Goal: Task Accomplishment & Management: Complete application form

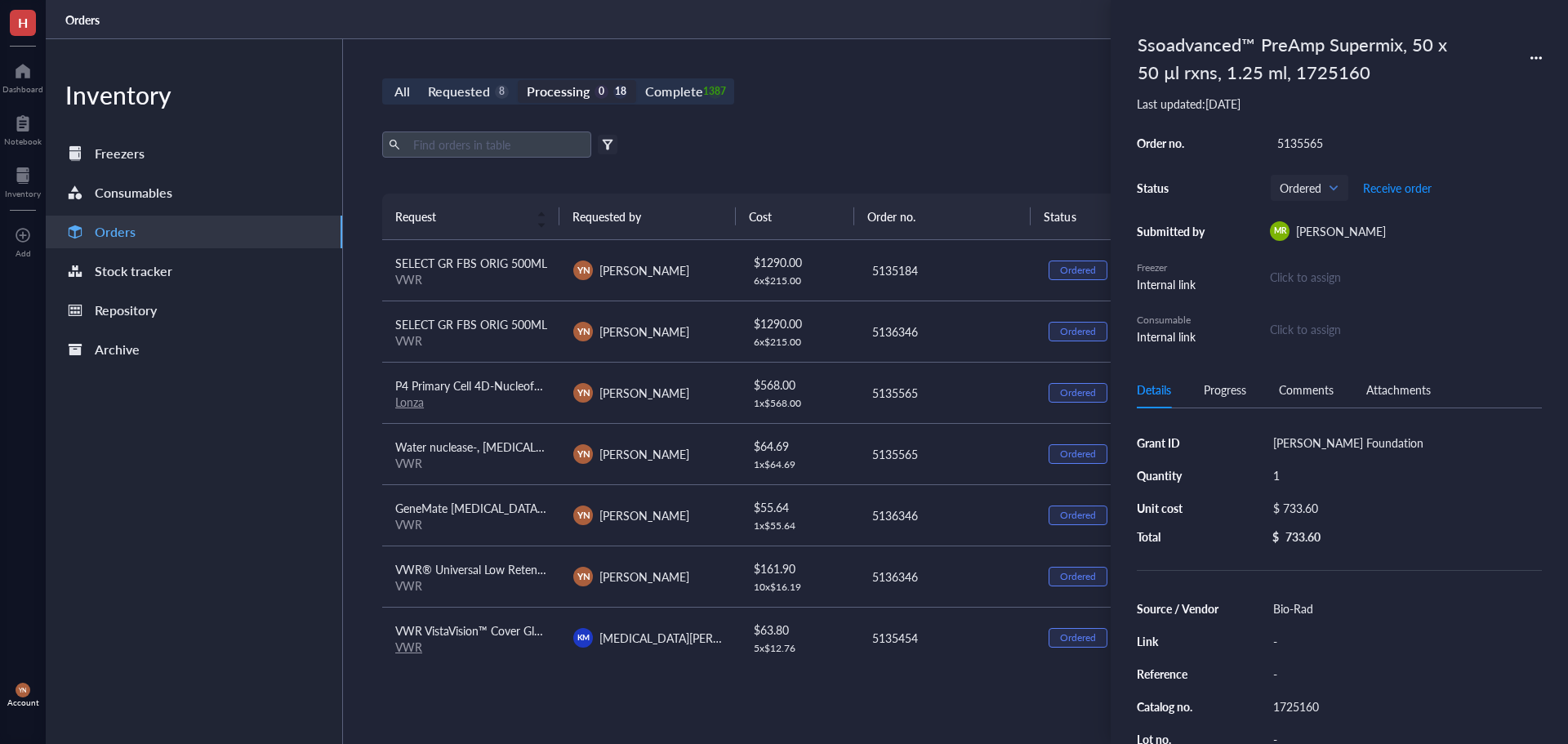
click at [862, 62] on div "All Requested 8 Processing 0 18 Complete 1387 New order Export Open archive Fil…" at bounding box center [947, 392] width 1207 height 705
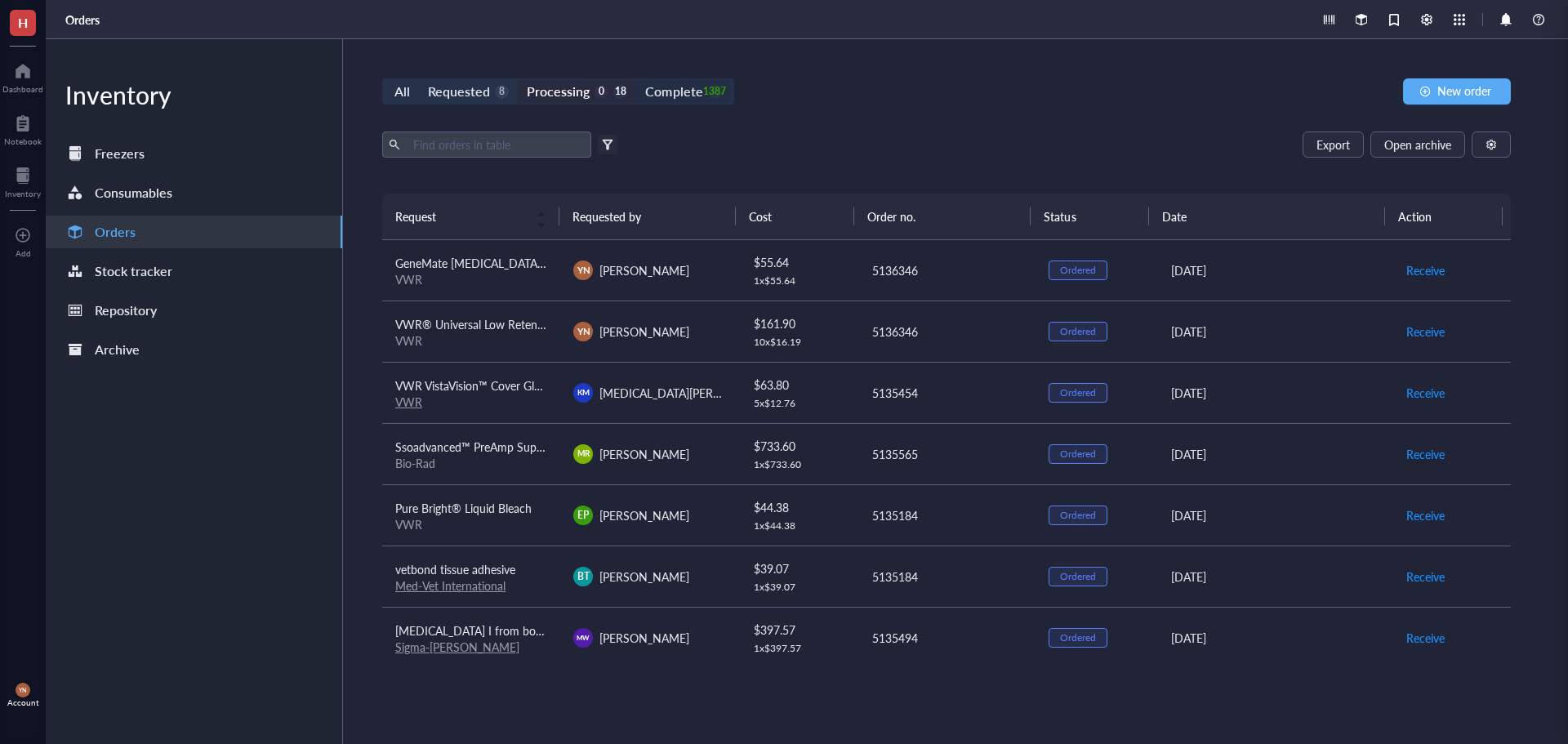
click at [693, 84] on div "All Requested 8 Processing 0 18 Complete 1387 New order Export Open archive Fil…" at bounding box center [947, 392] width 1207 height 705
click at [693, 84] on div "Complete" at bounding box center [673, 92] width 57 height 22
click at [636, 80] on input "Complete 1387" at bounding box center [636, 80] width 0 height 0
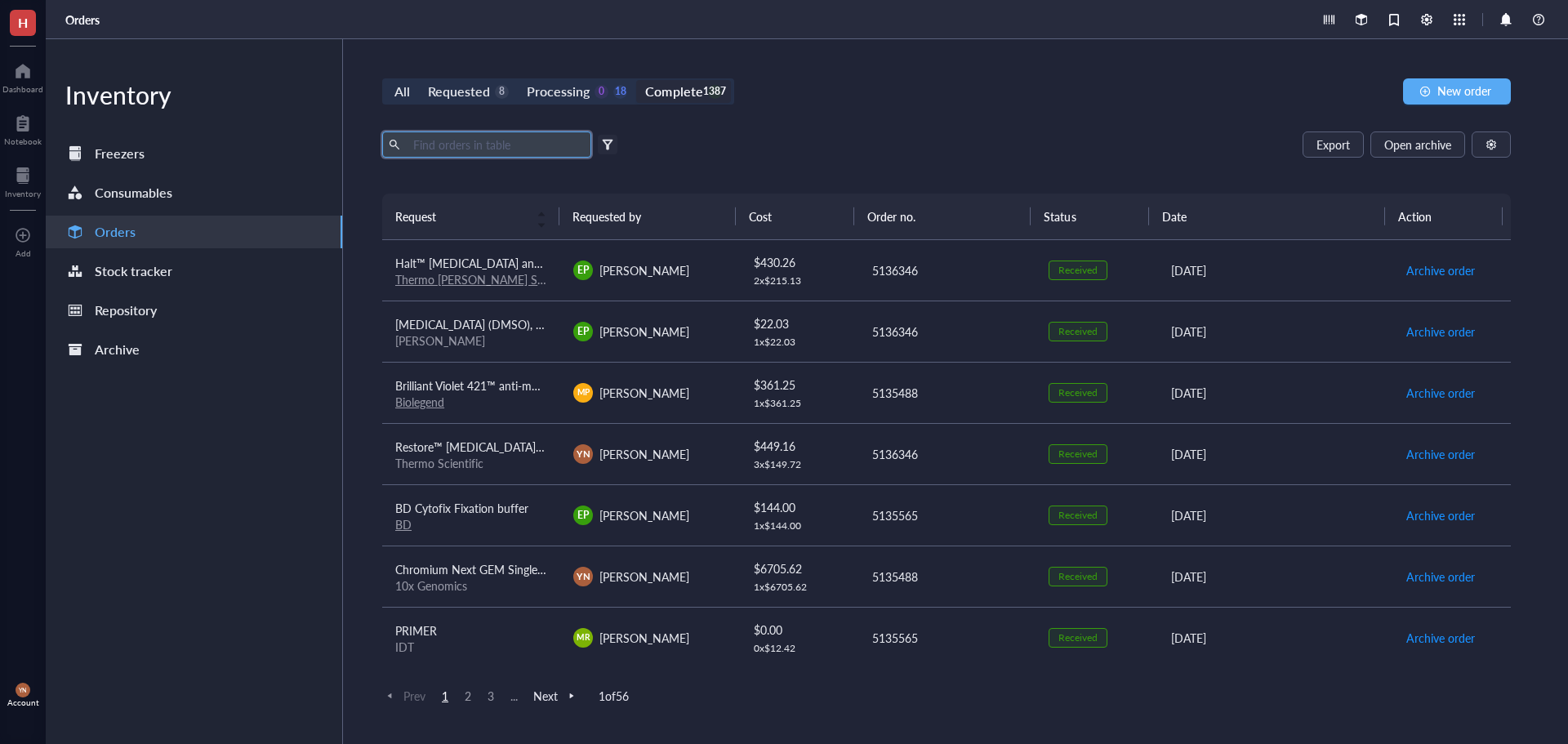
click at [494, 152] on input "text" at bounding box center [495, 145] width 178 height 24
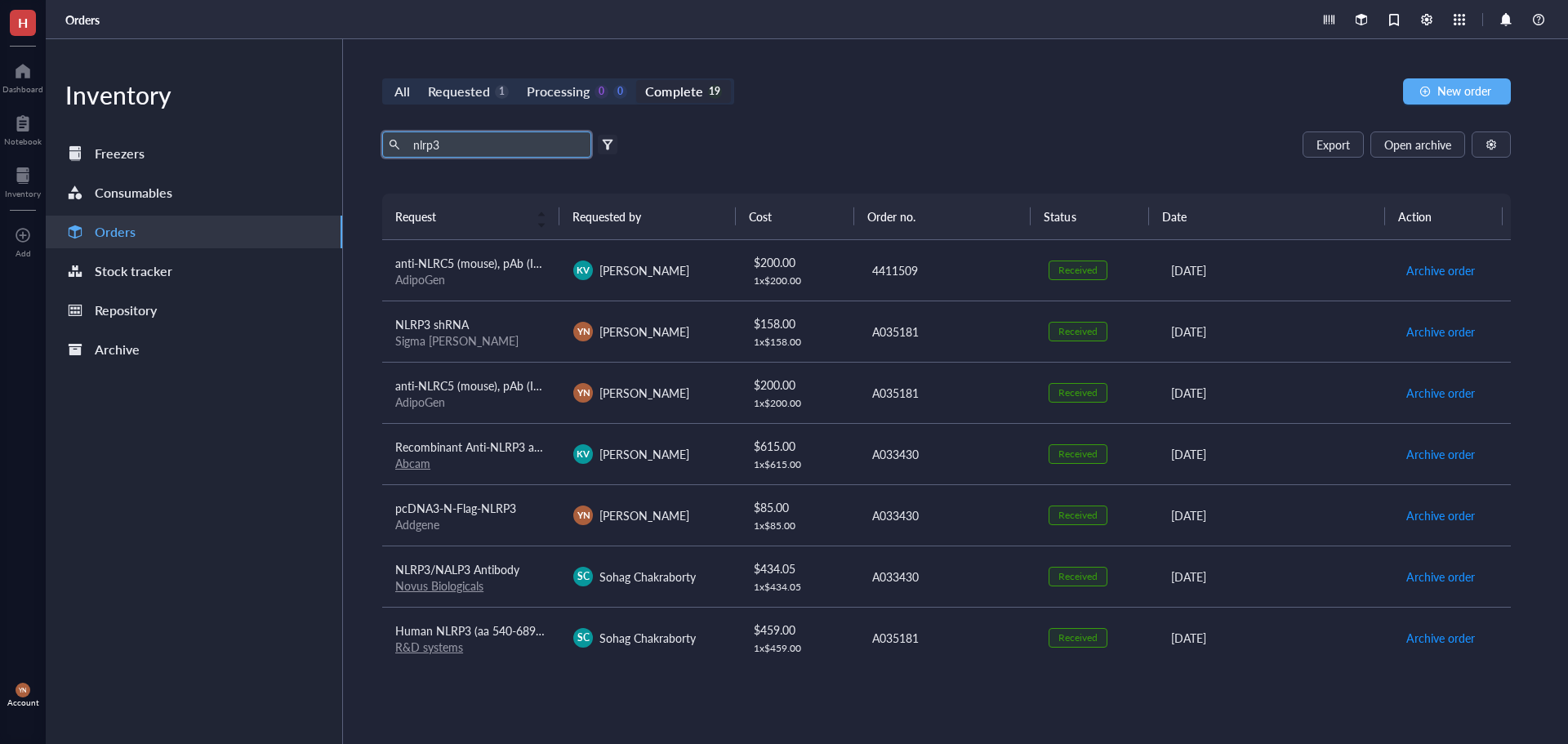
type input "nlrp3"
click at [518, 400] on div "Sigma [PERSON_NAME]" at bounding box center [471, 402] width 152 height 15
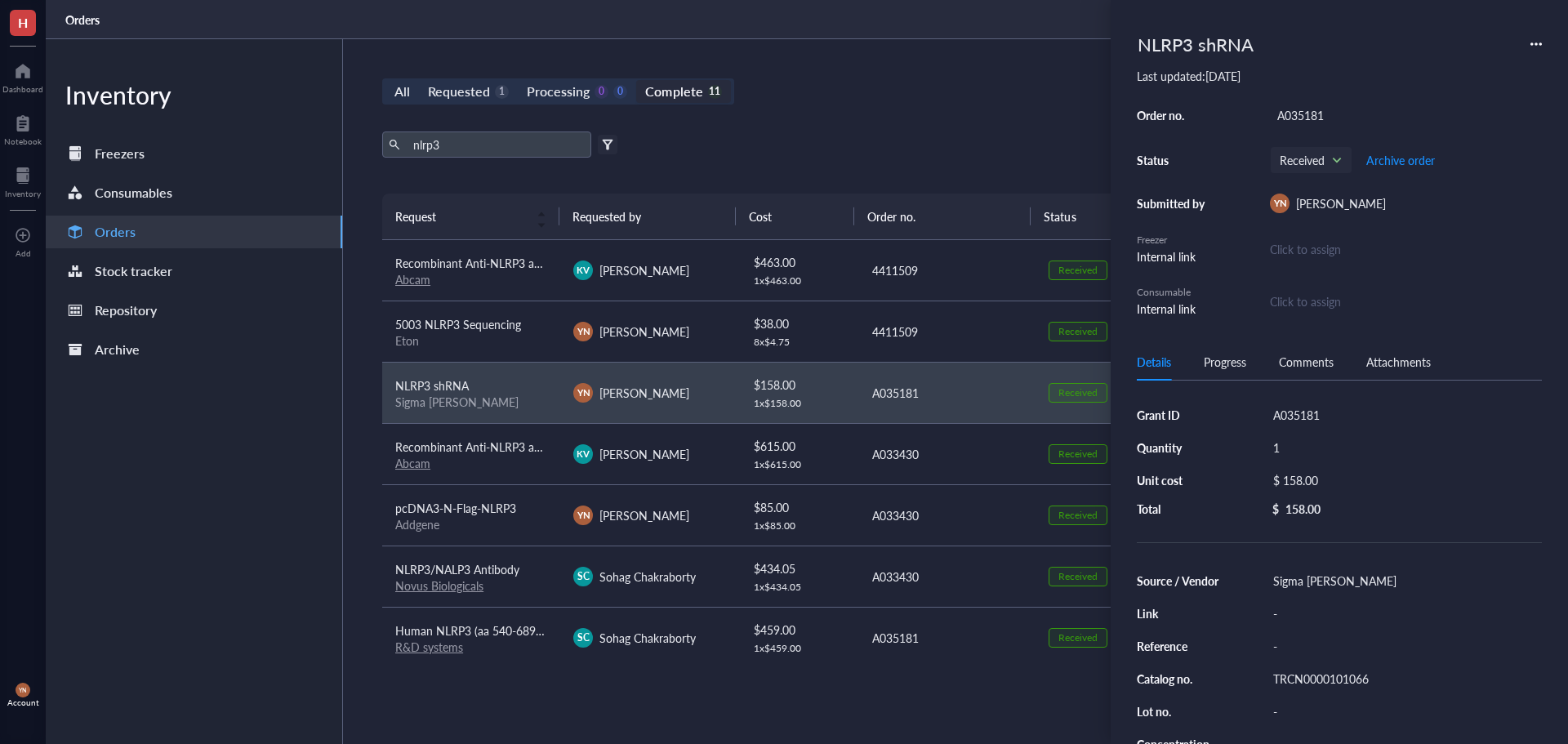
click at [1330, 673] on div "TRCN0000101066" at bounding box center [1404, 679] width 276 height 22
click at [1330, 673] on input "TRCN0000101066" at bounding box center [1319, 679] width 105 height 21
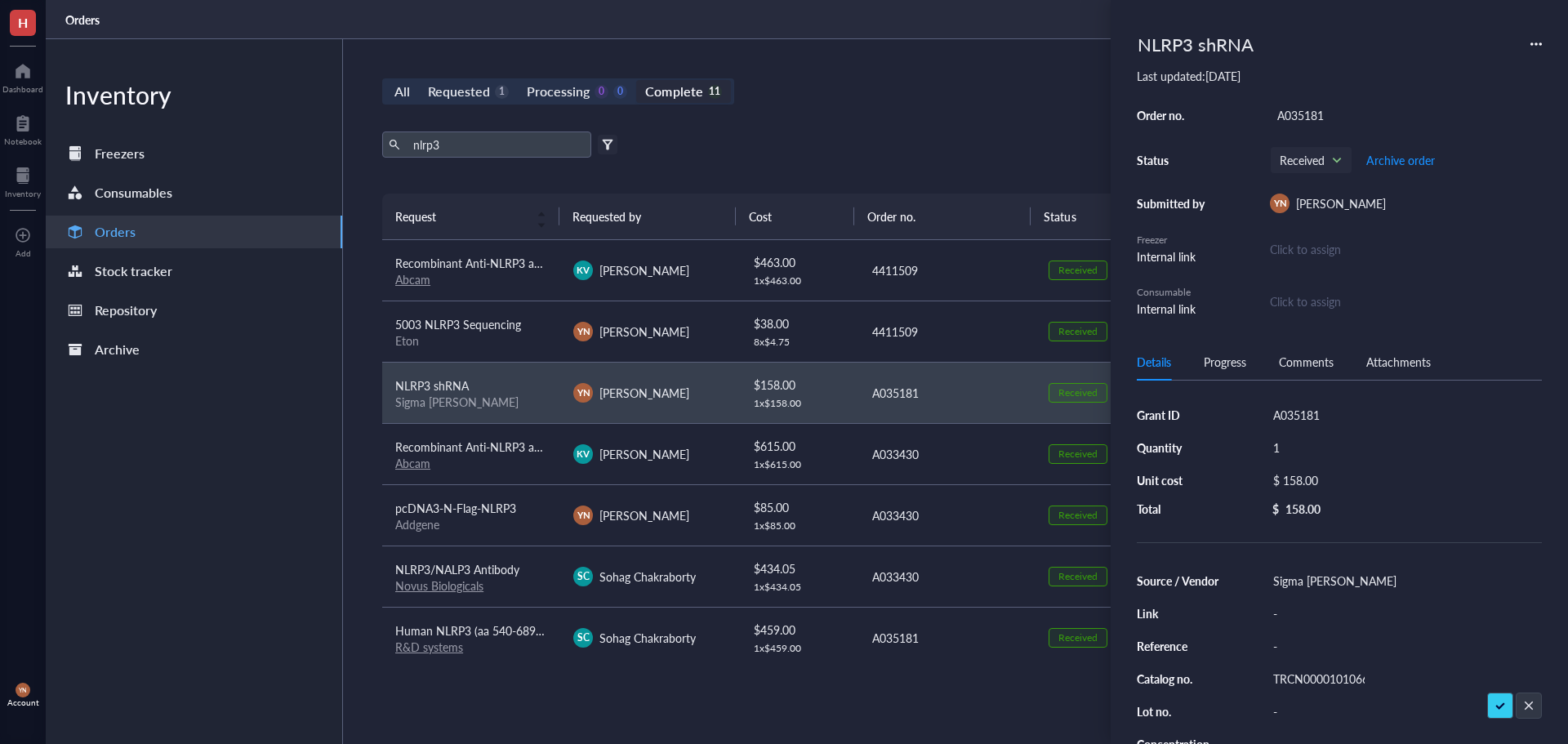
click at [794, 113] on div "All Requested 1 Processing 0 0 Complete 11 New order nlrp3 Export Open archive …" at bounding box center [947, 392] width 1207 height 705
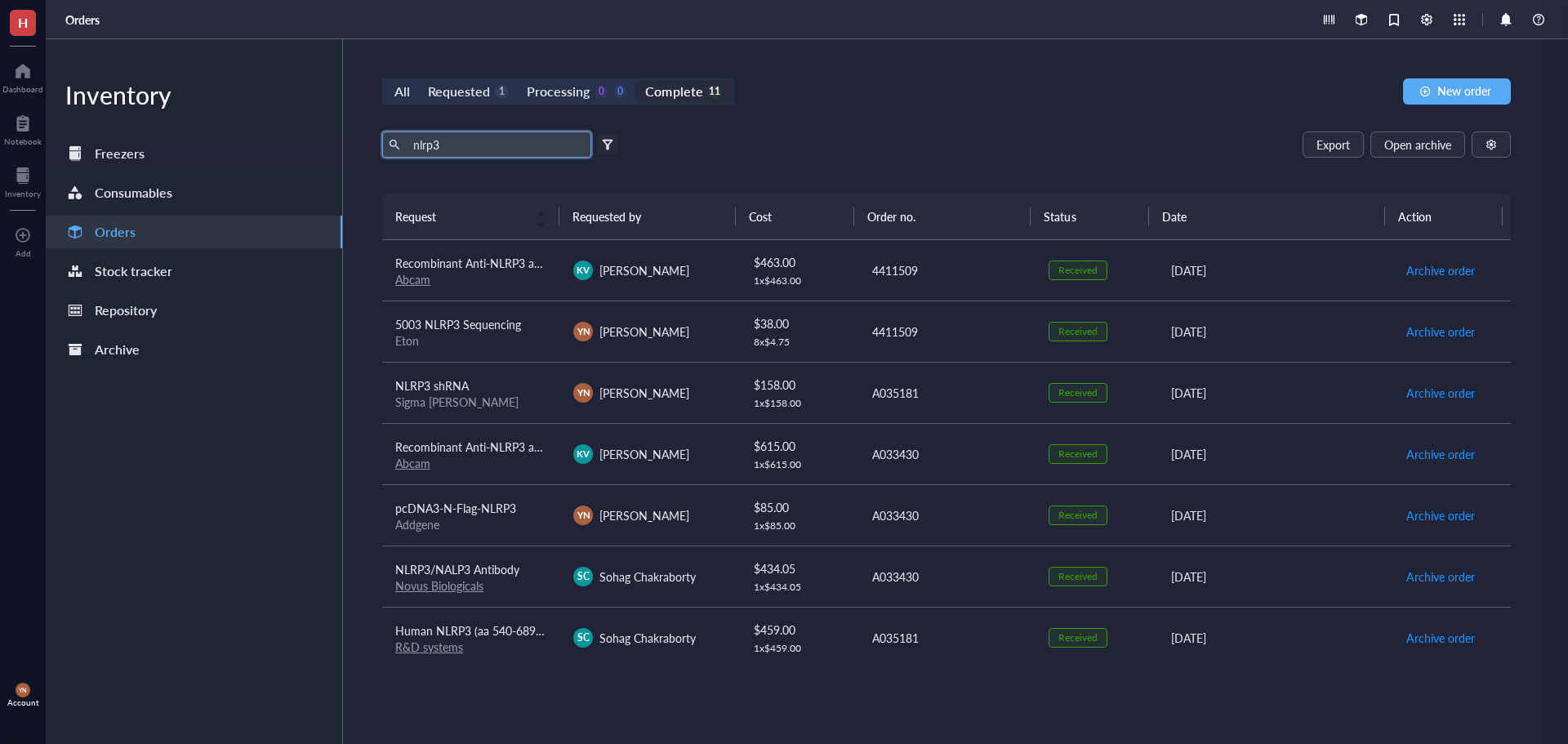
drag, startPoint x: 474, startPoint y: 156, endPoint x: 292, endPoint y: 138, distance: 182.9
click at [292, 138] on div "Inventory Freezers Consumables Orders Stock tracker Repository Archive All Requ…" at bounding box center [806, 392] width 1522 height 705
click at [913, 120] on div "All Requested 1 Processing 0 0 Complete 11 New order Export Open archive Filter…" at bounding box center [947, 392] width 1207 height 705
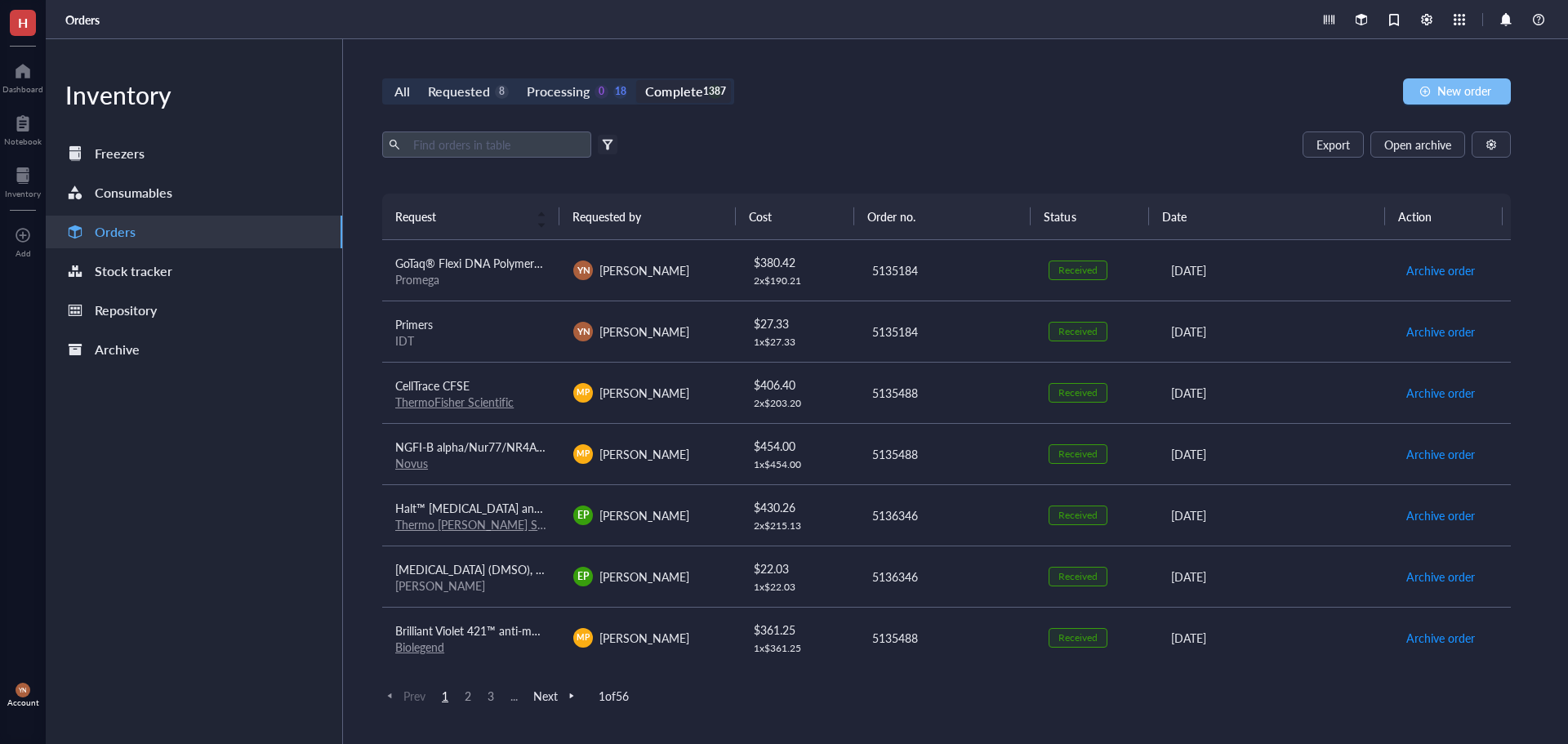
click at [1460, 101] on button "New order" at bounding box center [1456, 92] width 107 height 26
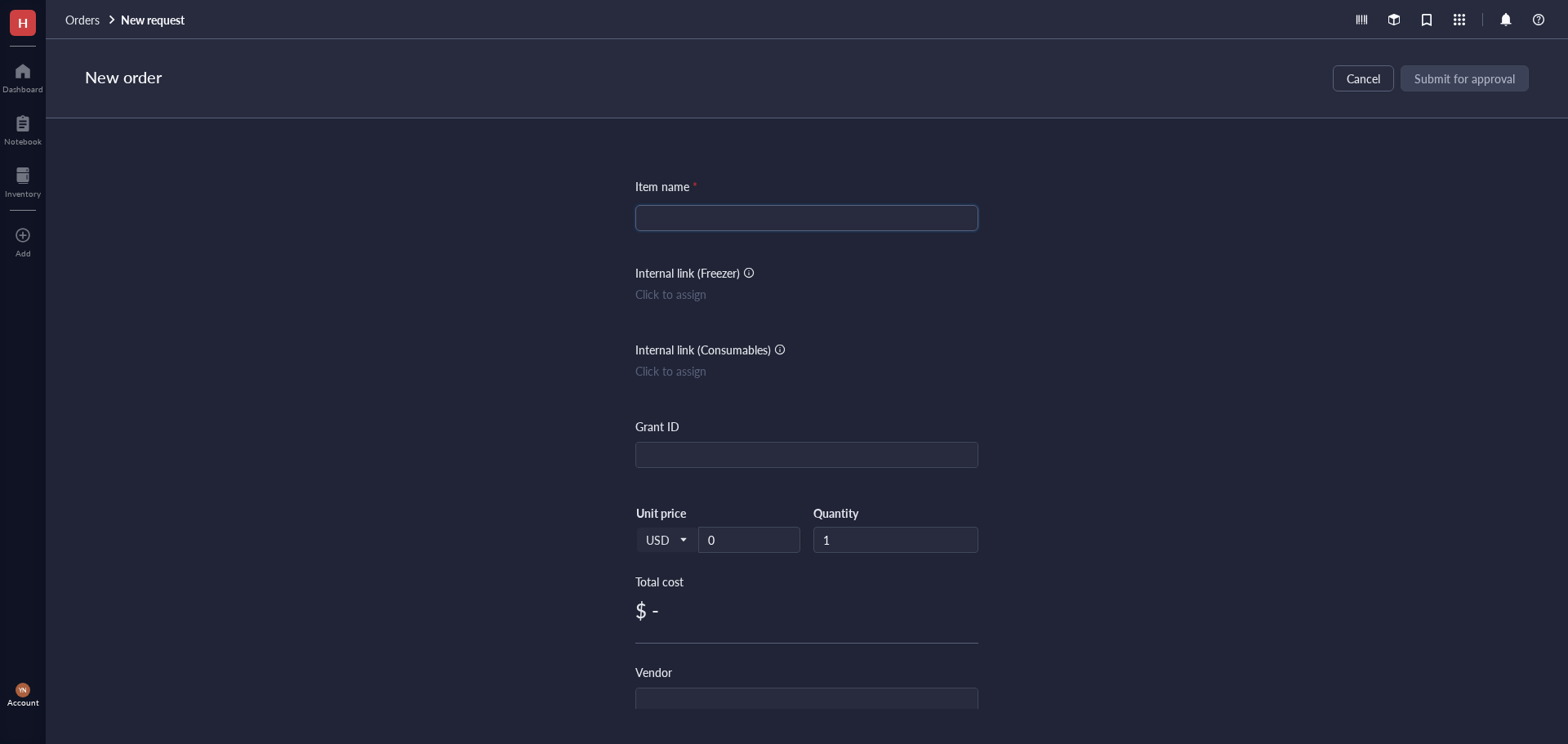
click at [716, 227] on input "search" at bounding box center [806, 218] width 323 height 24
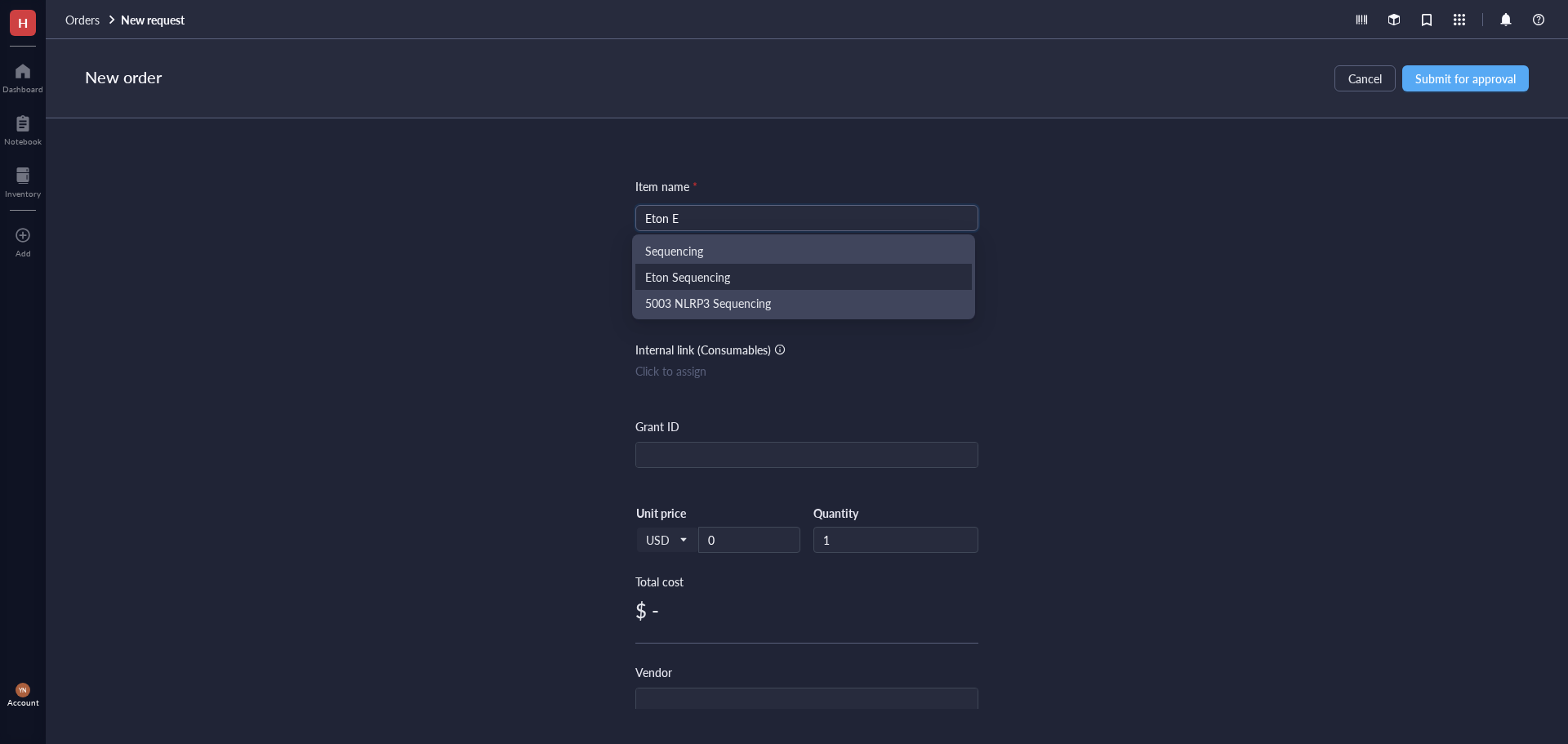
click at [703, 276] on div "Eton Sequencing" at bounding box center [803, 277] width 317 height 18
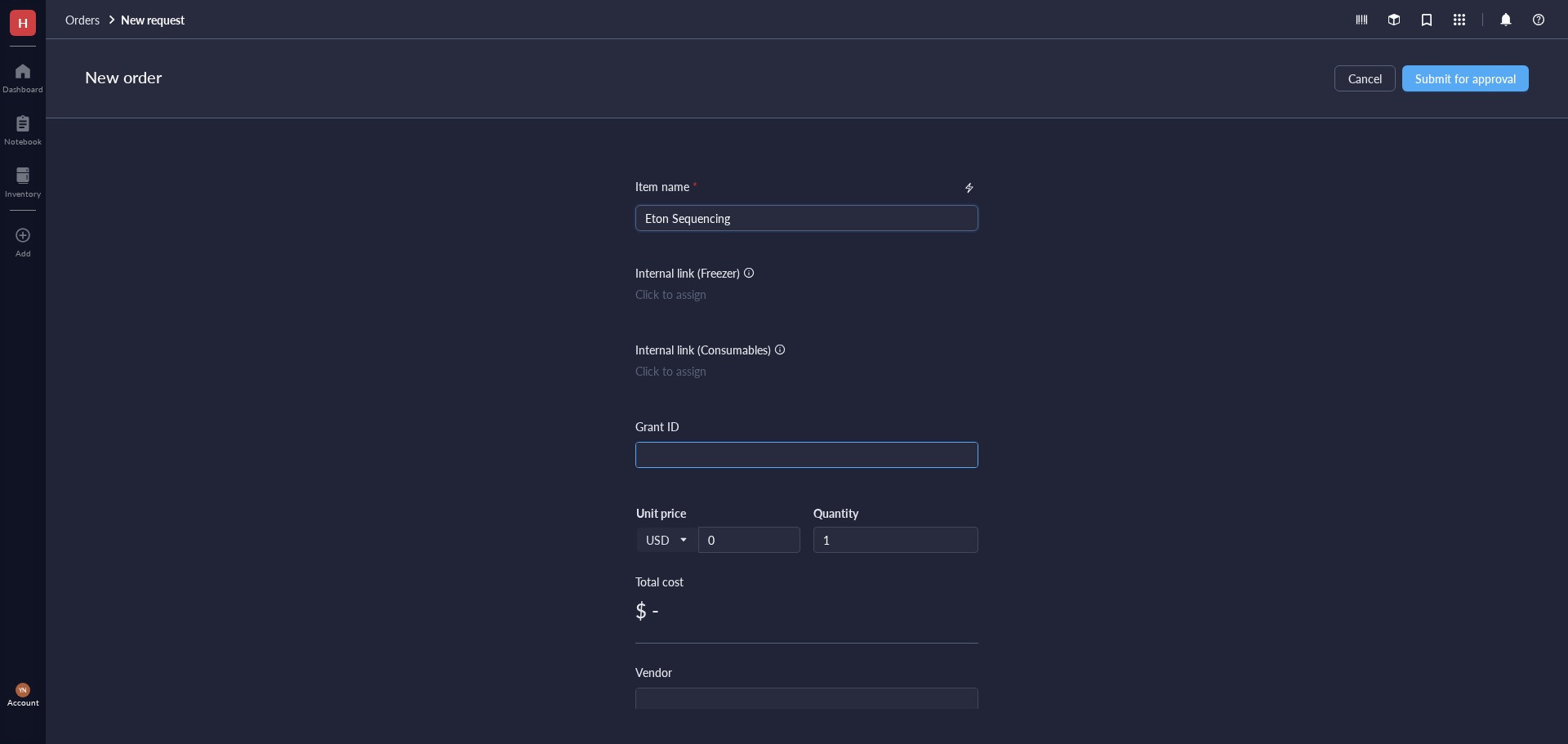
type input "Eton Sequencing"
click at [683, 457] on input "text" at bounding box center [806, 456] width 341 height 26
type input "Start-Up"
click at [1047, 380] on div "Item name * Eton Sequencing Internal link (Freezer) Click to assign Internal li…" at bounding box center [806, 414] width 1522 height 591
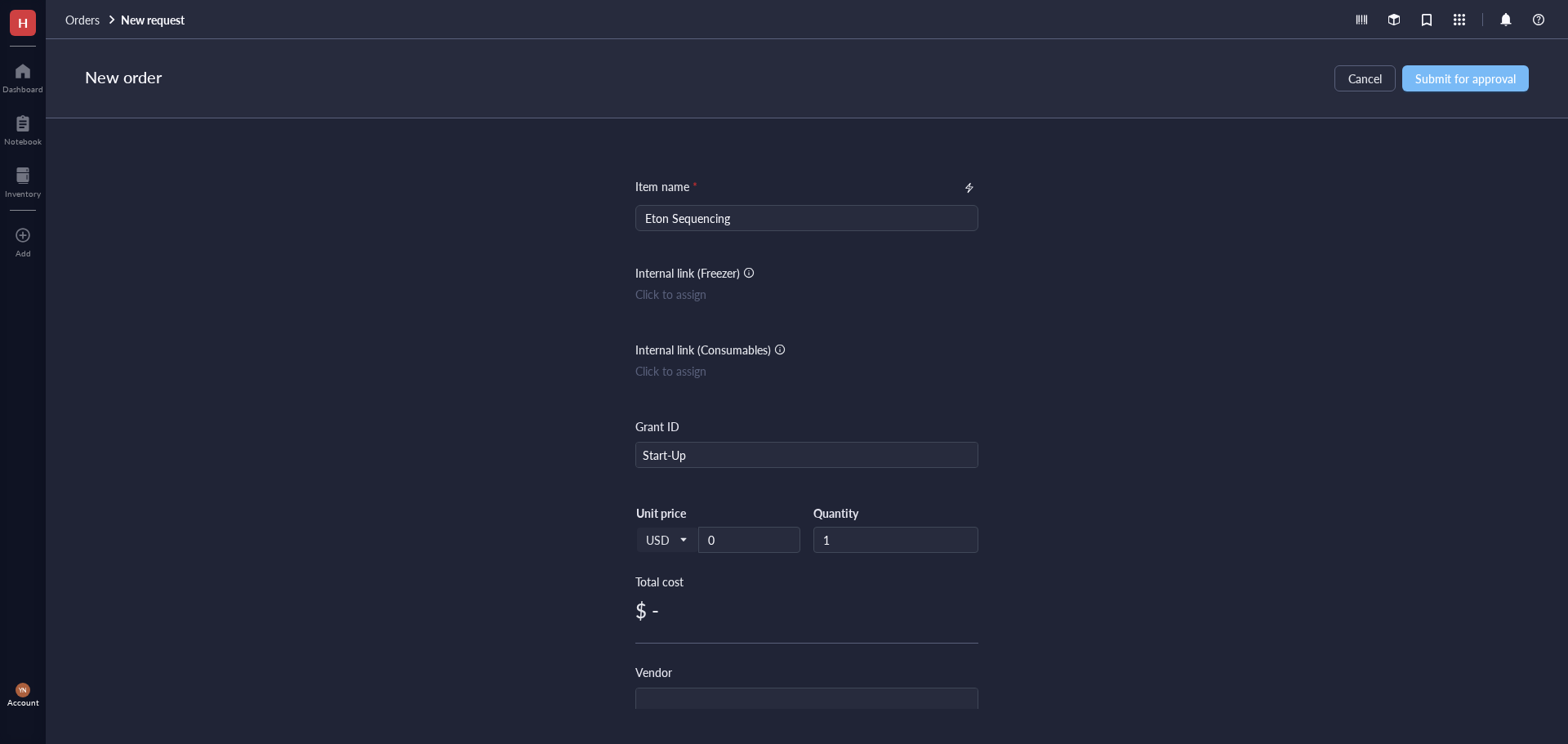
click at [1462, 73] on span "Submit for approval" at bounding box center [1464, 79] width 100 height 13
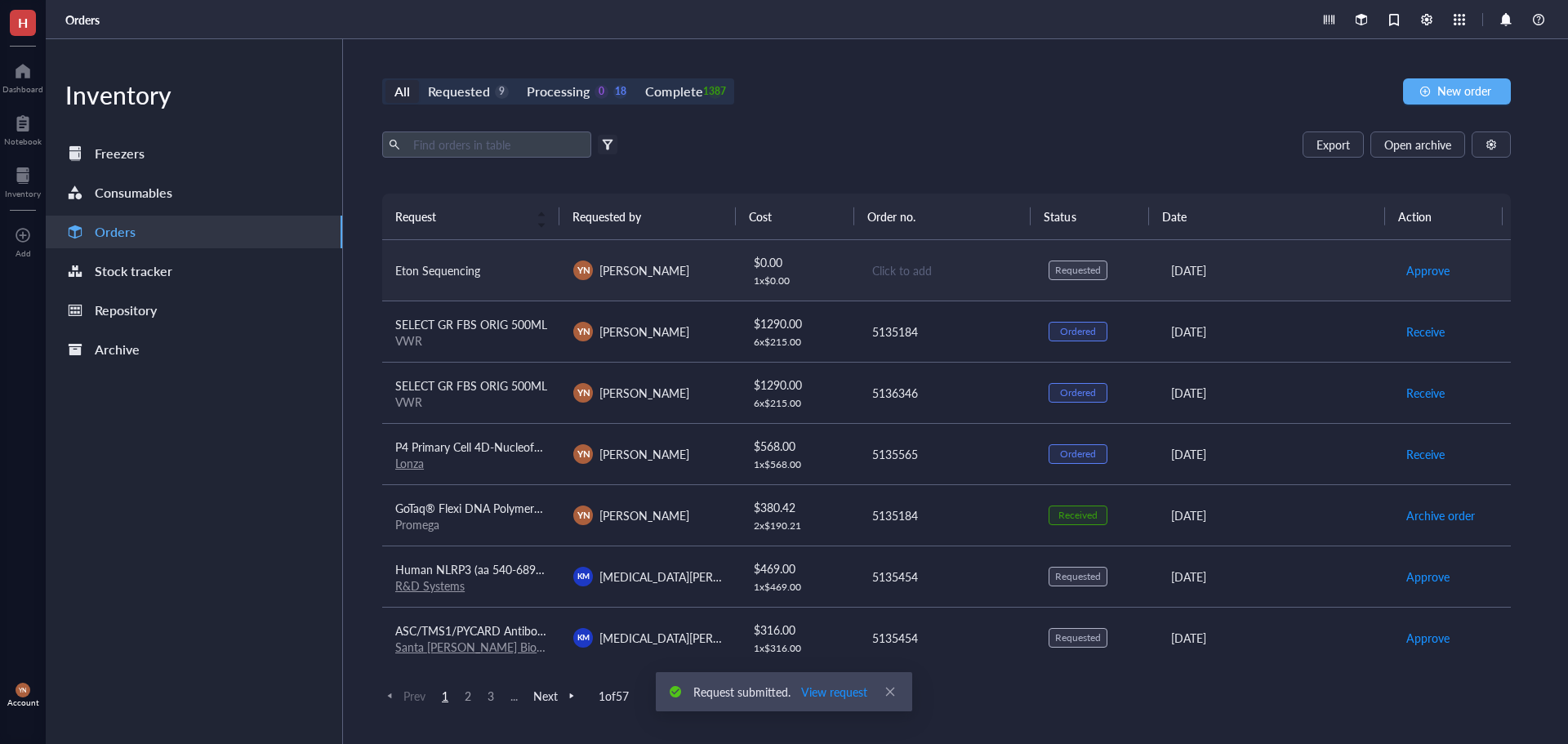
click at [483, 275] on div "Eton Sequencing" at bounding box center [471, 270] width 152 height 18
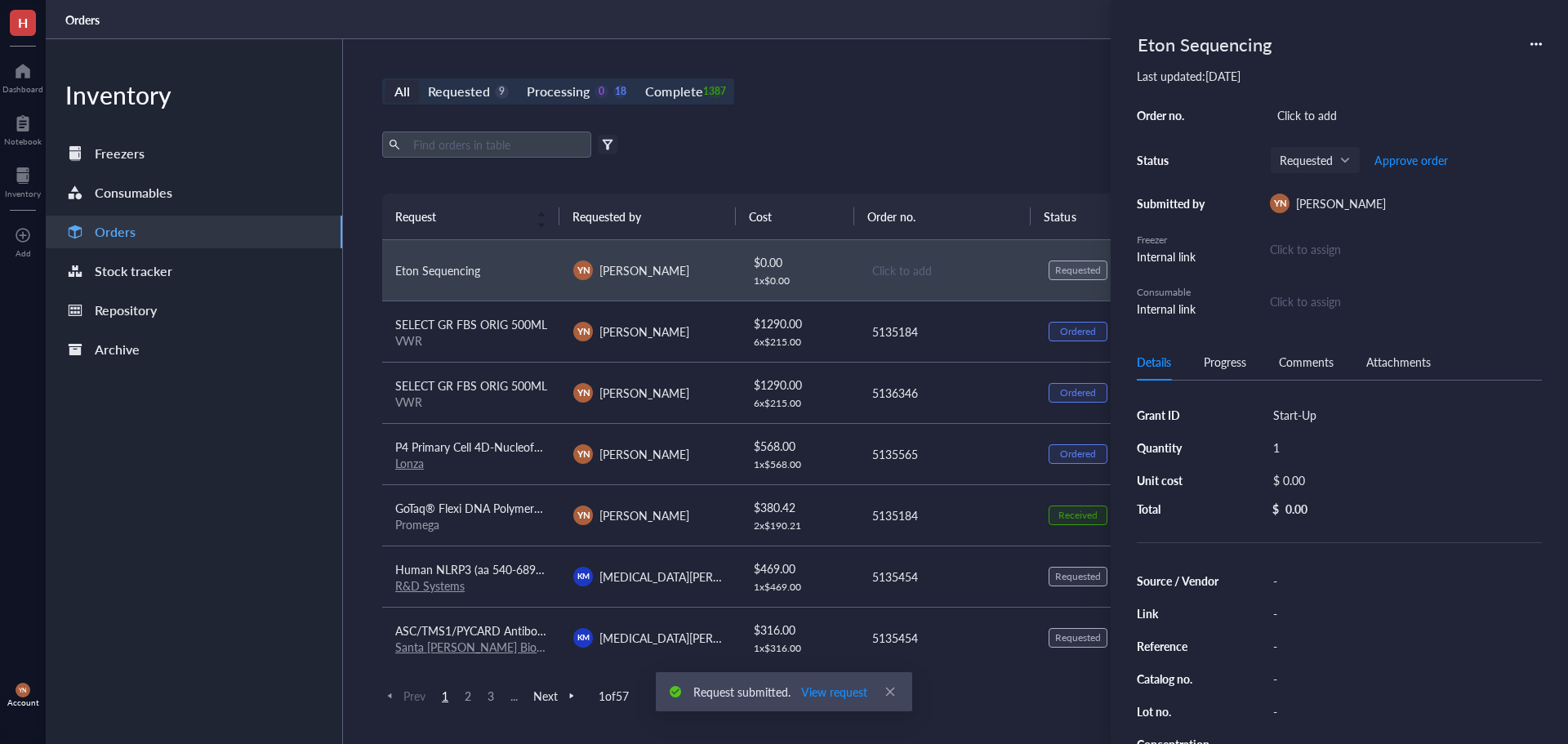
click at [1321, 414] on div "Start-Up" at bounding box center [1404, 415] width 276 height 22
click at [1321, 414] on input "Start-Up" at bounding box center [1299, 415] width 65 height 21
type input "Start-Up/DOD"
click at [1305, 580] on div "-" at bounding box center [1404, 580] width 276 height 22
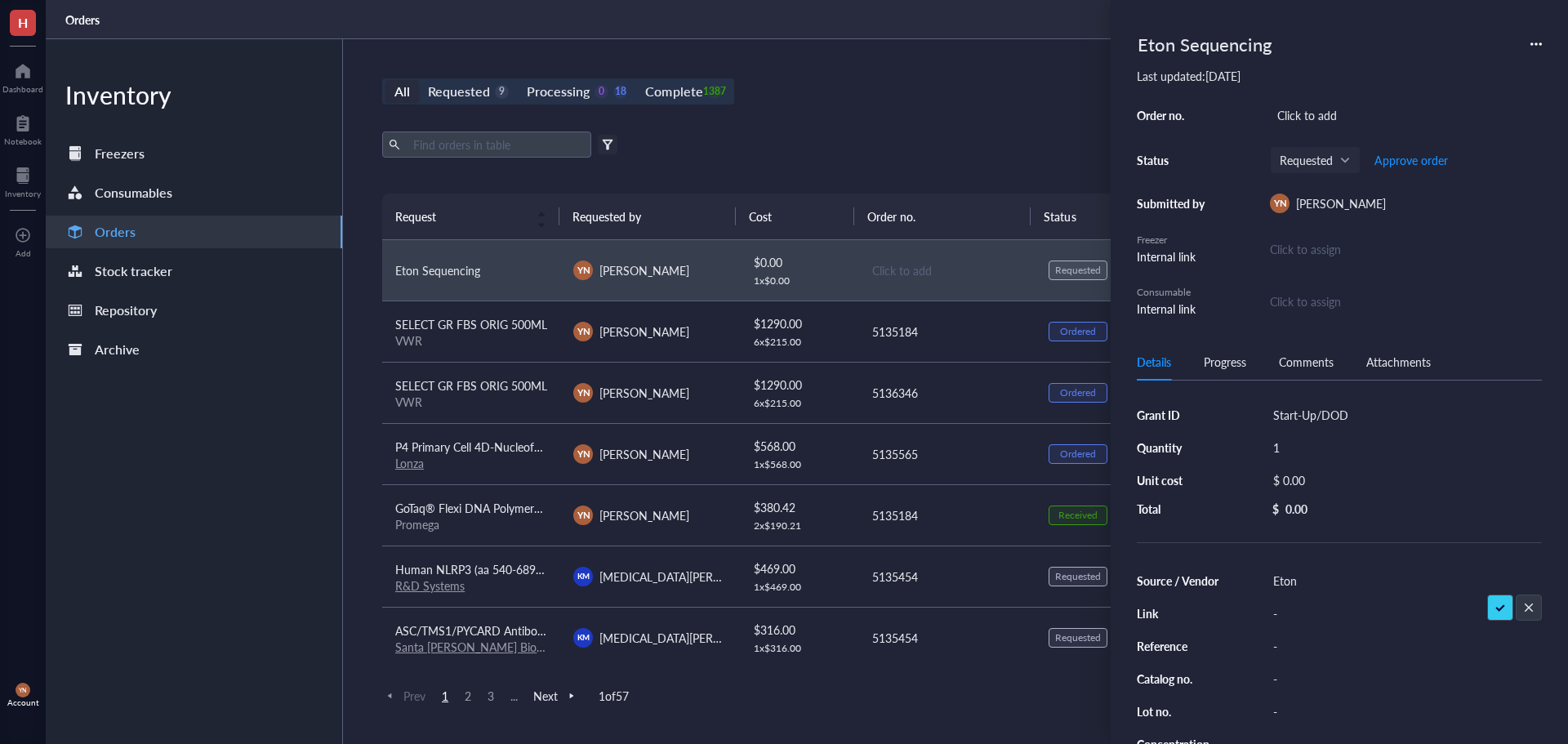
type input "Eton"
click at [1291, 476] on div "$ 0.00" at bounding box center [1401, 480] width 269 height 22
click at [1336, 479] on input "0.00" at bounding box center [1418, 482] width 231 height 26
type input "0"
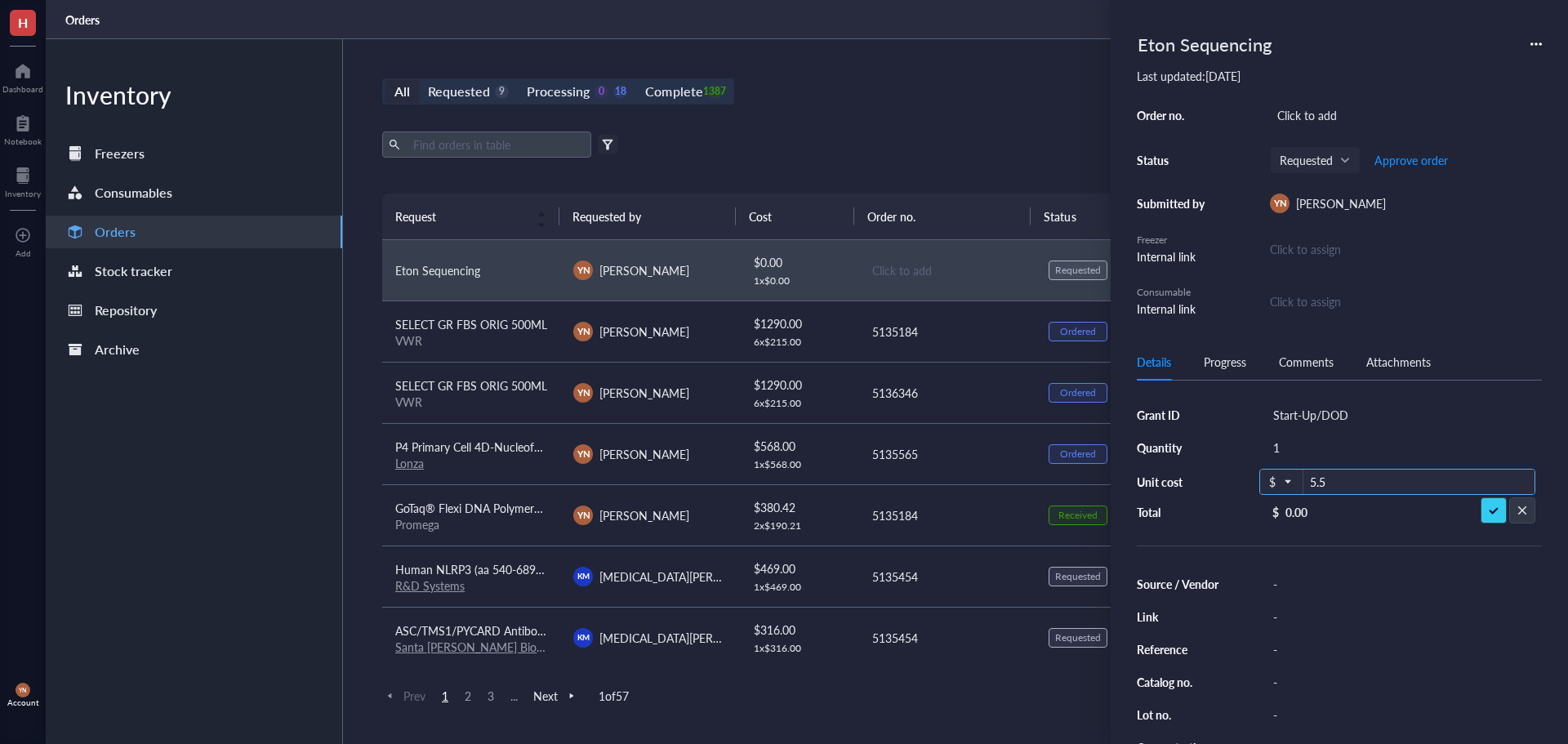
type input "5.5"
click at [1304, 576] on div "-" at bounding box center [1404, 580] width 276 height 22
type input "Eton"
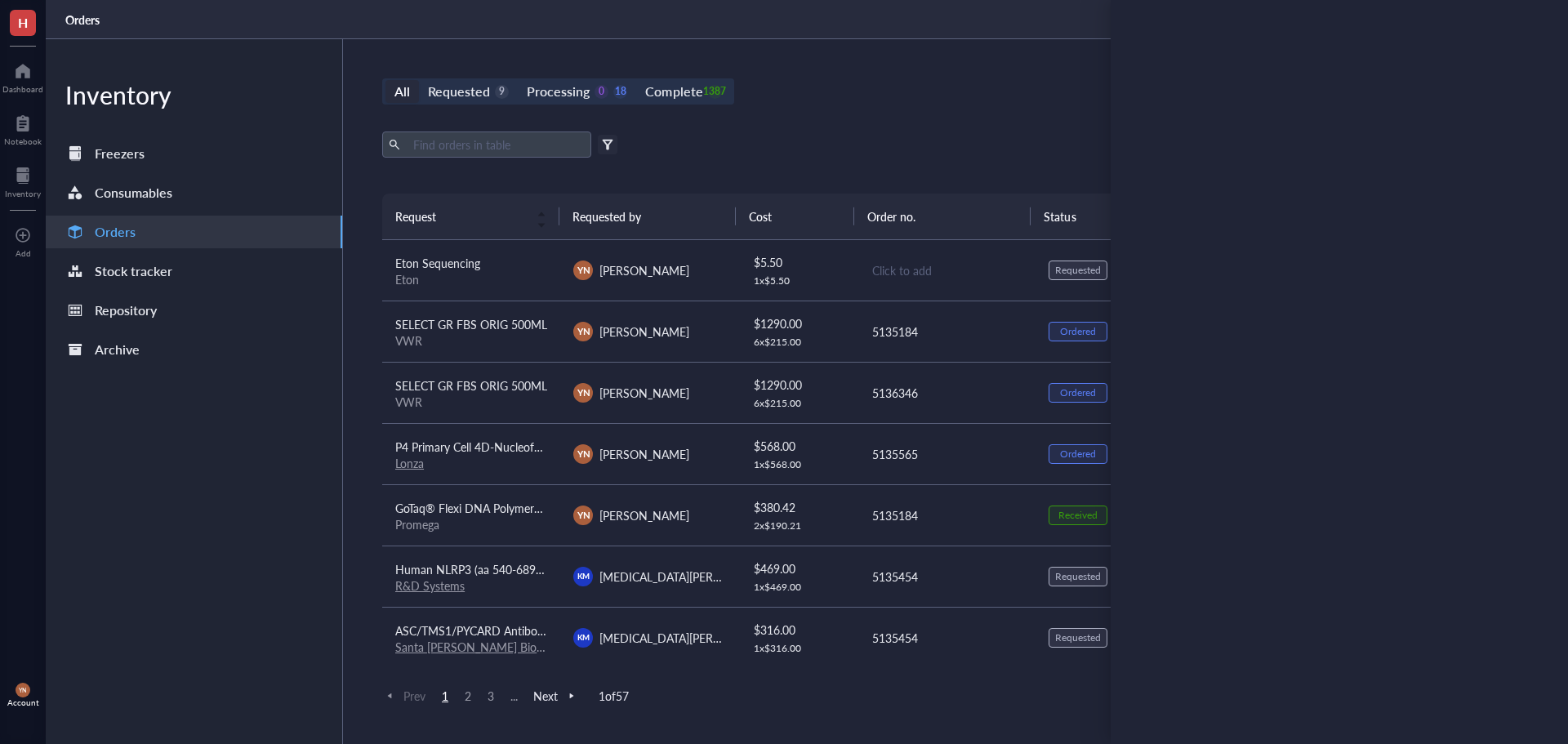
click at [814, 134] on div "Export Open archive" at bounding box center [947, 145] width 1129 height 26
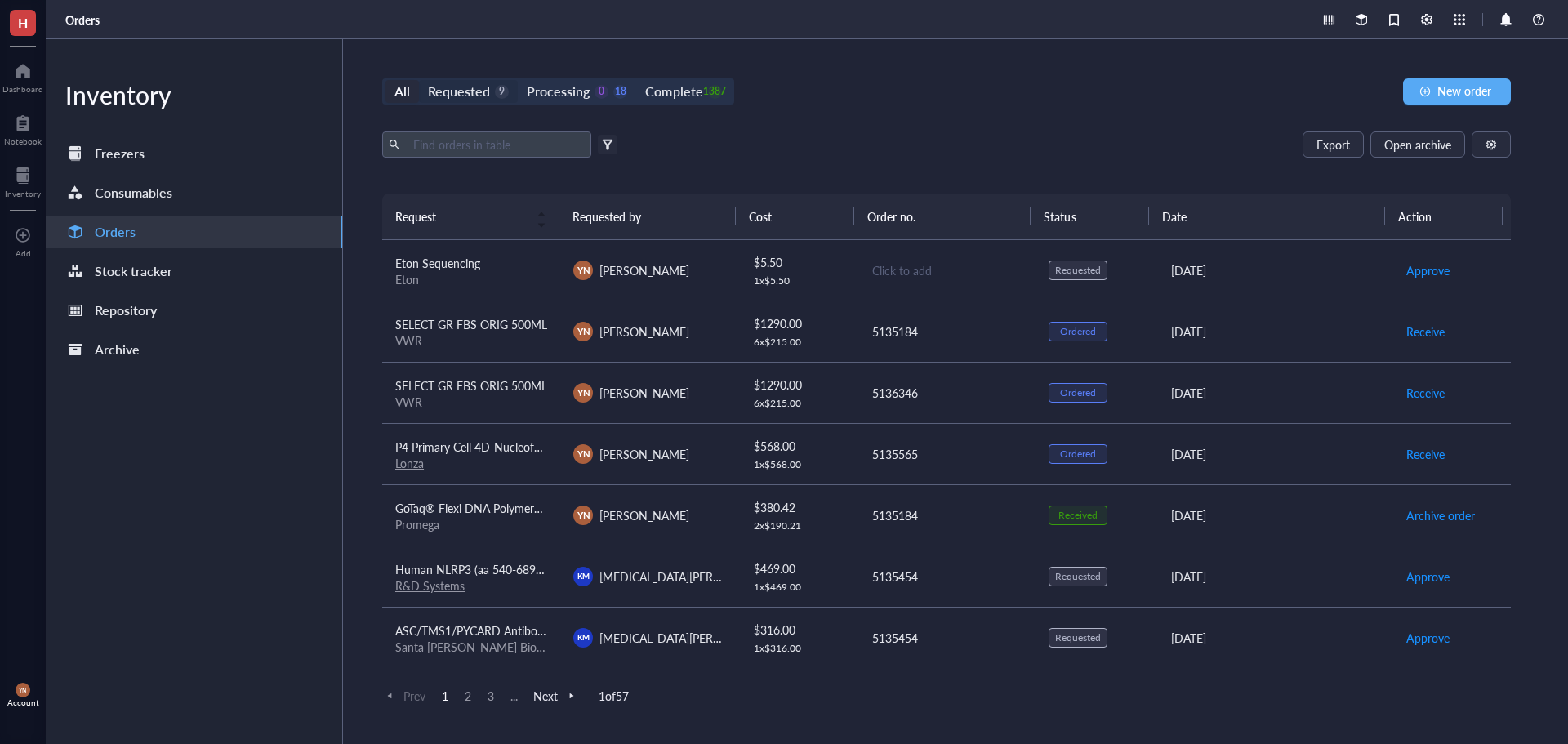
click at [489, 98] on div "Requested 9" at bounding box center [468, 92] width 81 height 22
click at [419, 80] on input "Requested 9" at bounding box center [419, 80] width 0 height 0
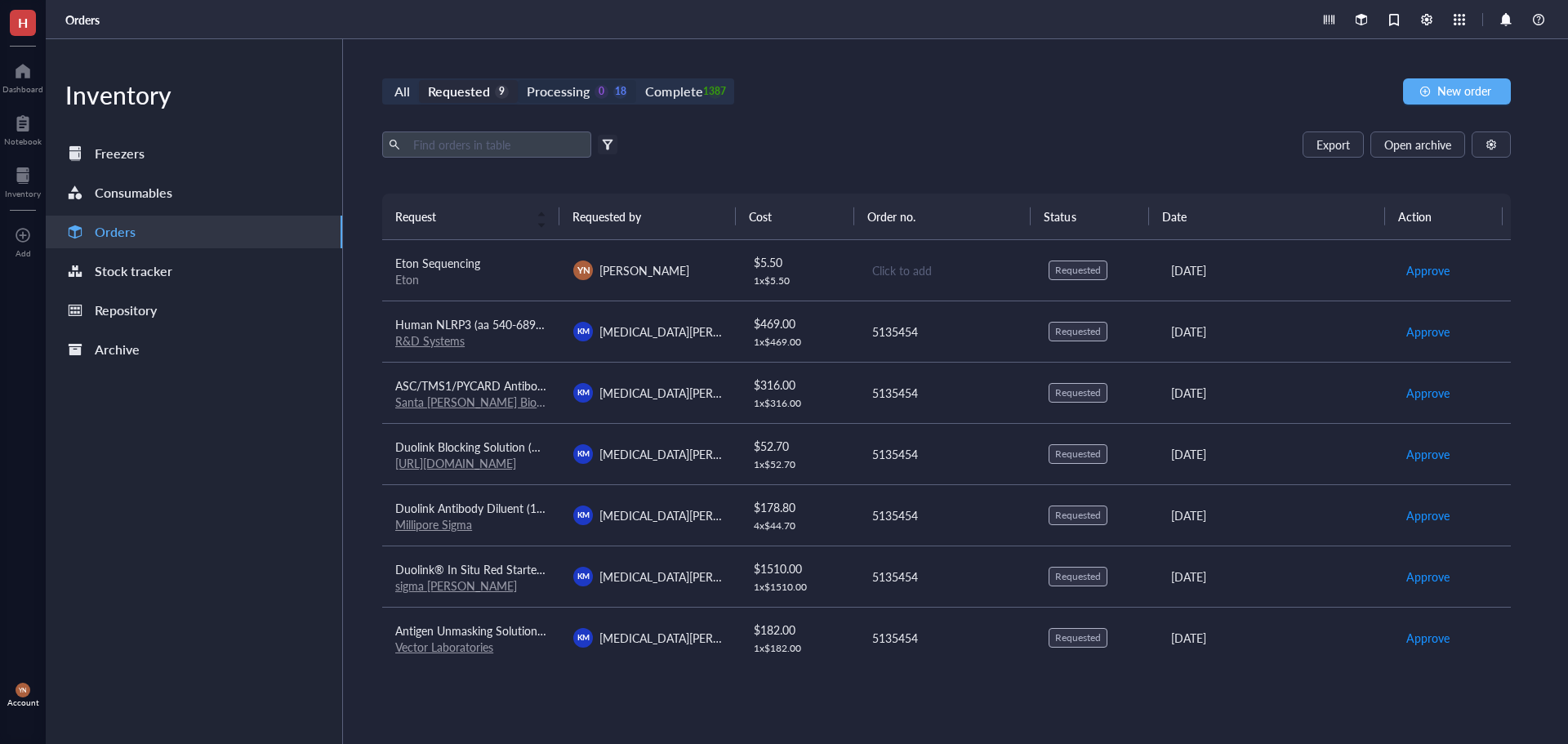
click at [543, 97] on div "Processing" at bounding box center [558, 92] width 63 height 22
click at [518, 80] on input "Processing 0 18" at bounding box center [518, 80] width 0 height 0
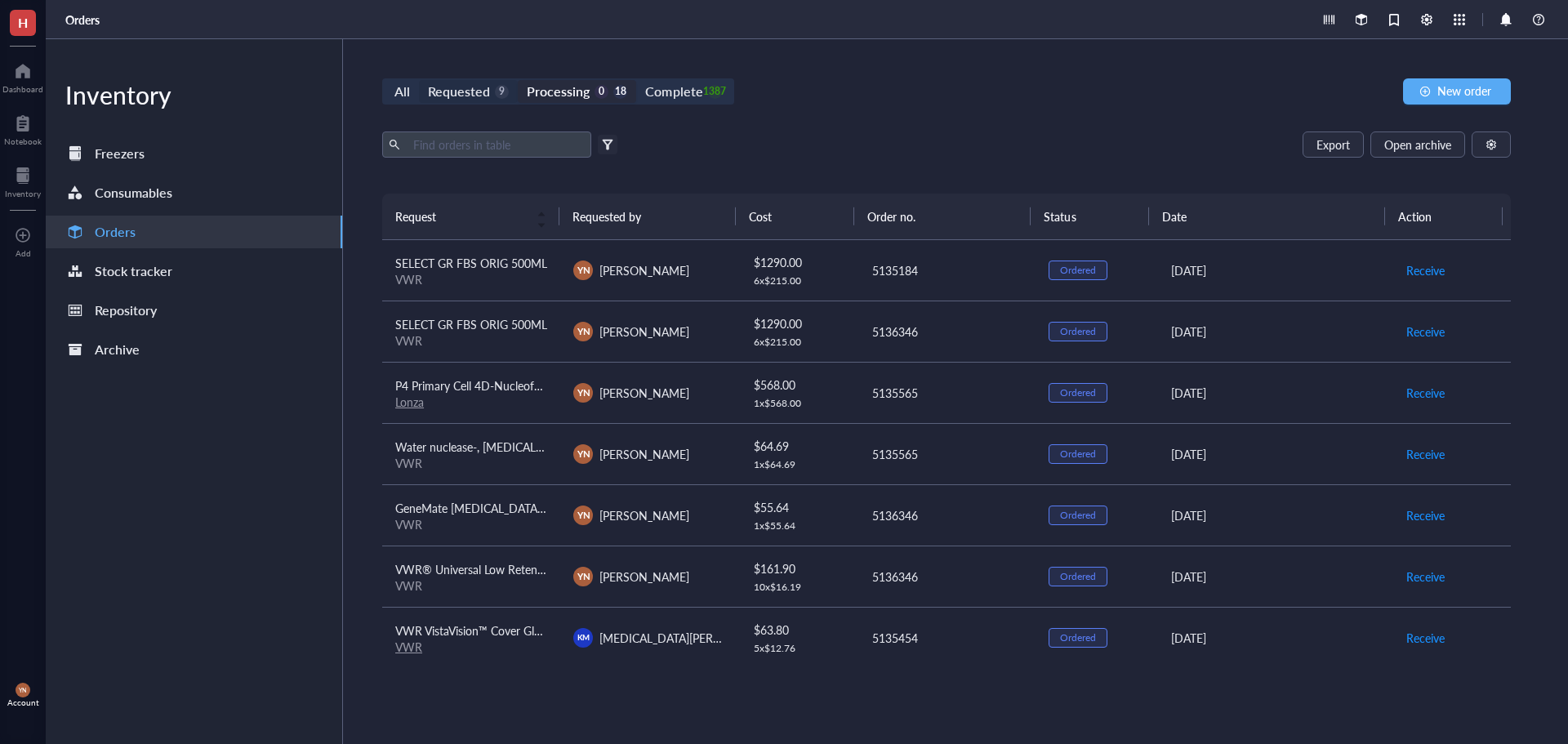
click at [462, 90] on div "Requested" at bounding box center [459, 92] width 62 height 22
click at [419, 80] on input "Requested 9" at bounding box center [419, 80] width 0 height 0
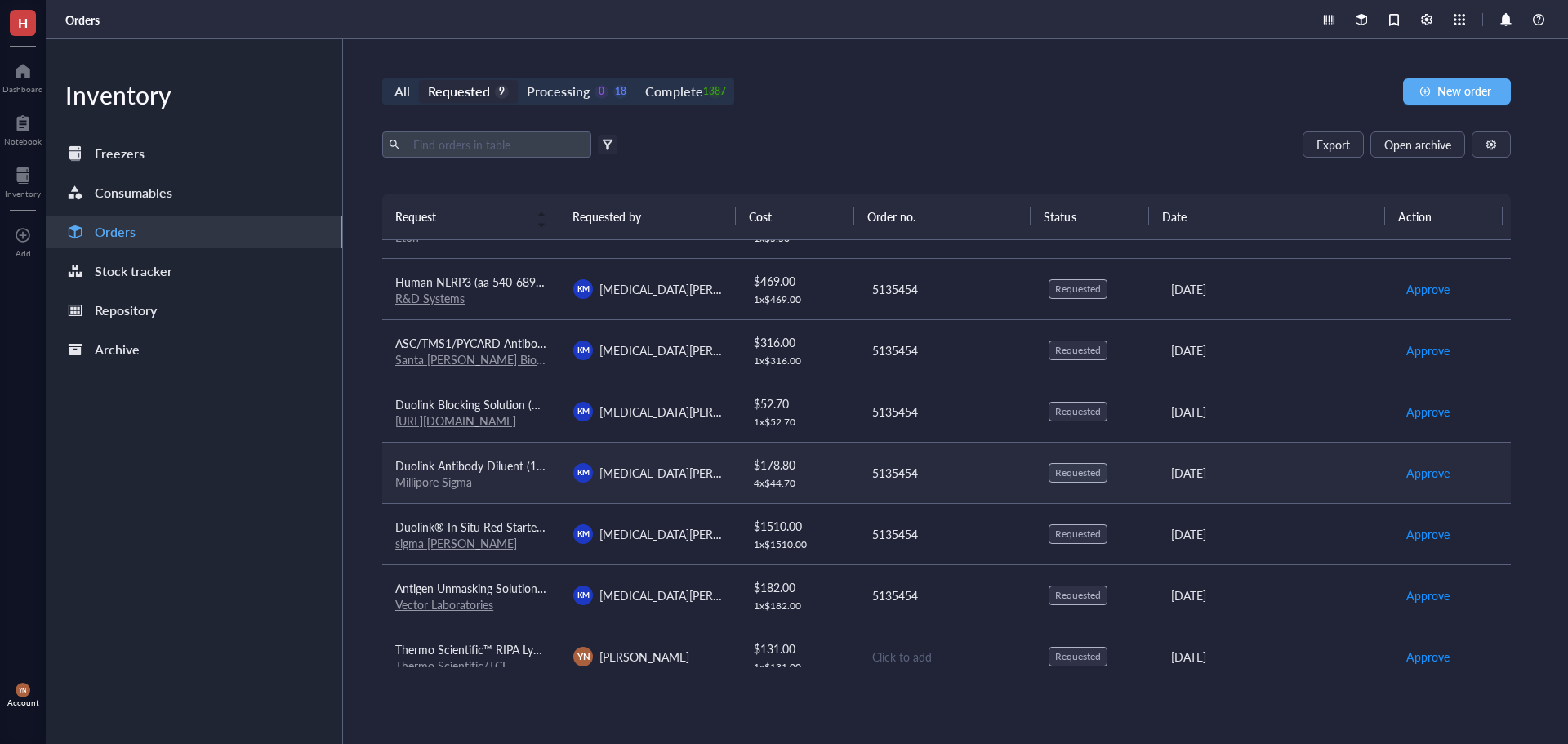
scroll to position [124, 0]
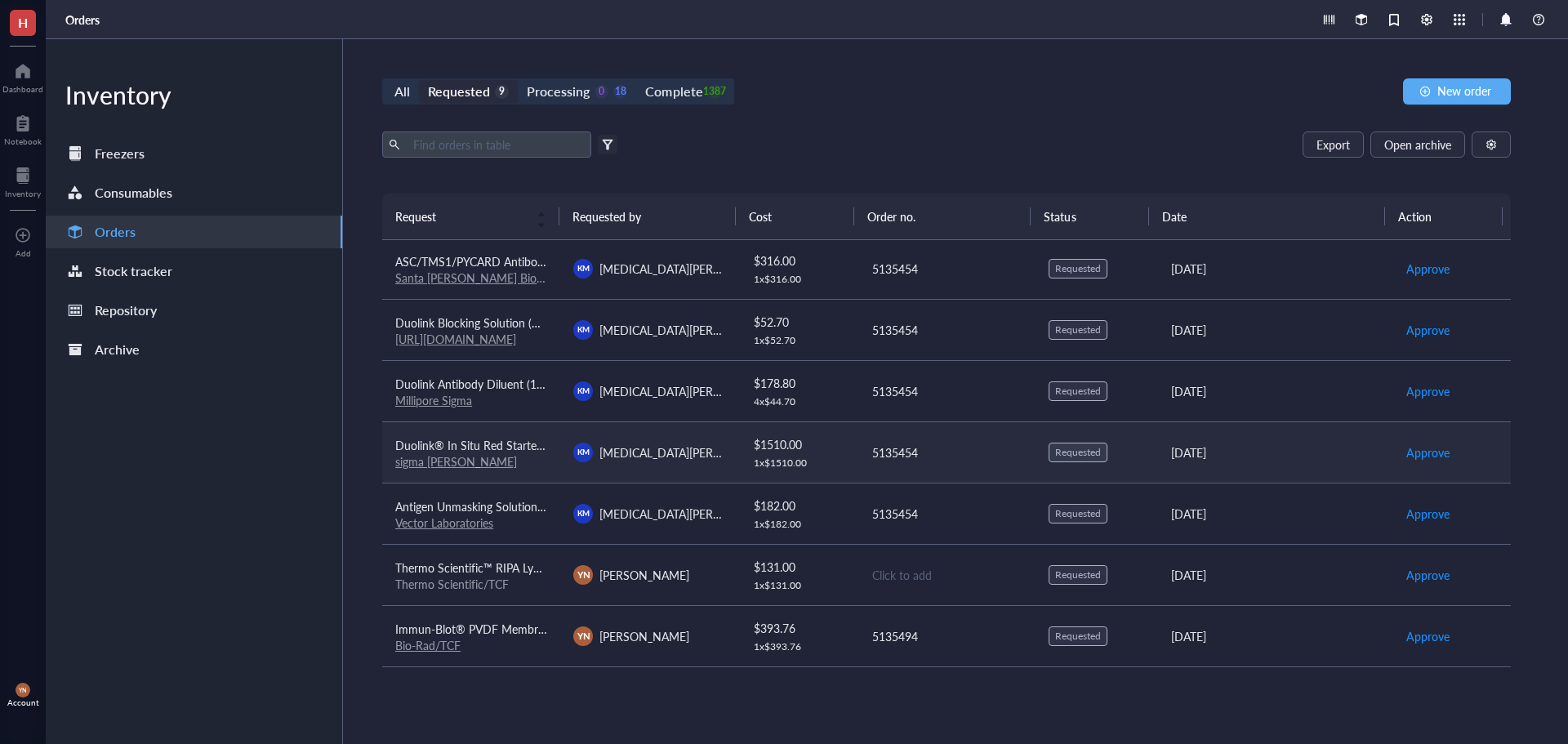
click at [503, 447] on span "Duolink® In Situ Red Starter Kit Mouse/Goat" at bounding box center [510, 445] width 230 height 16
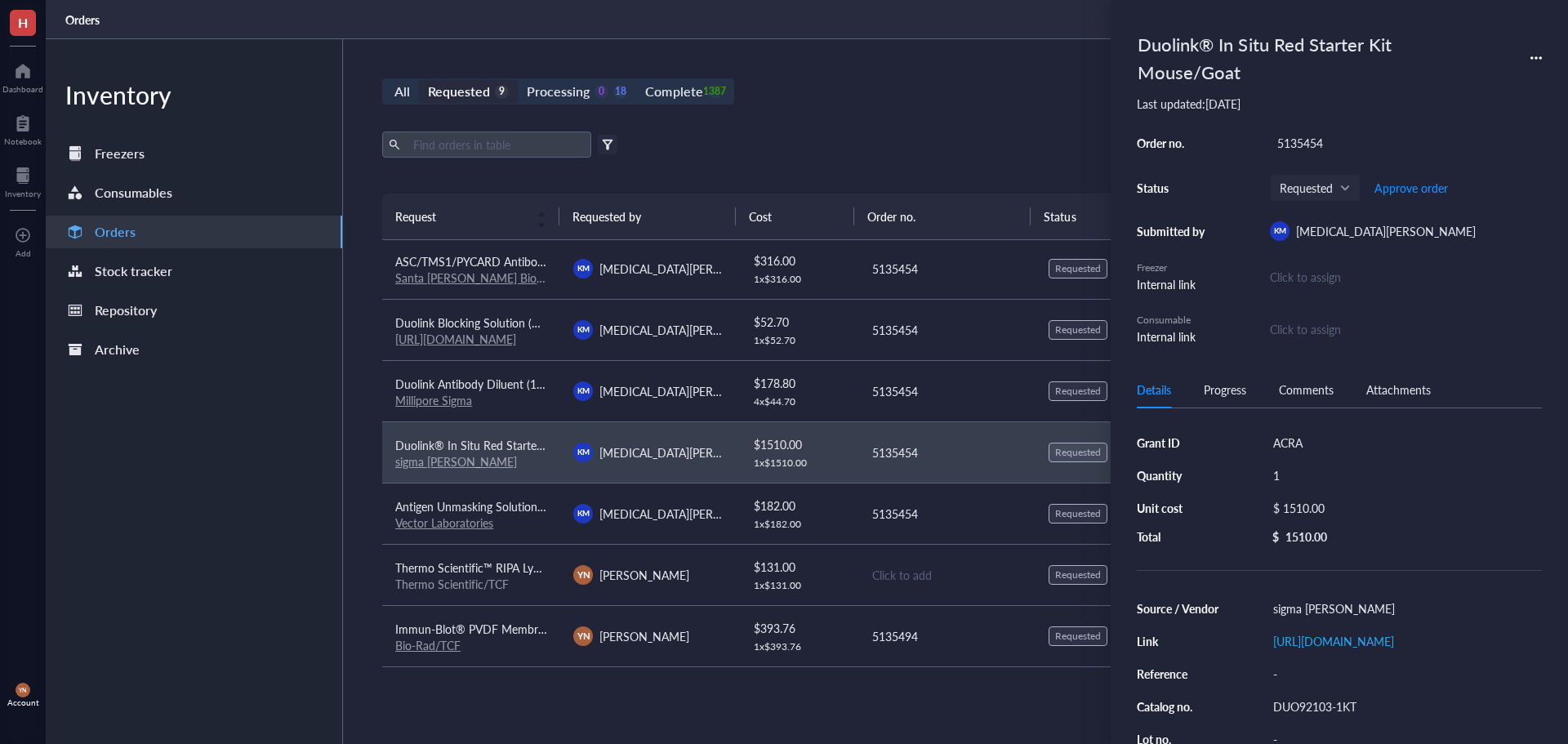
click at [1324, 718] on div "DUO92103-1KT" at bounding box center [1404, 707] width 276 height 22
click at [1324, 717] on input "DUO92103-1KT" at bounding box center [1312, 707] width 92 height 21
click at [1331, 507] on div "$ 1510.00" at bounding box center [1401, 508] width 269 height 22
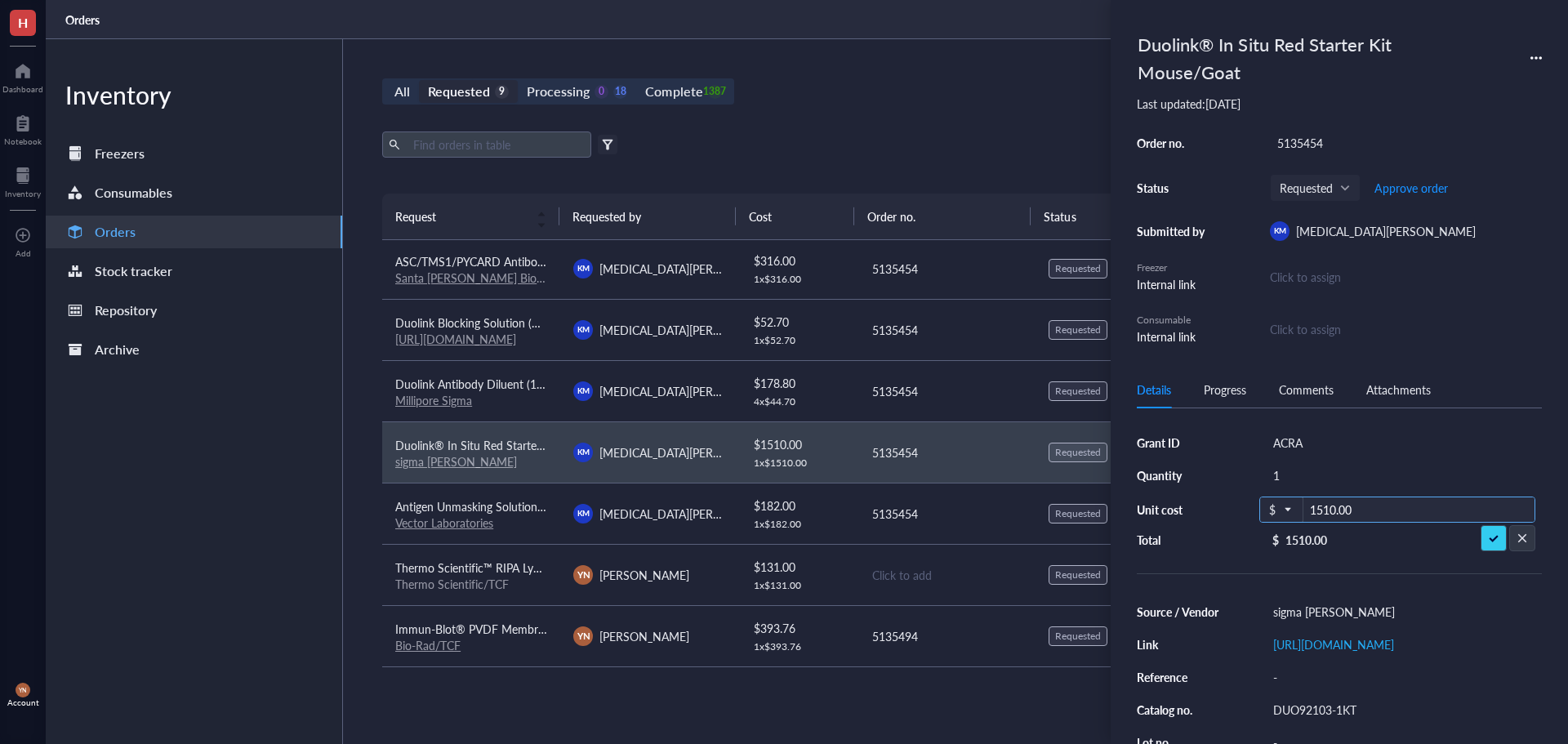
click at [1344, 508] on input "1510.00" at bounding box center [1418, 510] width 231 height 26
type input "1475.27"
click at [528, 386] on span "Duolink Antibody Diluent (1X)" at bounding box center [471, 383] width 152 height 16
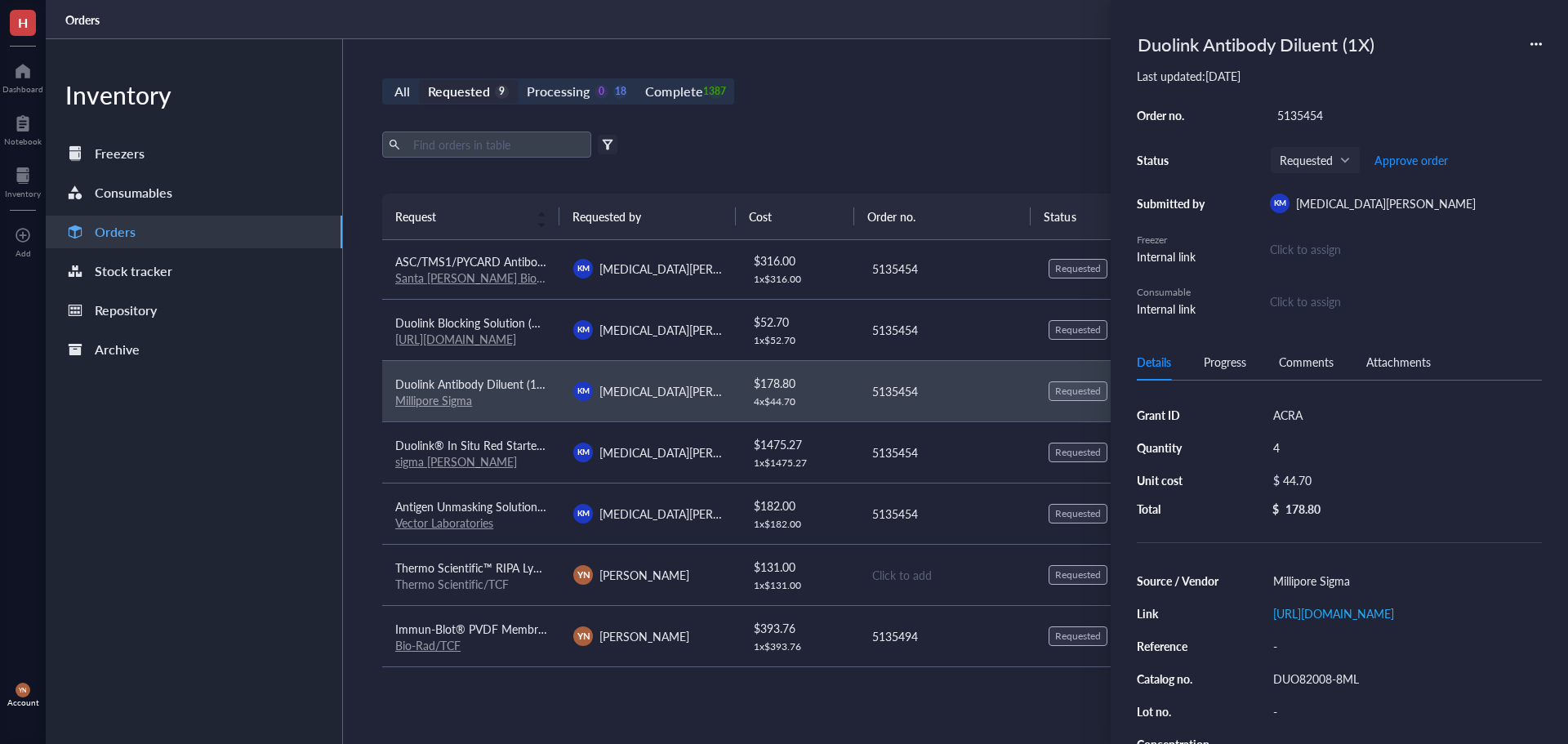
click at [1302, 690] on div "DUO82008-8ML" at bounding box center [1404, 679] width 276 height 22
click at [1302, 690] on input "DUO82008-8ML" at bounding box center [1312, 679] width 92 height 21
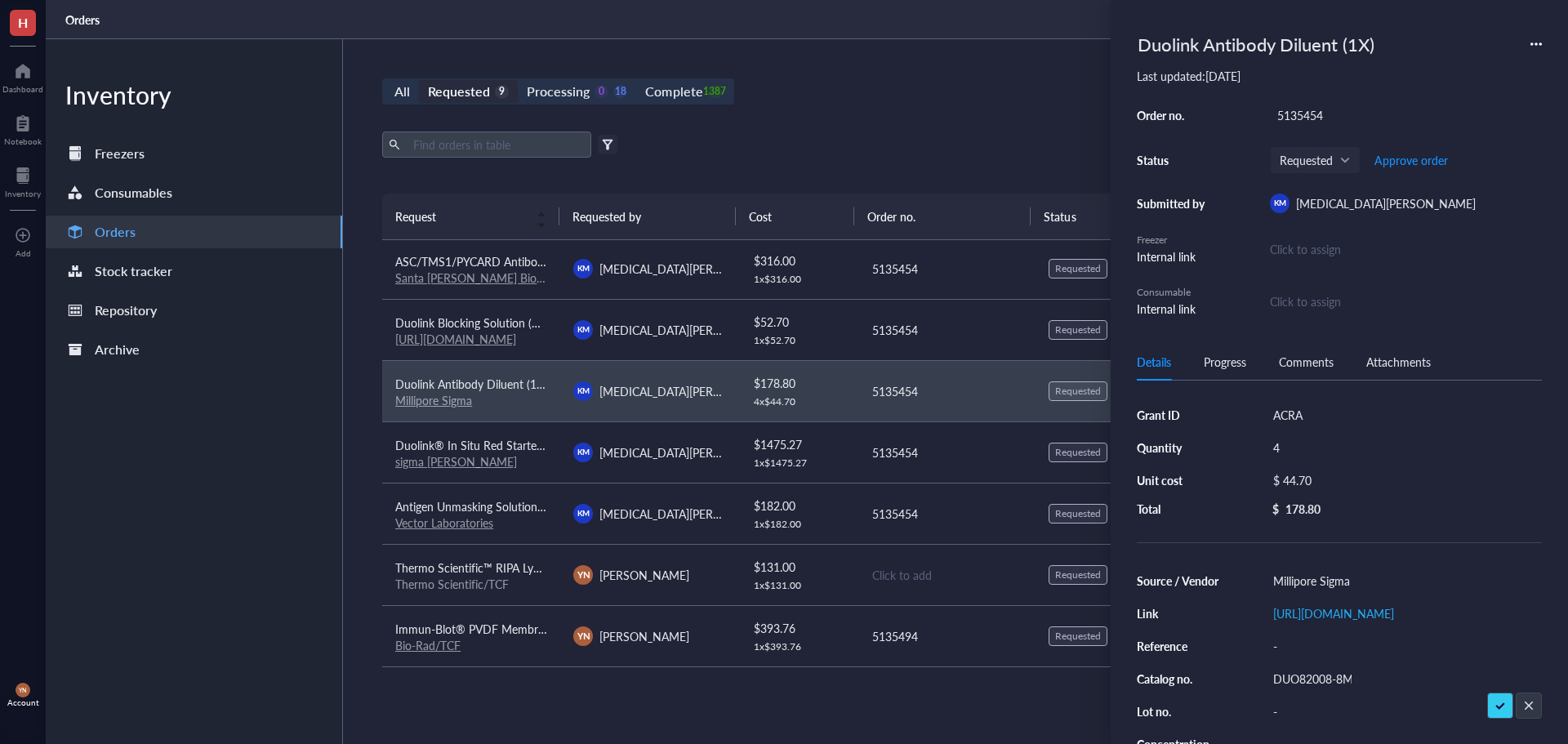
click at [1324, 482] on div "$ 44.70" at bounding box center [1401, 480] width 269 height 22
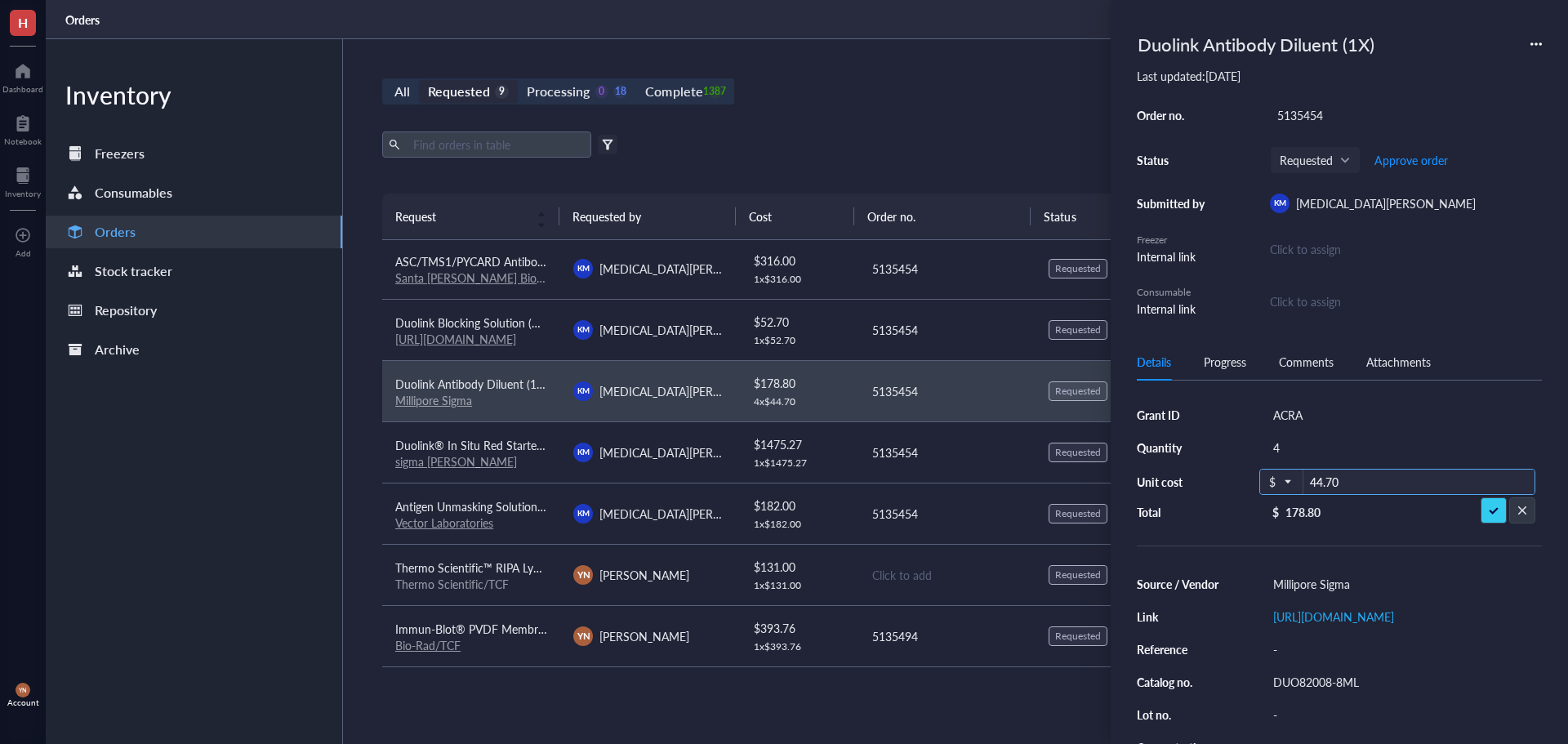
click at [1354, 482] on input "44.70" at bounding box center [1418, 482] width 231 height 26
type input "48.07"
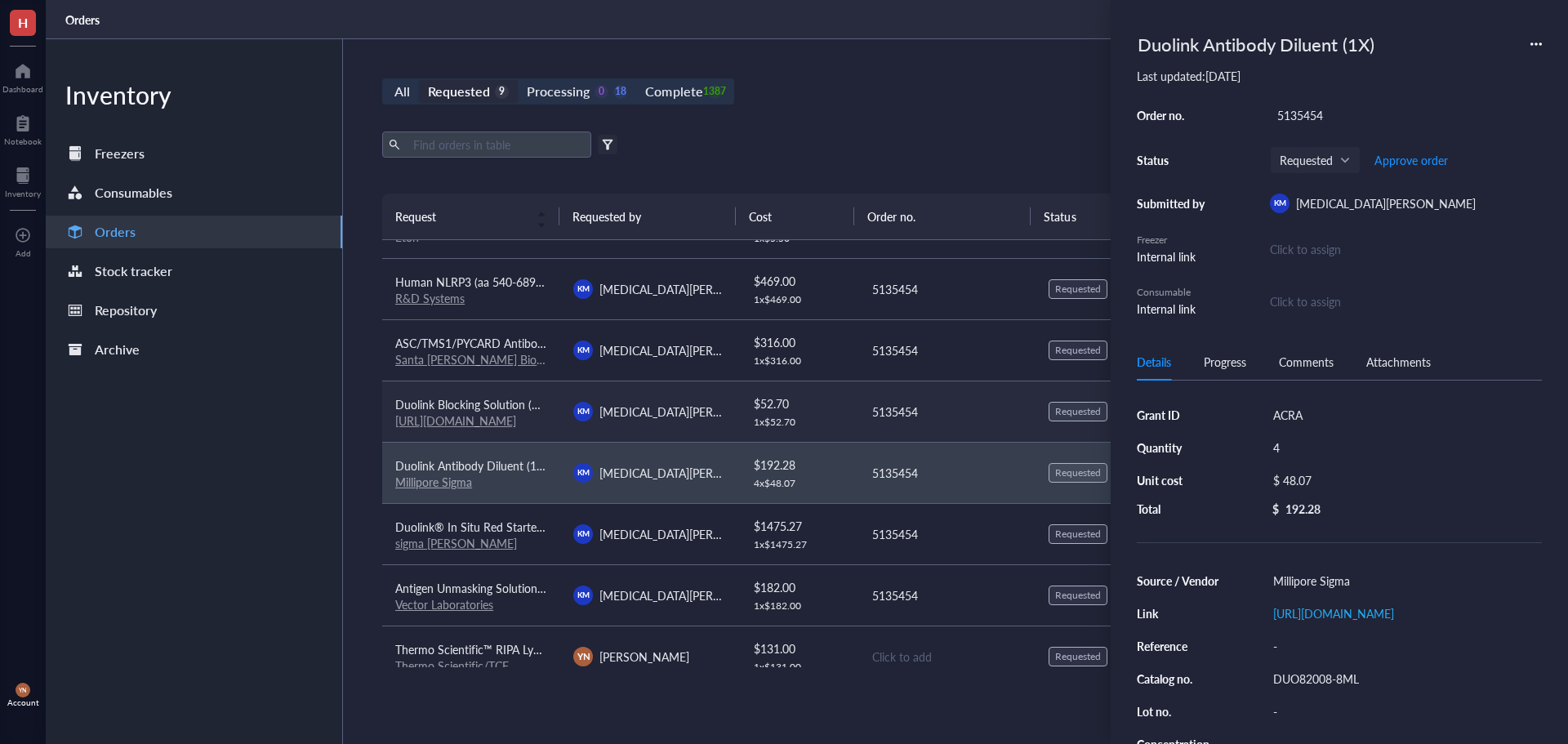
click at [503, 395] on div "Duolink Blocking Solution (1X)" at bounding box center [471, 404] width 152 height 18
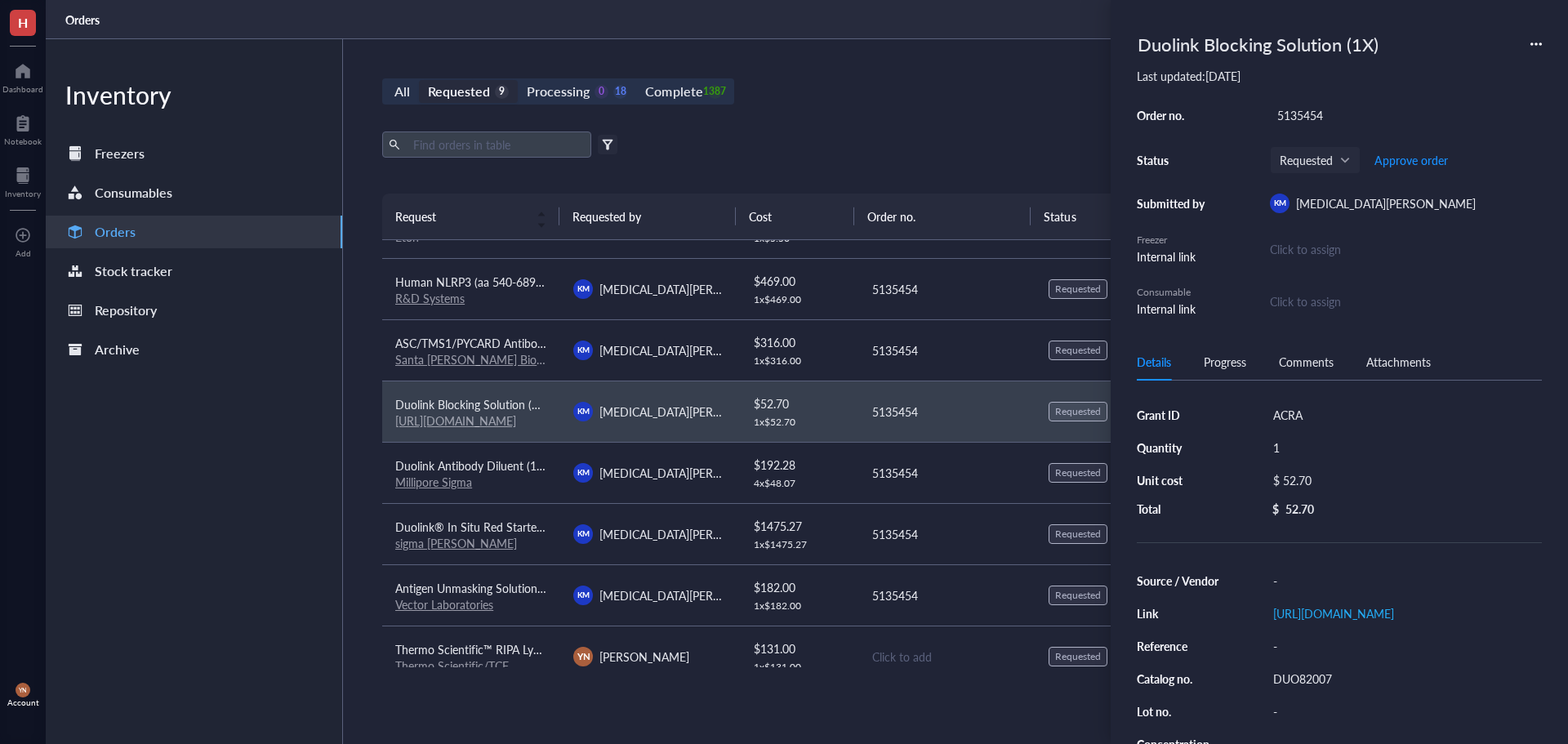
click at [1303, 690] on div "DUO82007" at bounding box center [1404, 679] width 276 height 22
click at [1303, 690] on input "DUO82007" at bounding box center [1299, 679] width 65 height 21
click at [1354, 483] on div "$ 52.70" at bounding box center [1401, 480] width 269 height 22
click at [1350, 483] on input "52.70" at bounding box center [1418, 482] width 231 height 26
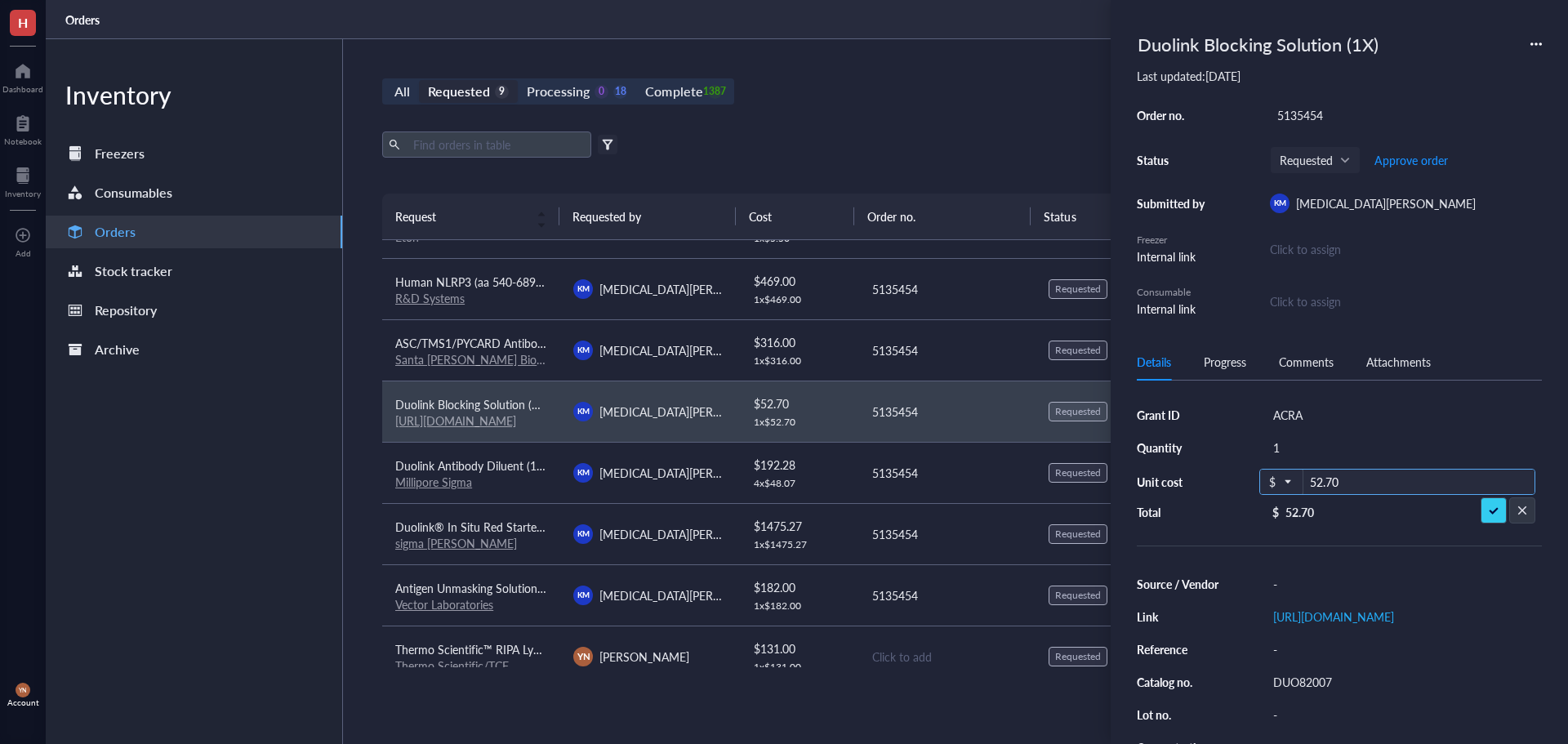
click at [1350, 483] on input "52.70" at bounding box center [1418, 482] width 231 height 26
type input "49.05"
click at [511, 476] on div "Millipore Sigma" at bounding box center [471, 482] width 152 height 15
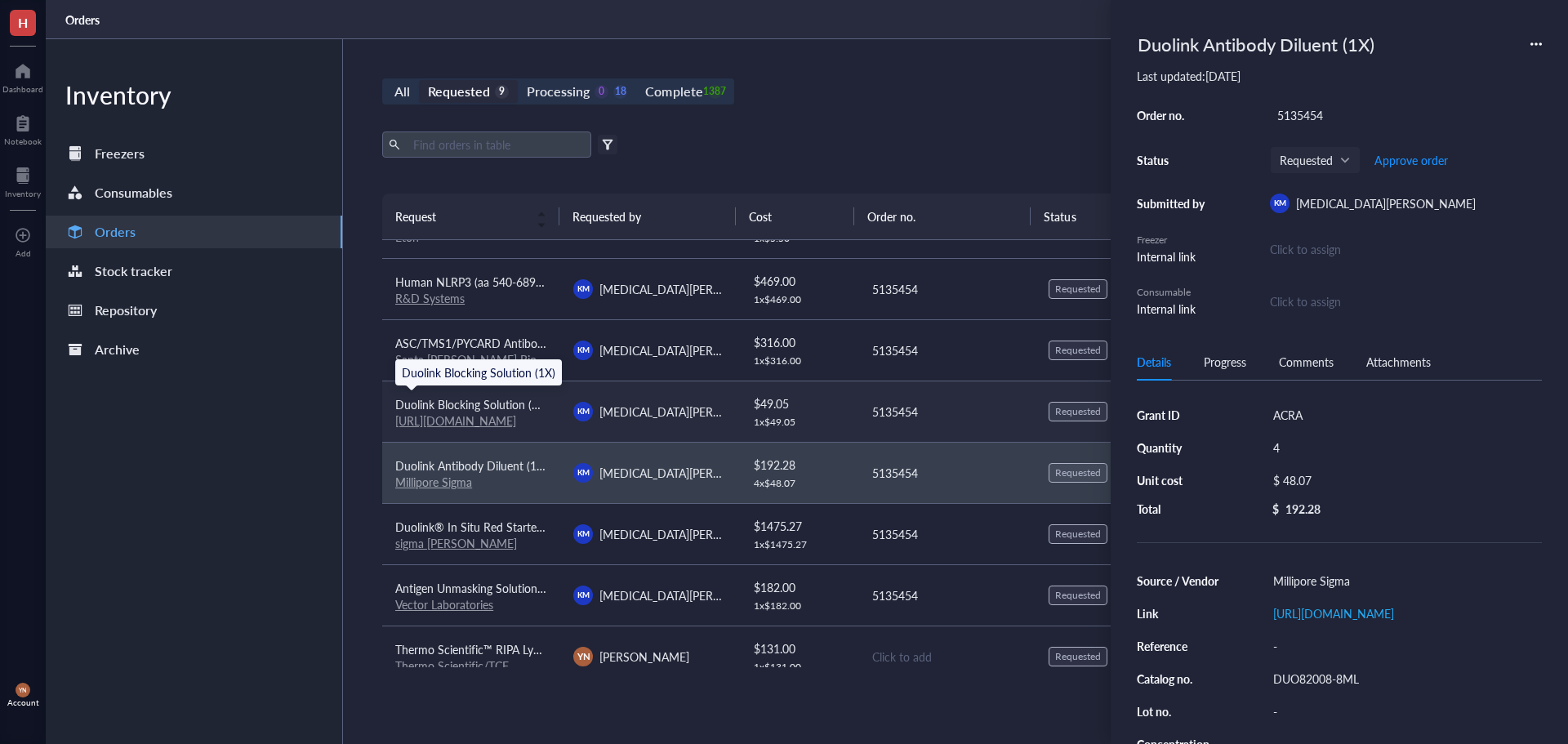
click at [496, 399] on span "Duolink Blocking Solution (1X)" at bounding box center [472, 404] width 153 height 16
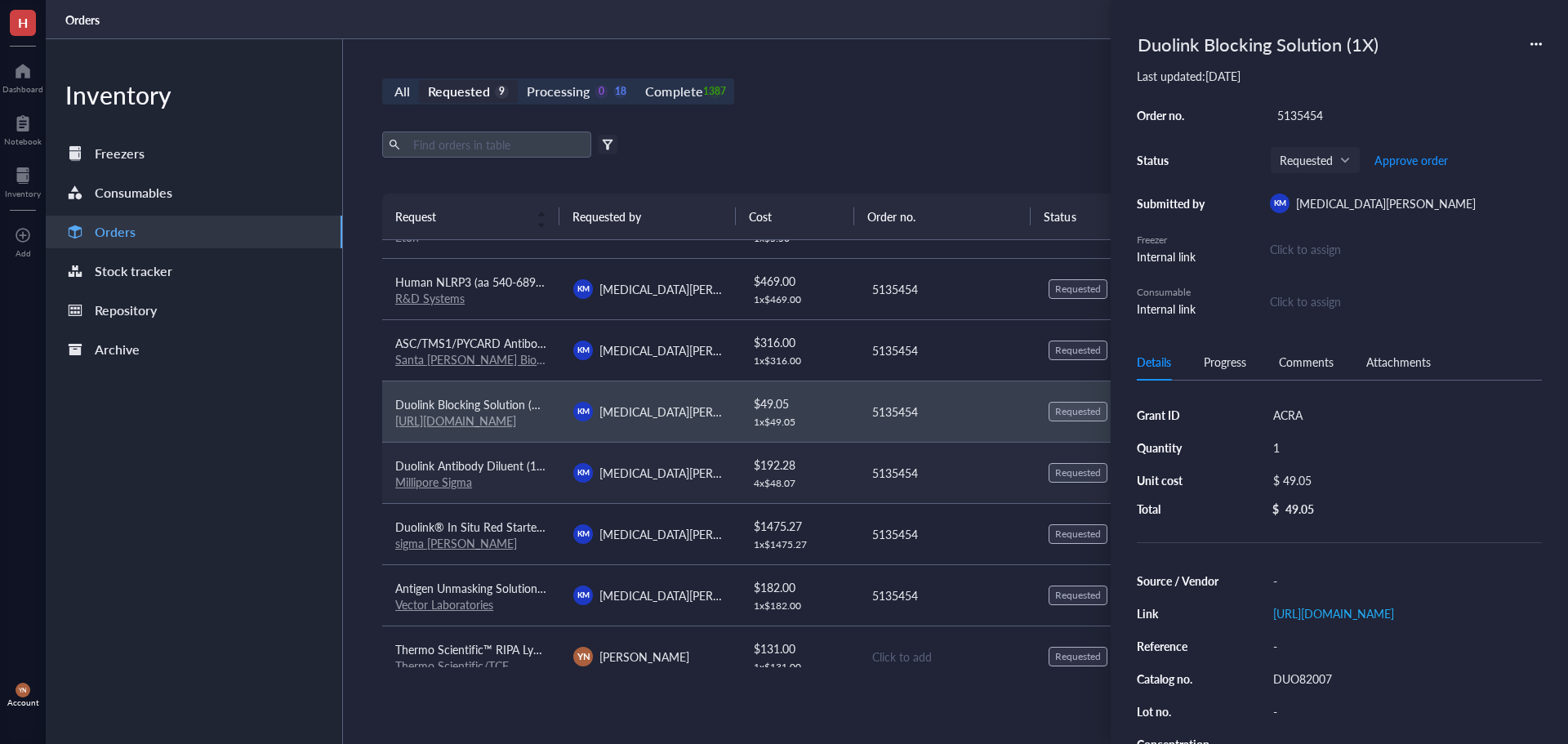
click at [504, 465] on span "Duolink Antibody Diluent (1X)" at bounding box center [471, 465] width 152 height 16
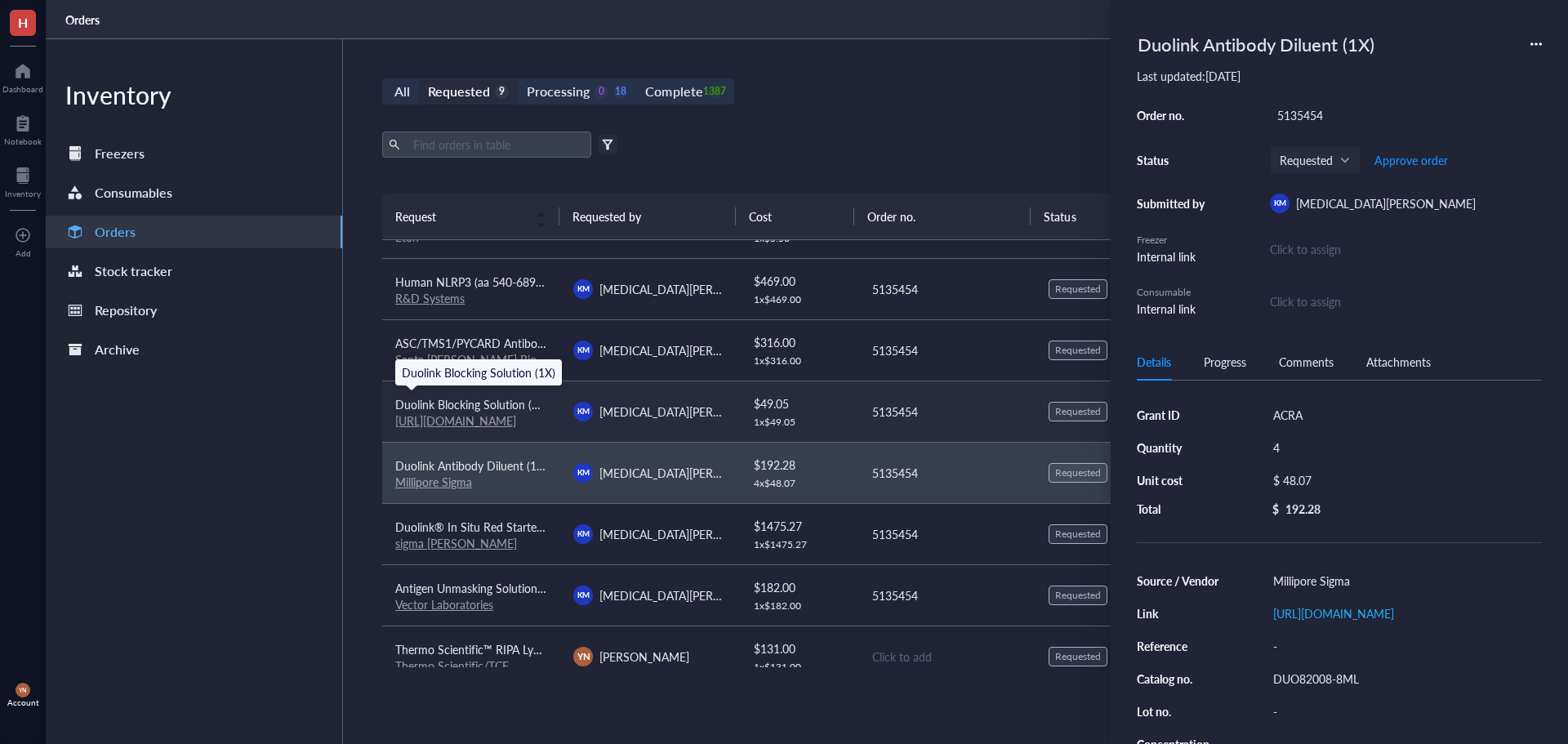
click at [498, 406] on span "Duolink Blocking Solution (1X)" at bounding box center [472, 404] width 153 height 16
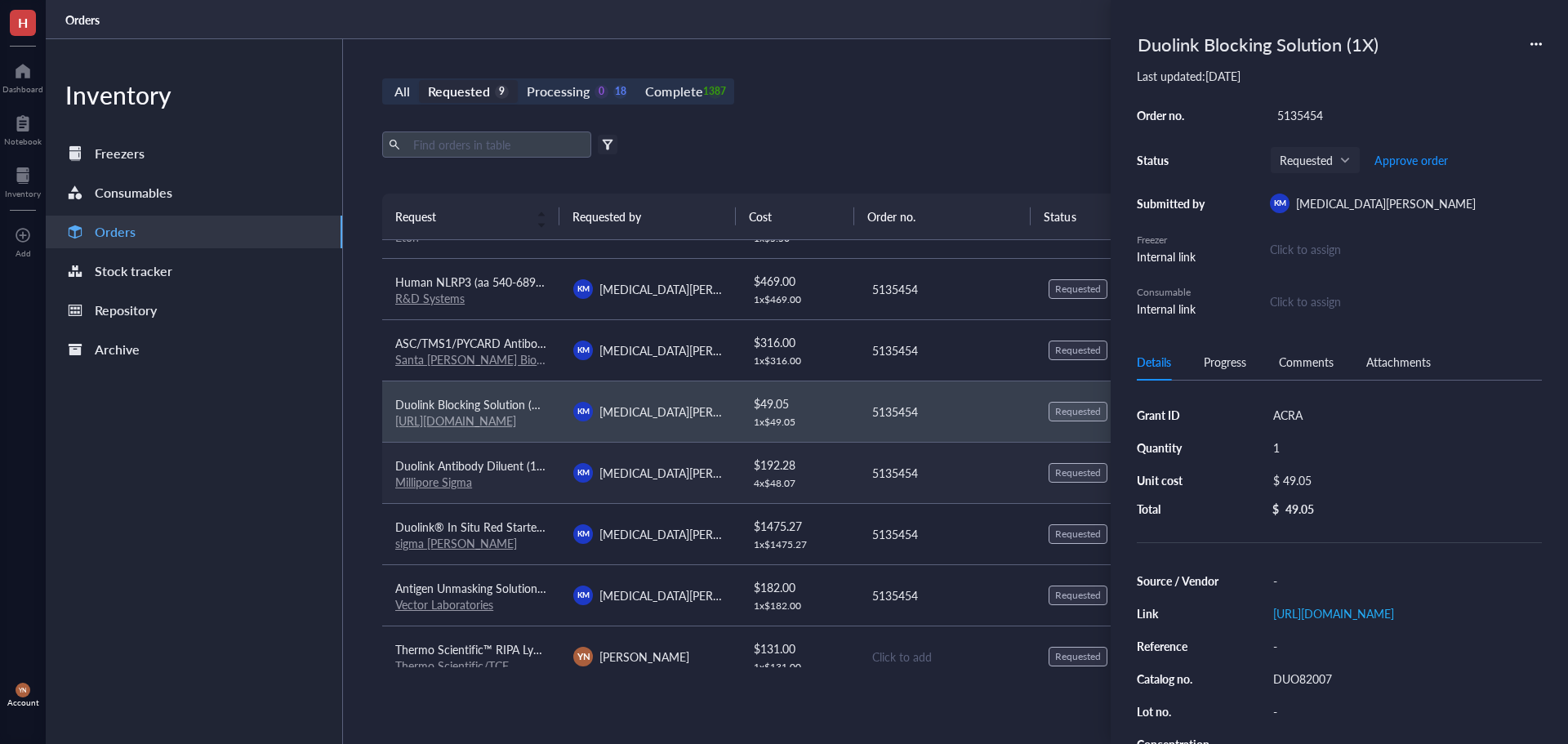
click at [525, 476] on div "Millipore Sigma" at bounding box center [471, 482] width 152 height 15
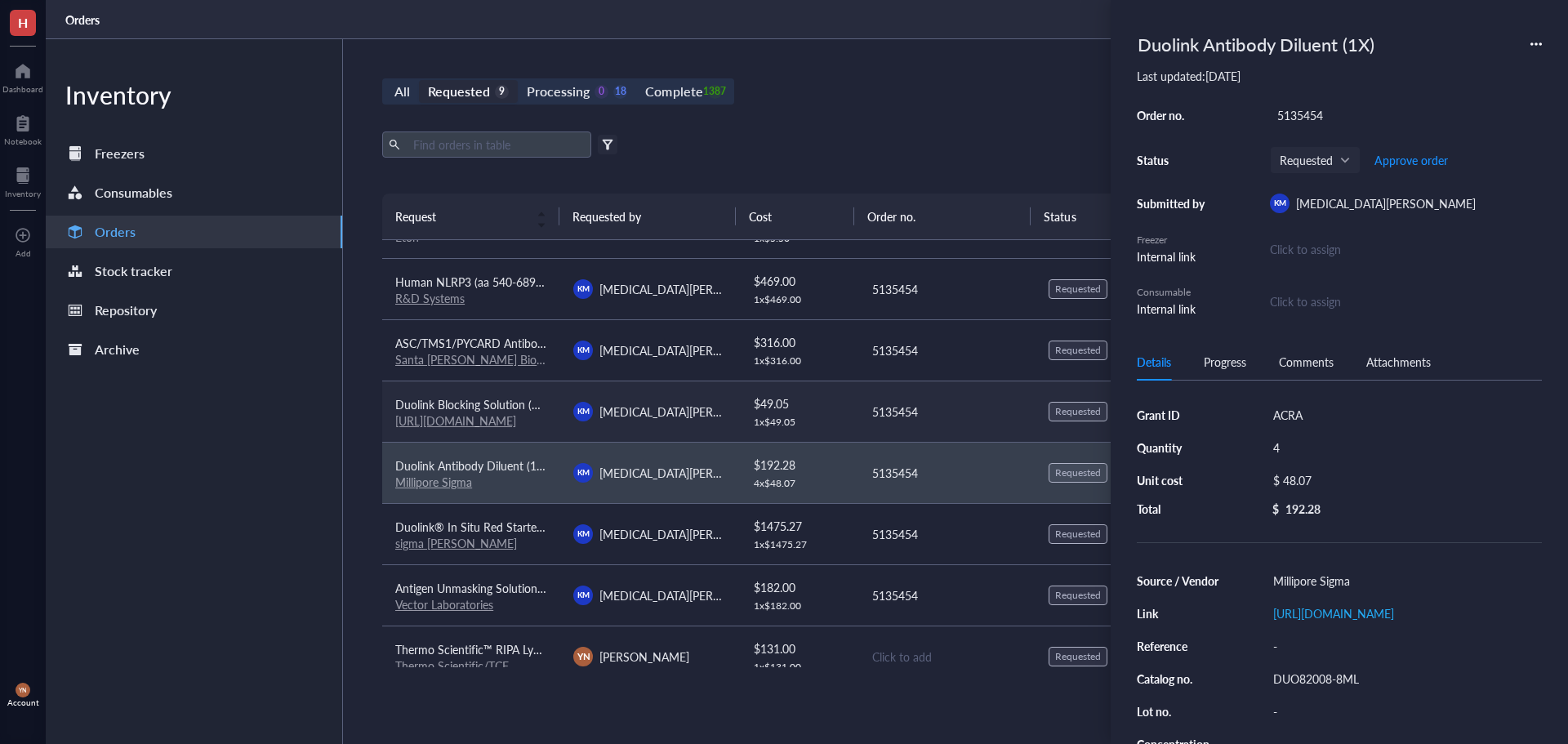
click at [505, 398] on span "Duolink Blocking Solution (1X)" at bounding box center [472, 404] width 153 height 16
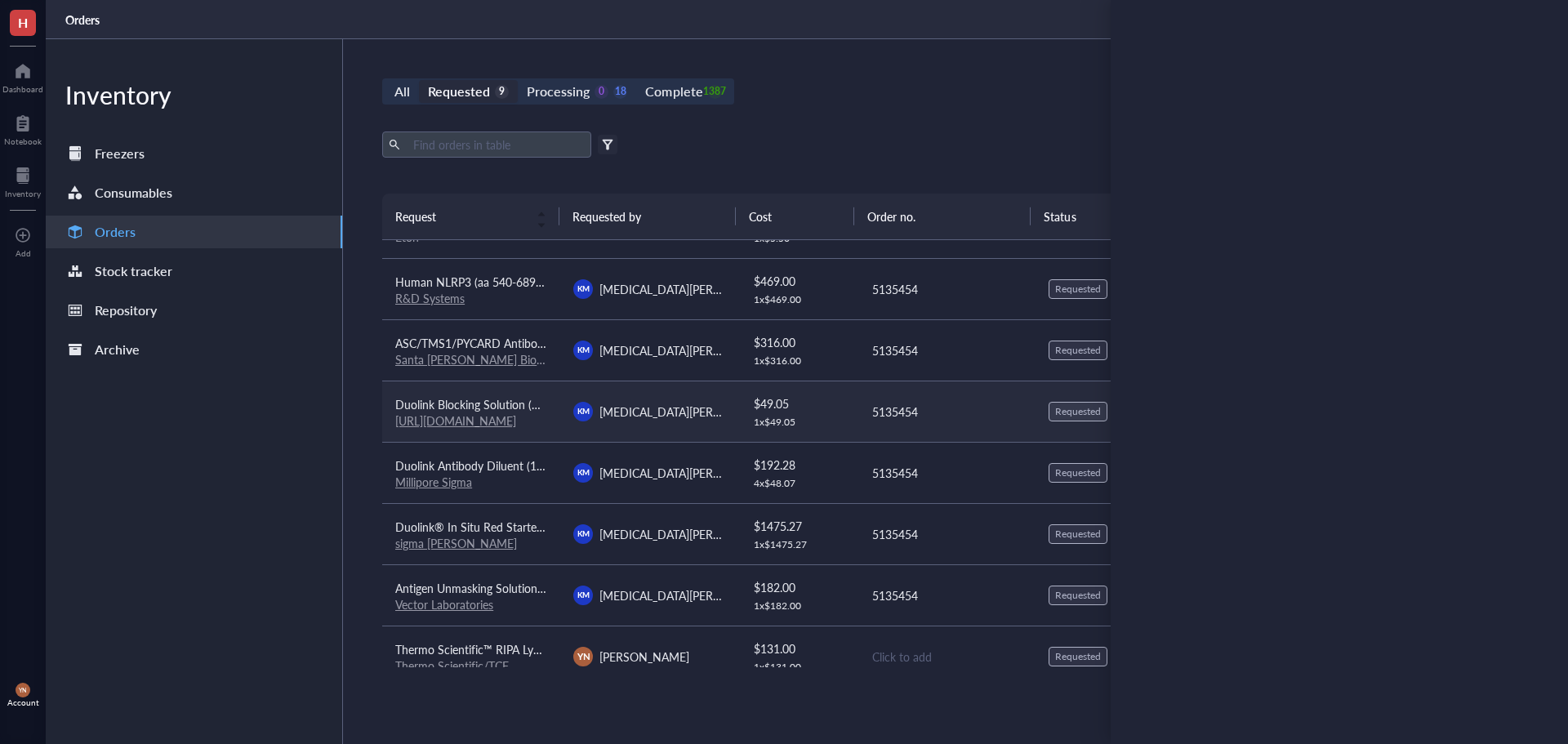
click at [506, 398] on span "Duolink Blocking Solution (1X)" at bounding box center [472, 404] width 153 height 16
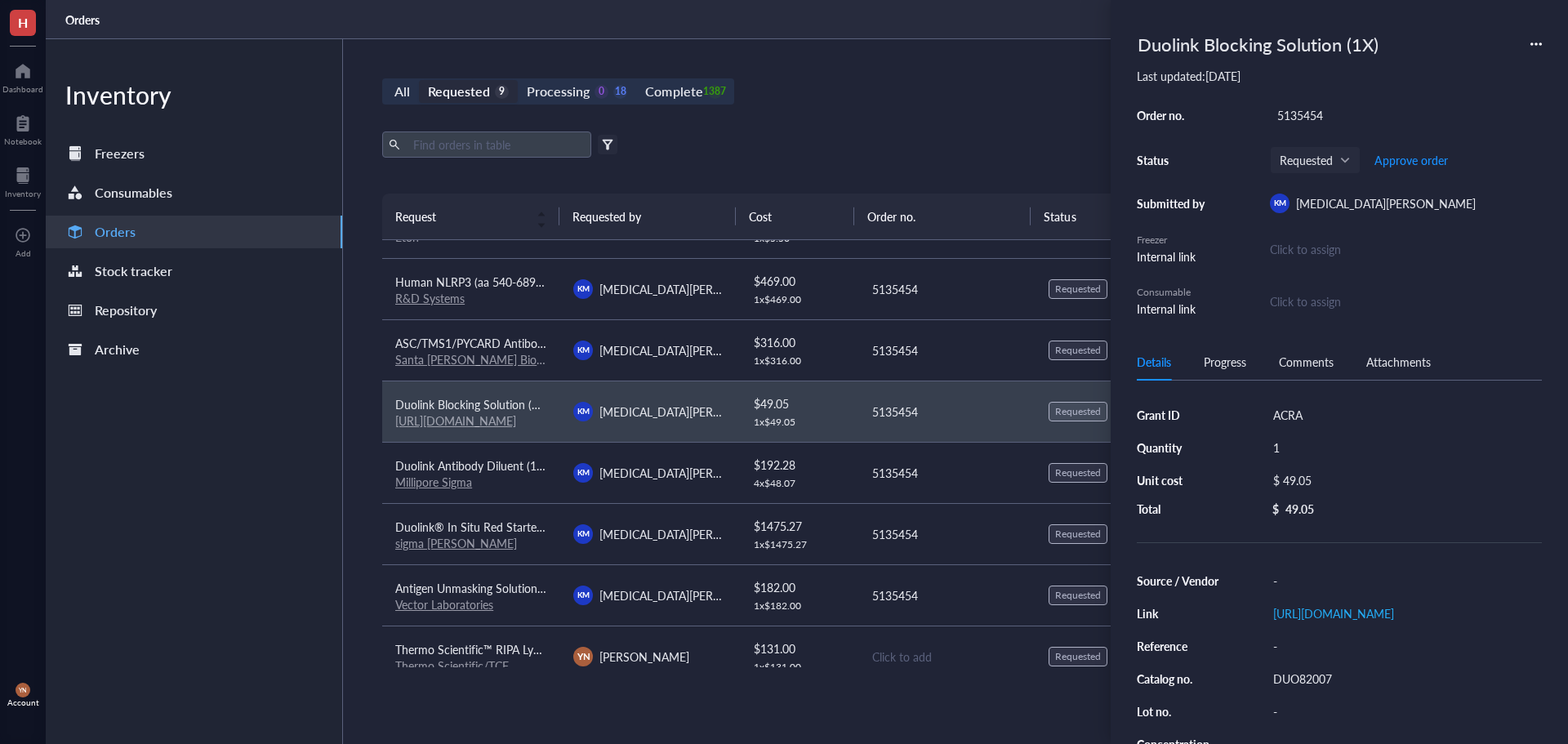
click at [1281, 446] on div "1" at bounding box center [1404, 448] width 276 height 22
click at [1281, 446] on input "1" at bounding box center [1290, 448] width 49 height 21
type input "4"
click at [1328, 690] on div "DUO82007" at bounding box center [1404, 679] width 276 height 22
click at [511, 471] on span "Duolink Antibody Diluent (1X)" at bounding box center [471, 465] width 152 height 16
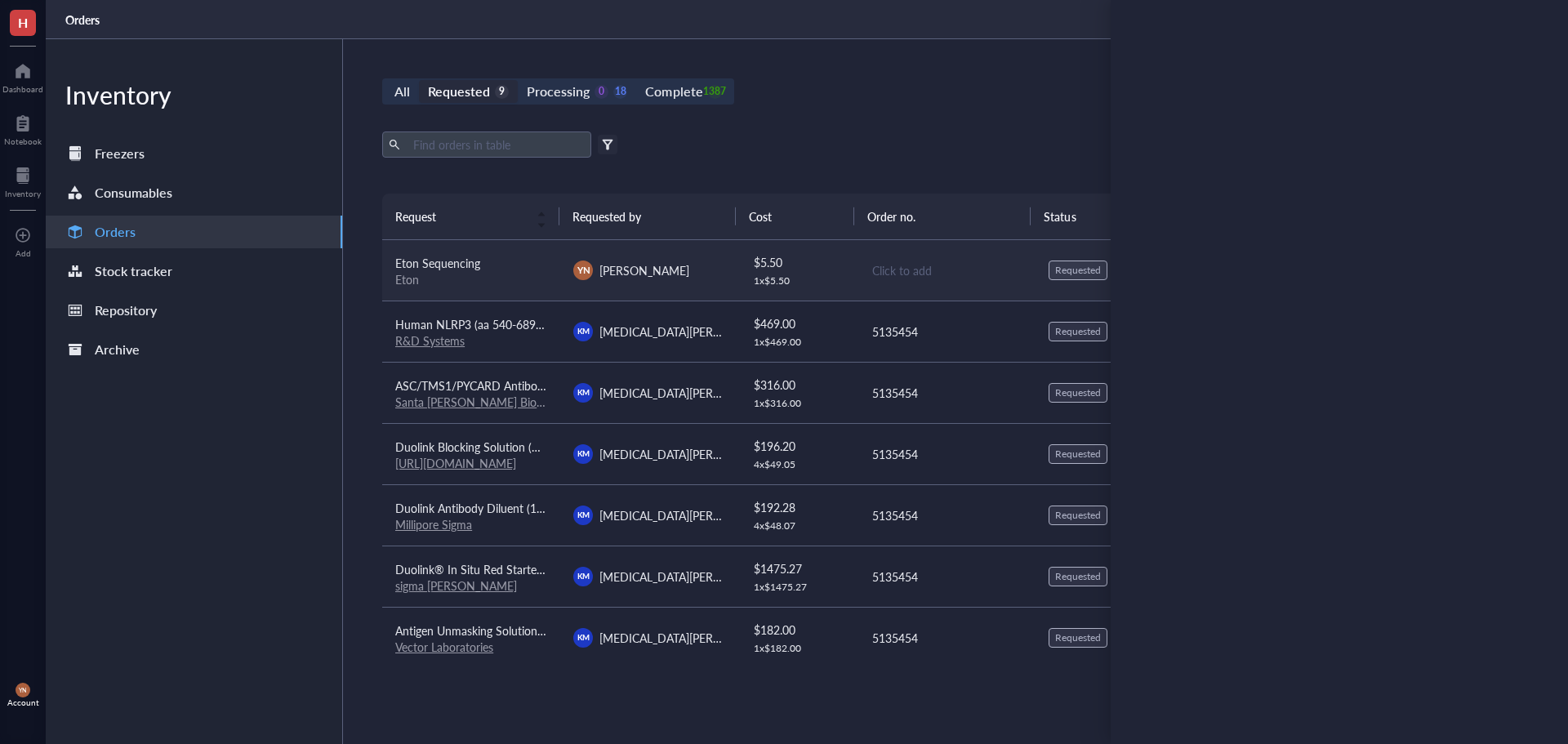
click at [517, 276] on div "Eton" at bounding box center [471, 279] width 152 height 15
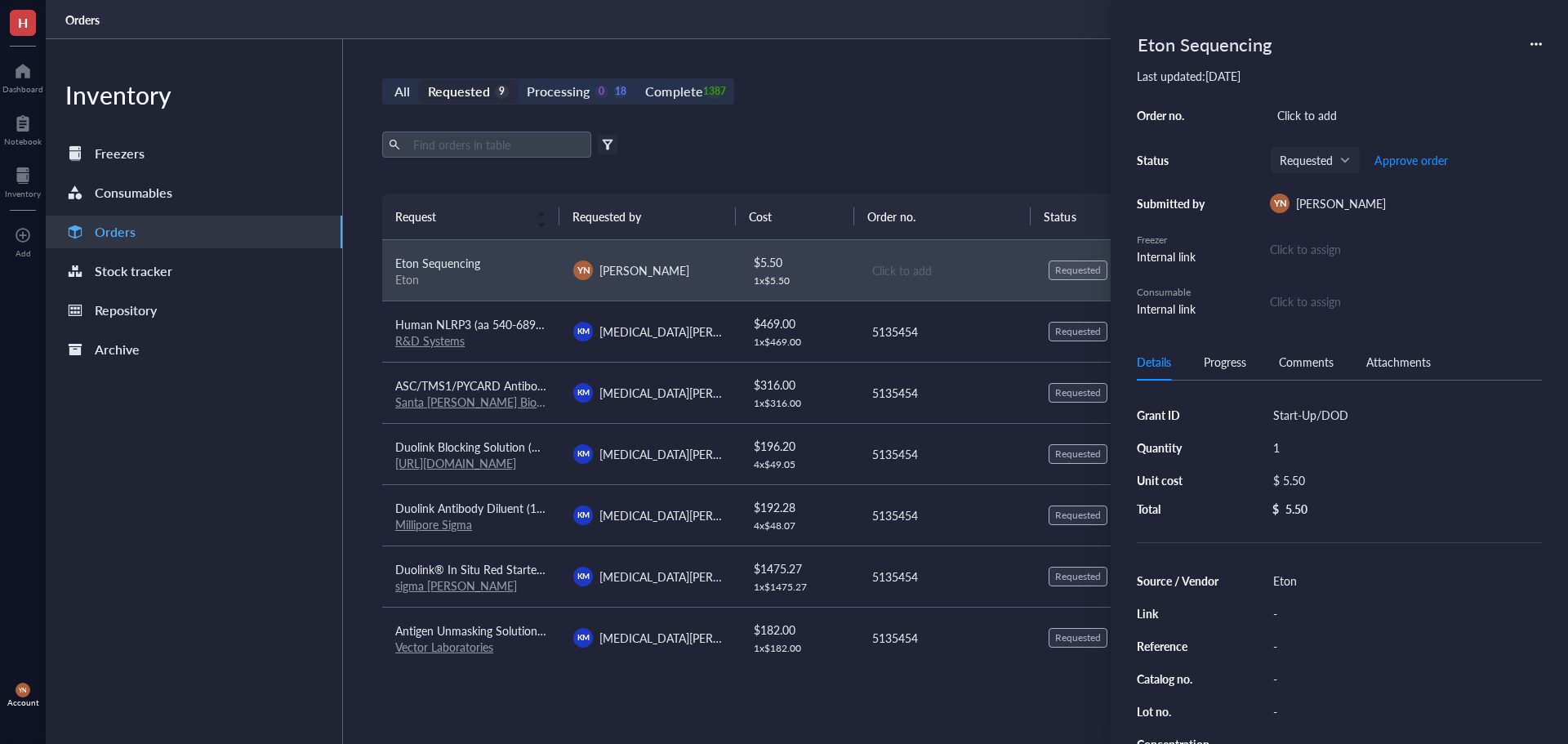
click at [1302, 118] on div "Click to add" at bounding box center [1405, 115] width 272 height 22
type input "29242"
click at [1394, 155] on span "Approve order" at bounding box center [1411, 160] width 74 height 13
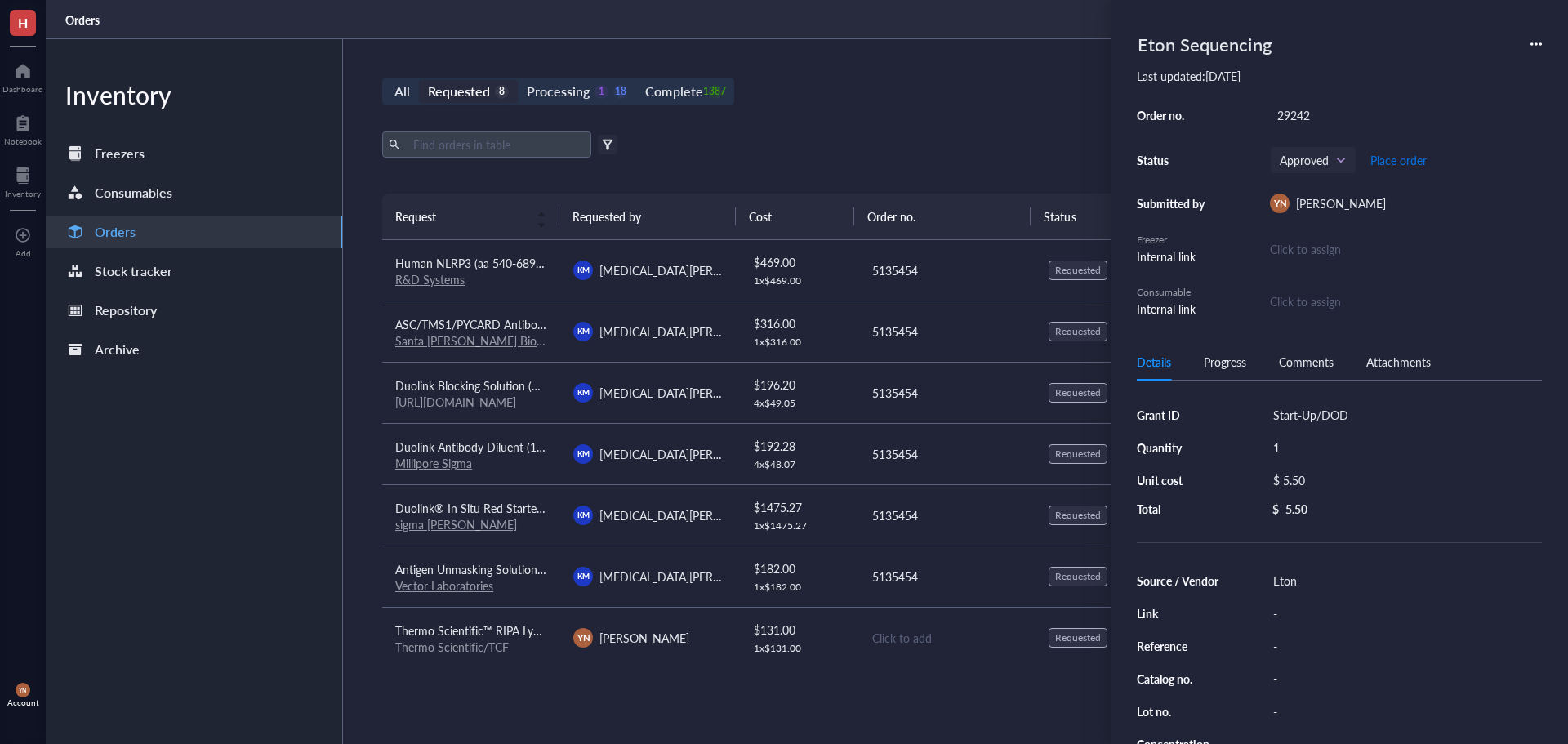
click at [1394, 155] on span "Place order" at bounding box center [1398, 160] width 56 height 13
click at [998, 130] on div "All Requested 8 Processing 0 19 Complete 1387 New order Export Open archive Fil…" at bounding box center [947, 392] width 1207 height 705
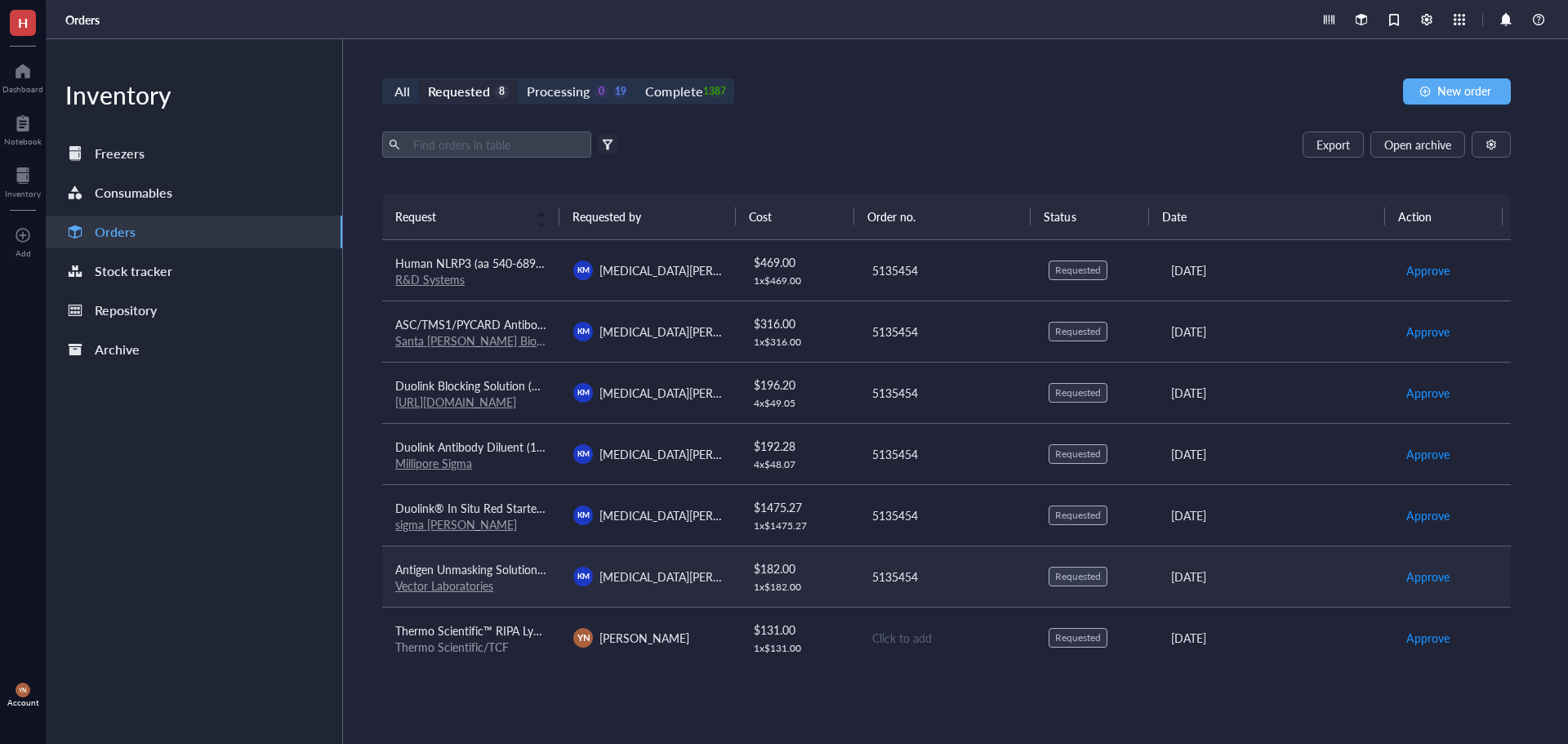
click at [520, 570] on span "Antigen Unmasking Solution, Citrate-Based (H-3300-250)" at bounding box center [539, 568] width 289 height 16
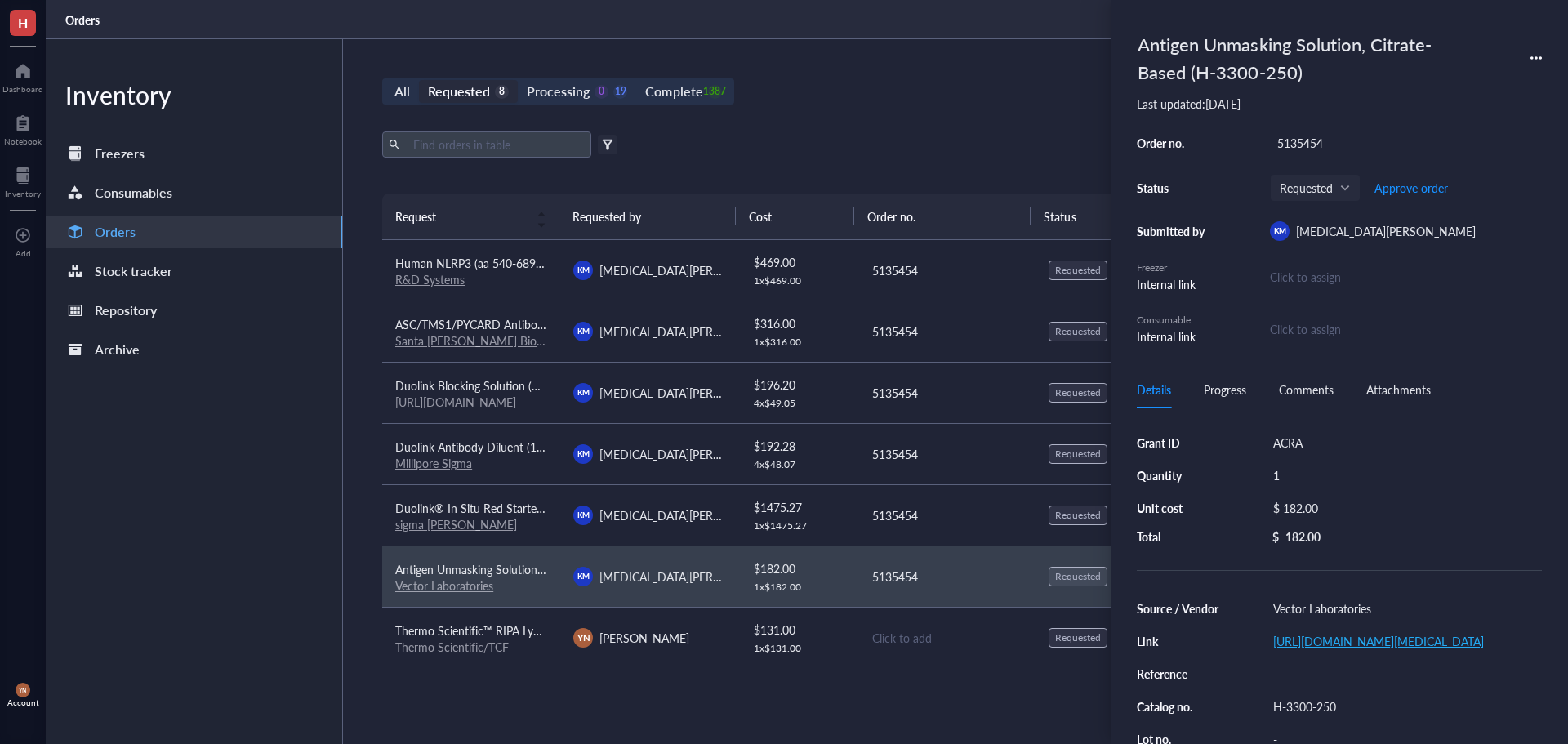
click at [1341, 650] on link "[URL][DOMAIN_NAME][MEDICAL_DATA]" at bounding box center [1377, 640] width 210 height 16
click at [1302, 718] on div "H-3300-250" at bounding box center [1404, 707] width 276 height 22
click at [1302, 715] on input "H-3300-250" at bounding box center [1305, 704] width 78 height 21
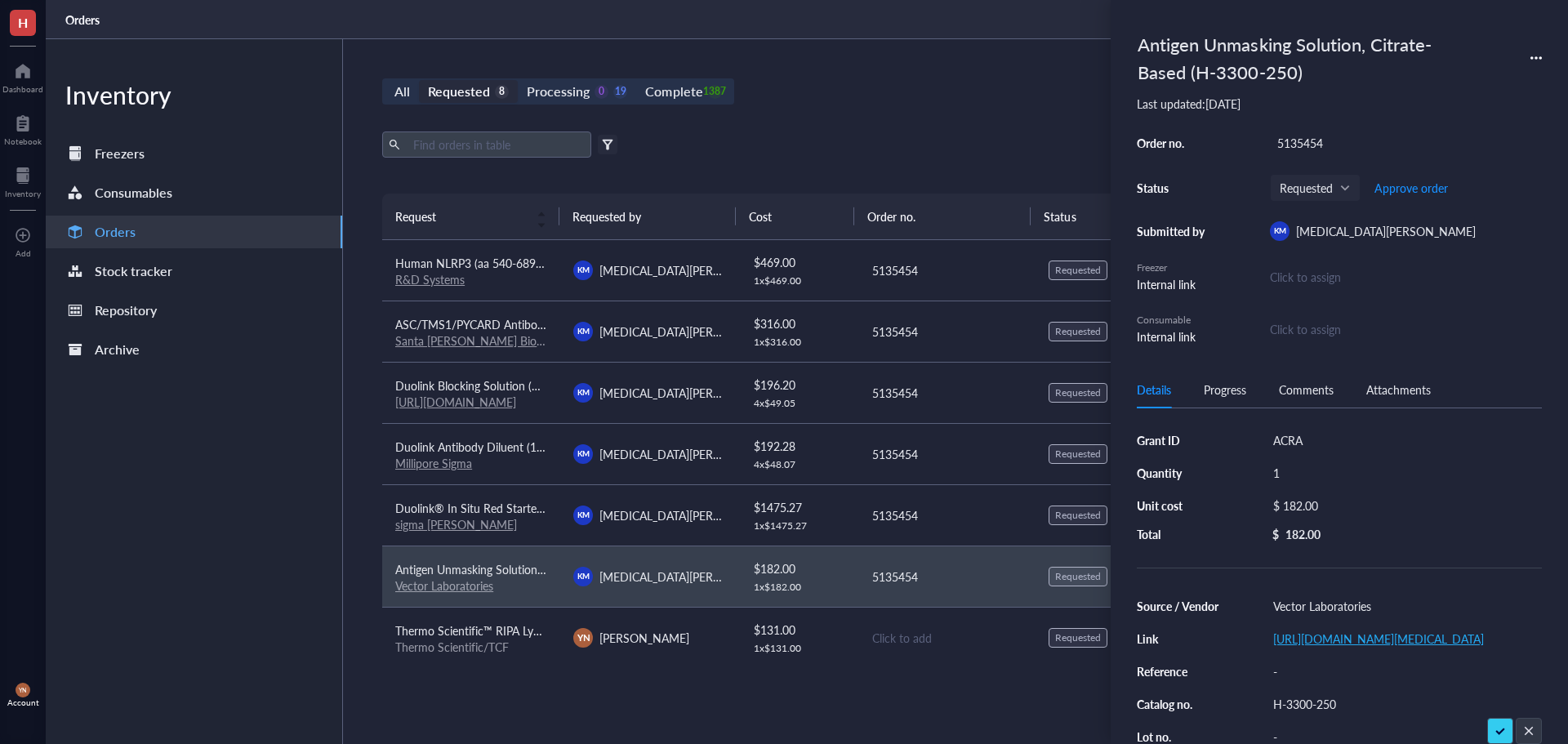
click at [1317, 647] on link "[URL][DOMAIN_NAME][MEDICAL_DATA]" at bounding box center [1377, 638] width 210 height 16
click at [945, 123] on div "All Requested 8 Processing 0 19 Complete 1387 New order Export Open archive Fil…" at bounding box center [947, 392] width 1207 height 705
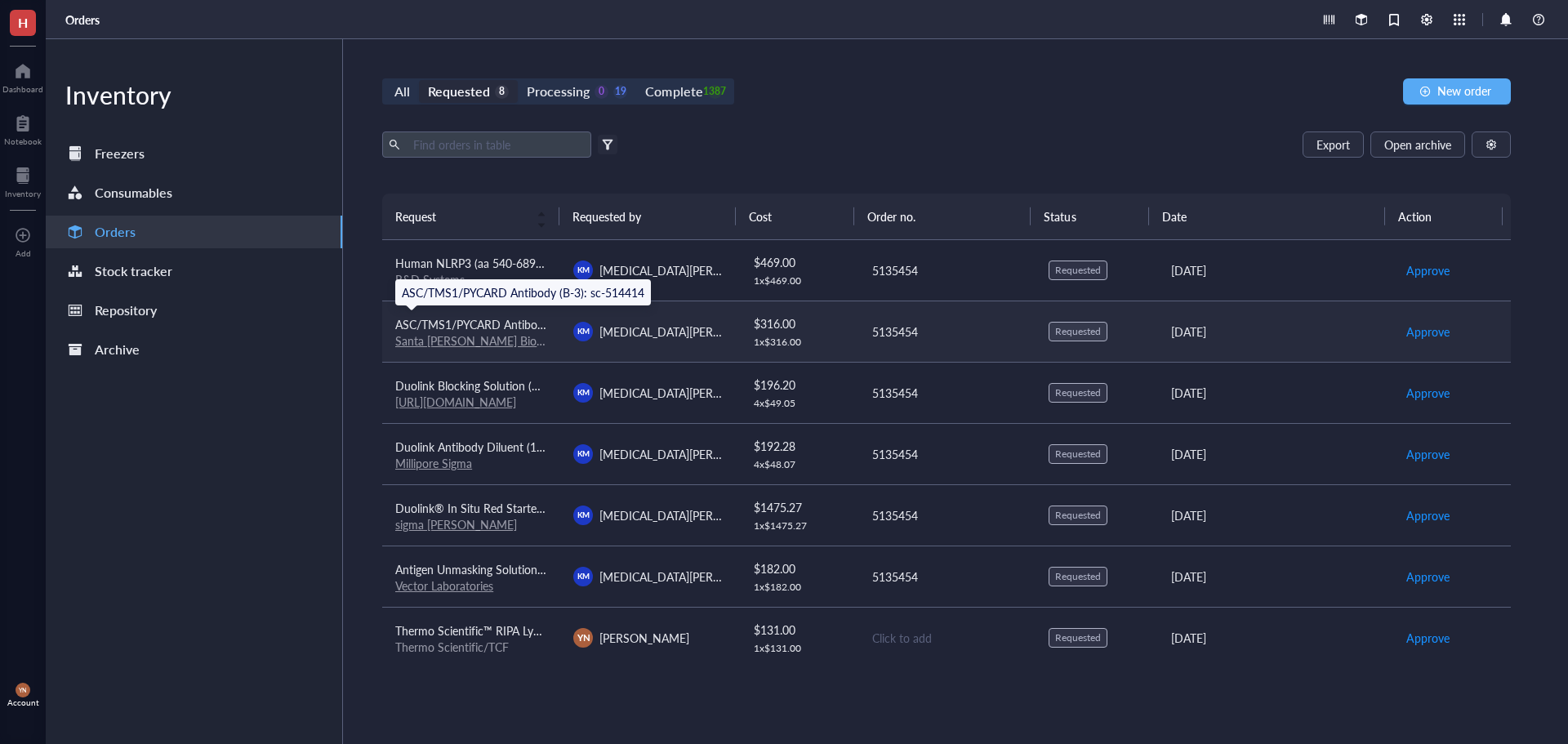
click at [496, 321] on span "ASC/TMS1/PYCARD Antibody (B-3): sc-514414" at bounding box center [517, 323] width 243 height 16
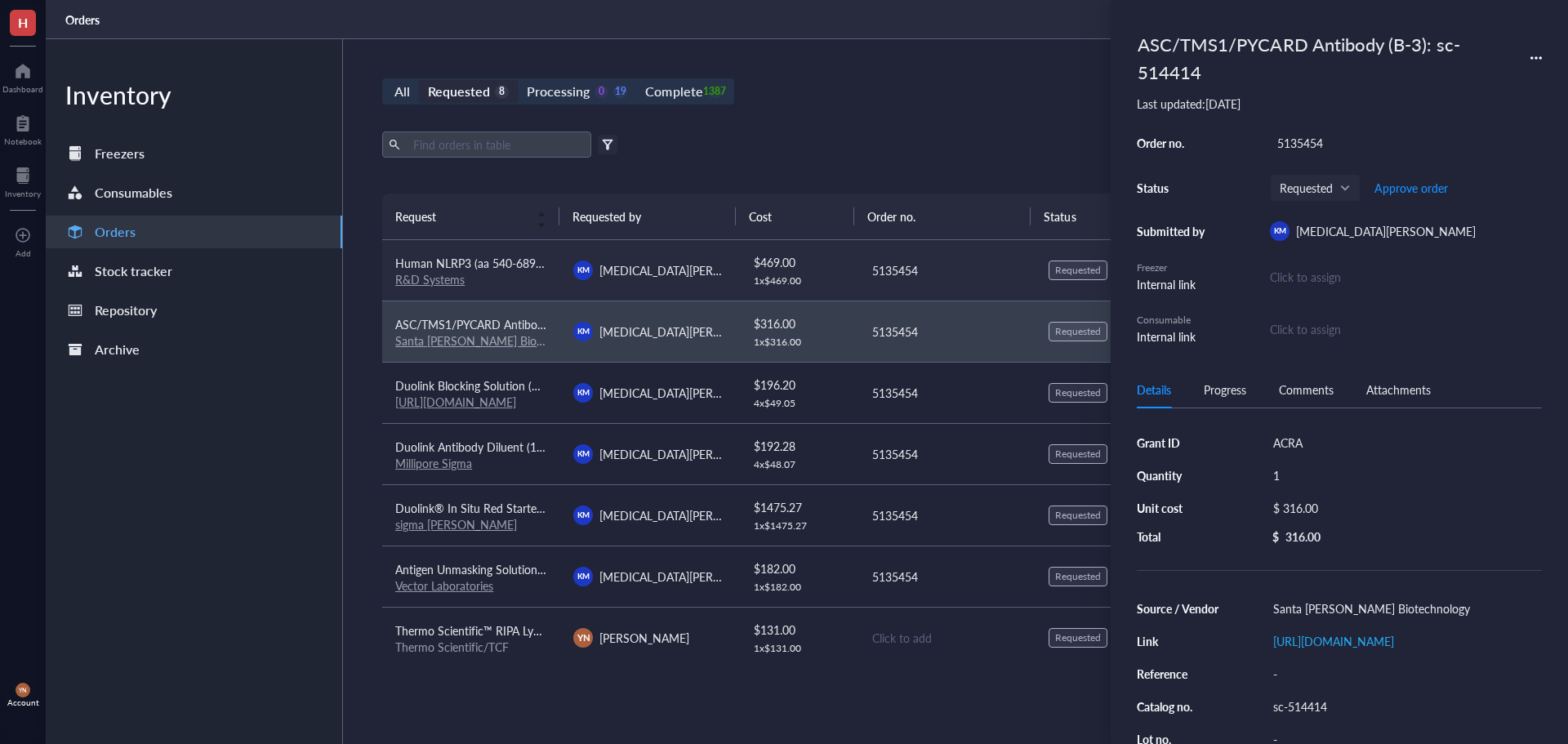
click at [508, 265] on span "Human NLRP3 (aa 540-689) Antibody" at bounding box center [492, 263] width 192 height 16
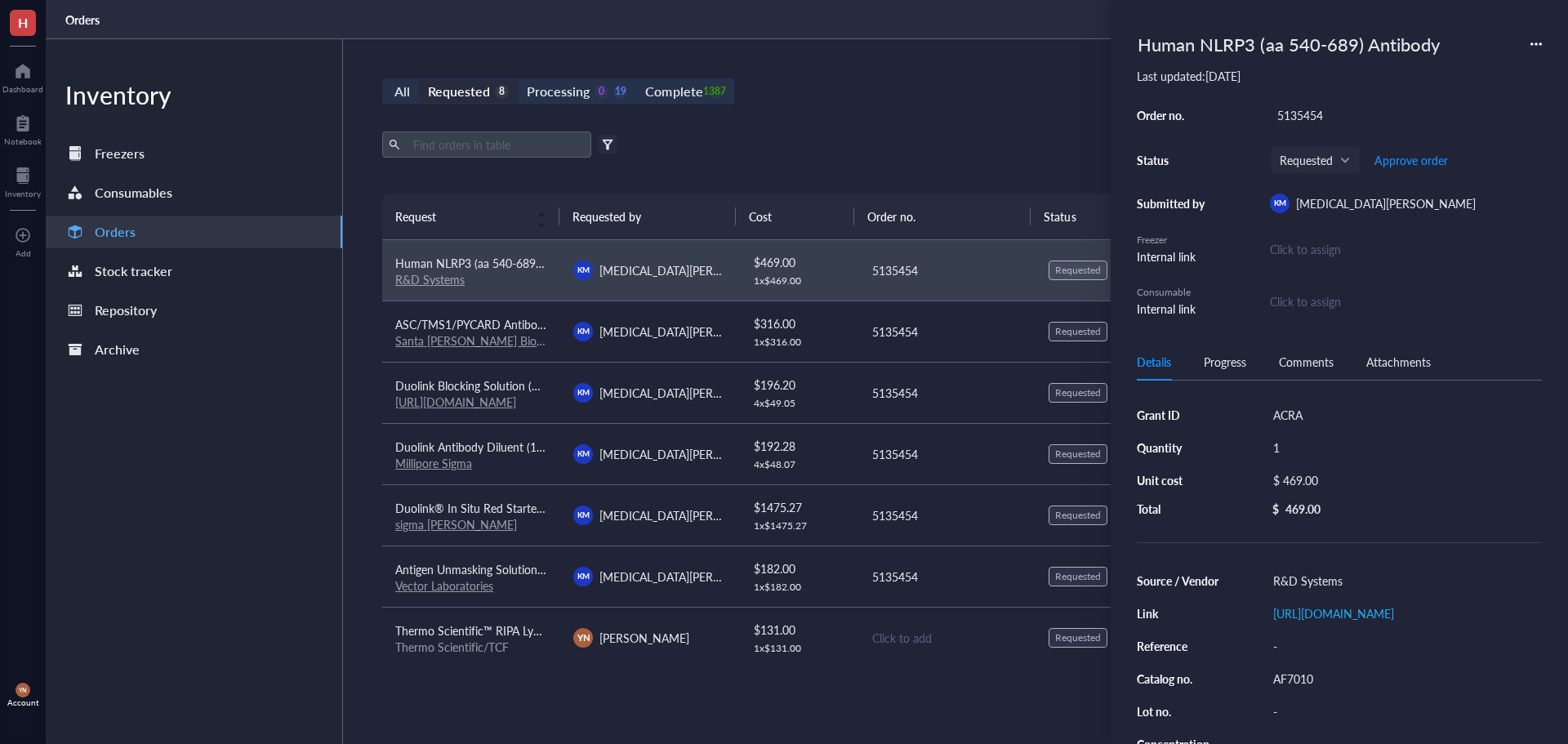
click at [1294, 688] on div "AF7010" at bounding box center [1404, 679] width 276 height 22
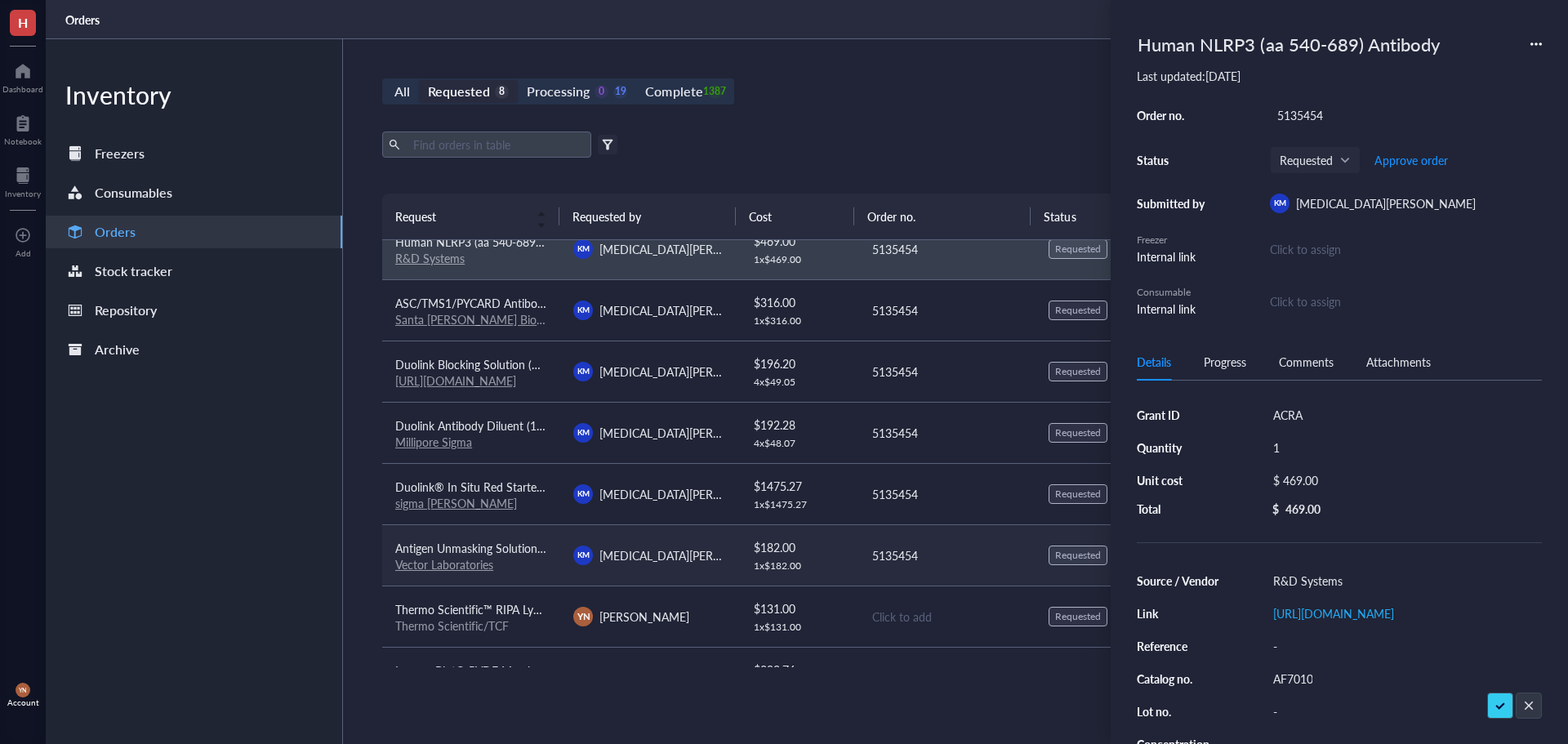
scroll to position [0, 0]
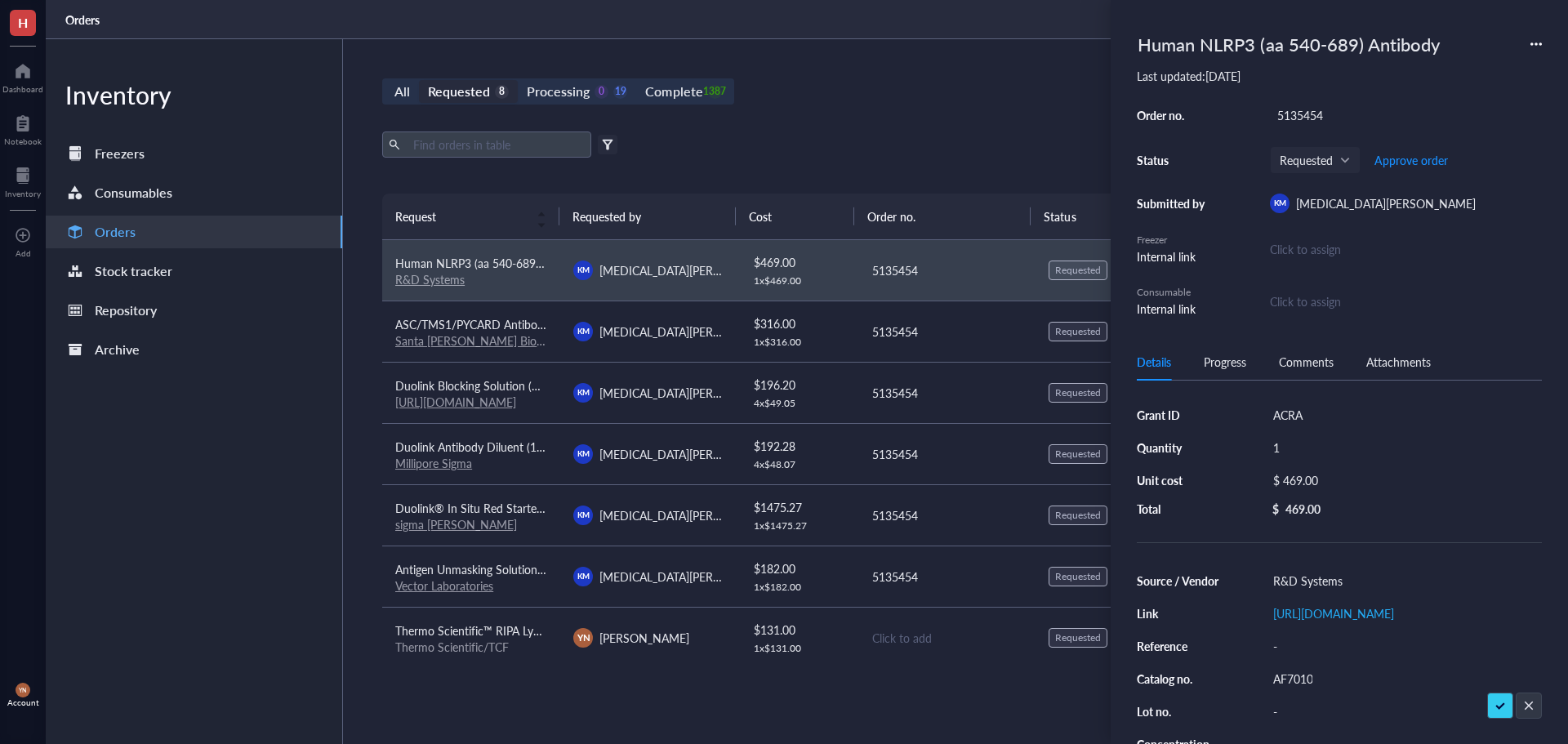
click at [903, 91] on div "All Requested 8 Processing 0 19 Complete 1387 New order" at bounding box center [947, 92] width 1129 height 26
click at [896, 127] on div "All Requested 8 Processing 0 19 Complete 1387 New order Export Open archive Fil…" at bounding box center [947, 392] width 1207 height 705
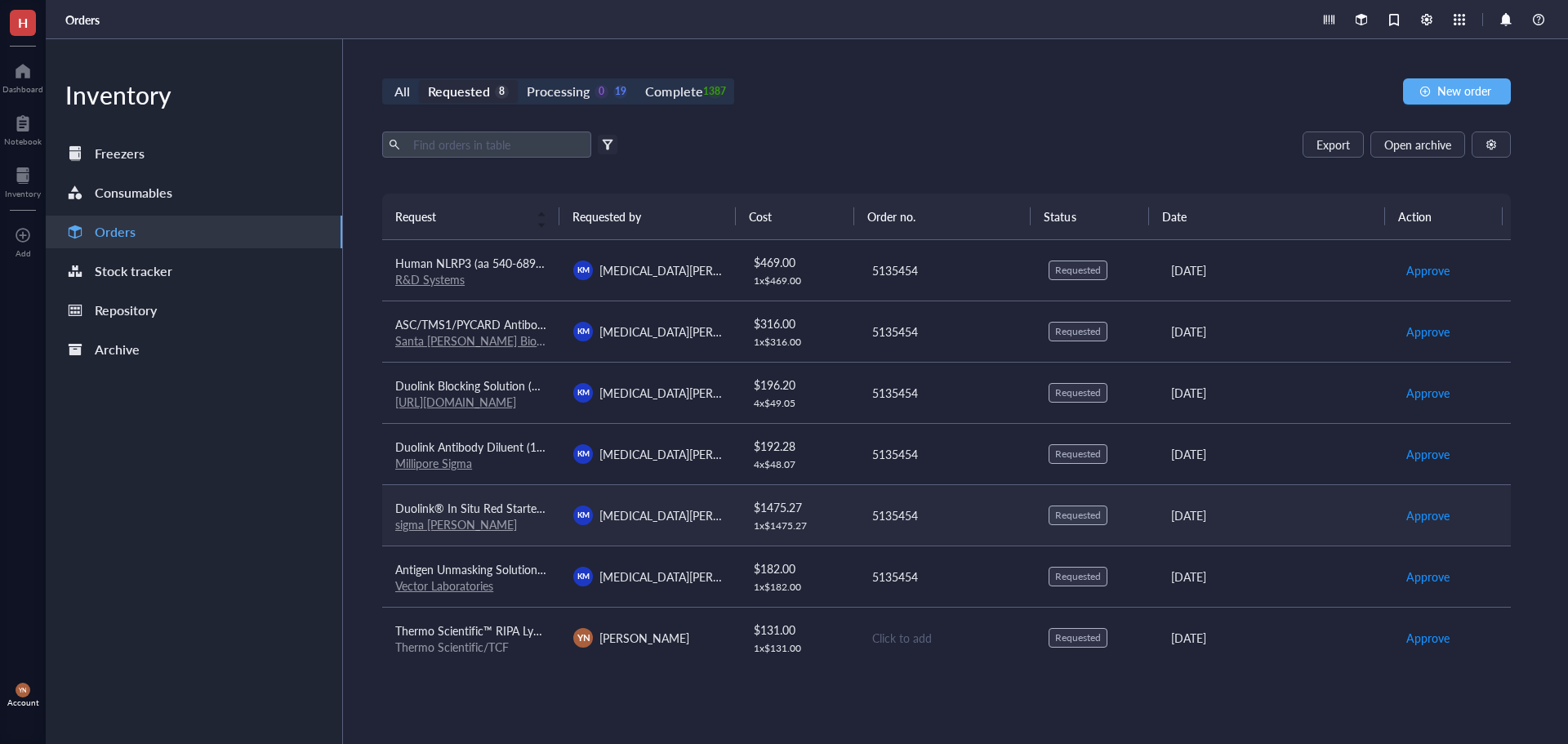
click at [496, 510] on span "Duolink® In Situ Red Starter Kit Mouse/Goat" at bounding box center [510, 508] width 230 height 16
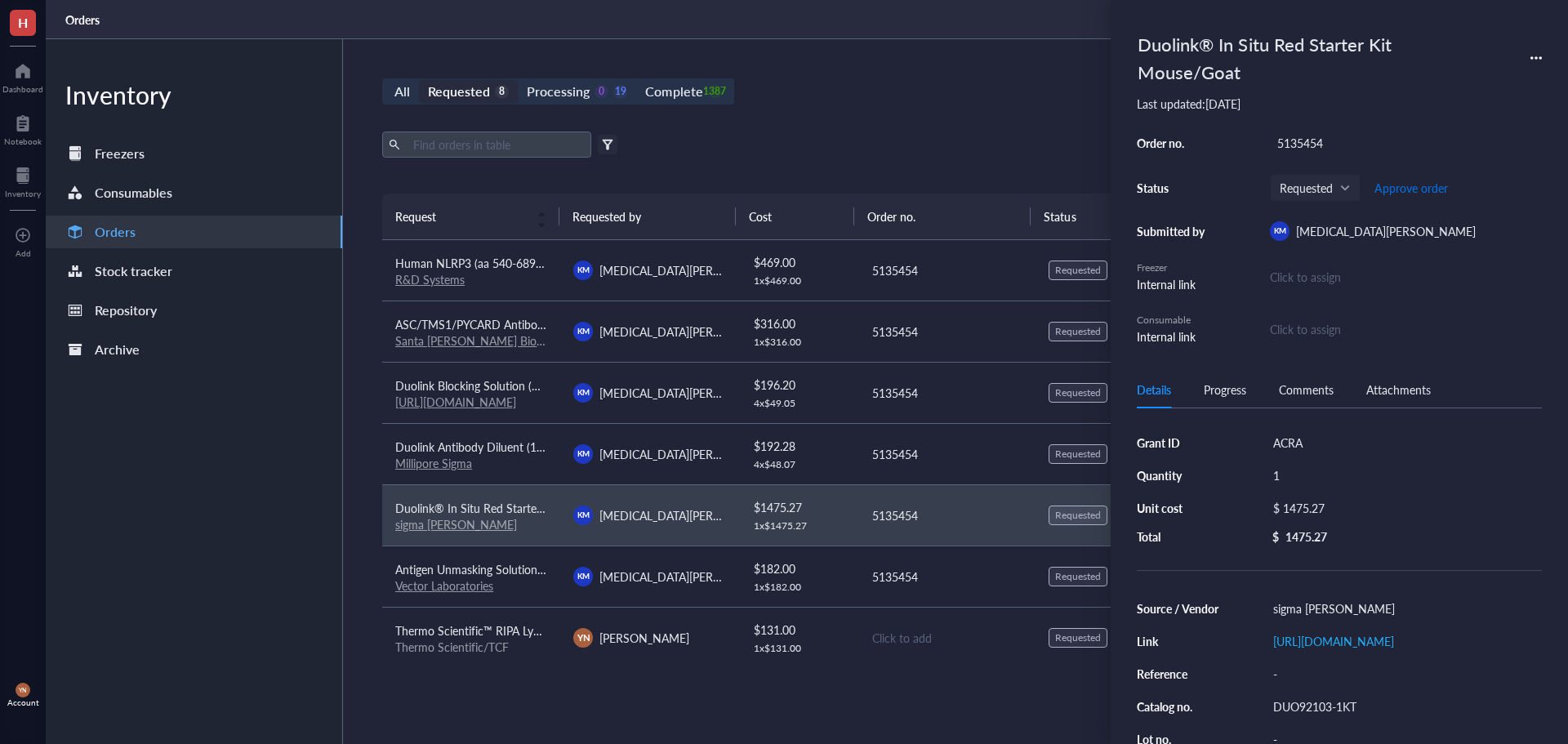
click at [1415, 188] on span "Approve order" at bounding box center [1411, 188] width 74 height 13
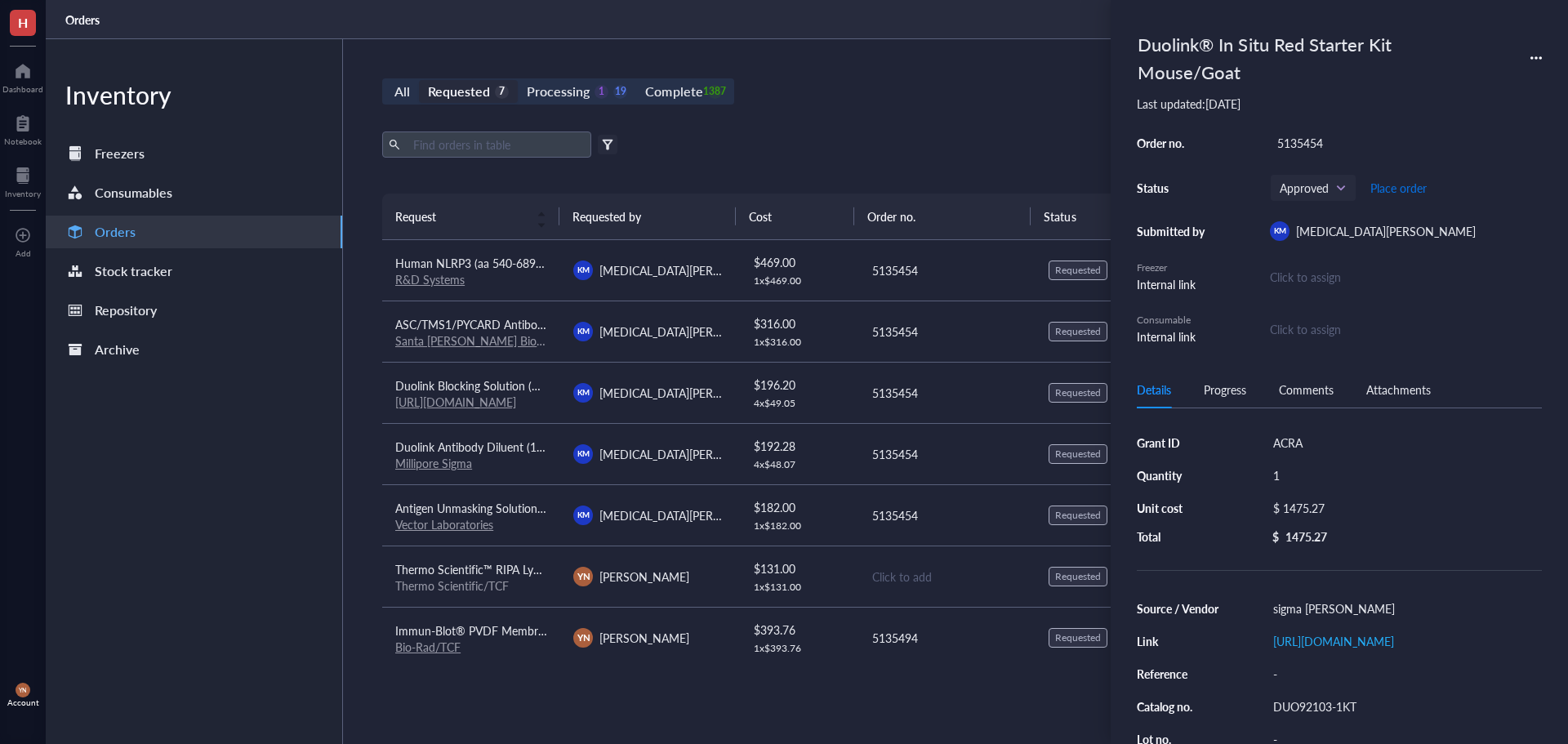
click at [1415, 188] on span "Place order" at bounding box center [1398, 188] width 56 height 13
click at [499, 442] on span "Duolink Antibody Diluent (1X)" at bounding box center [471, 446] width 152 height 16
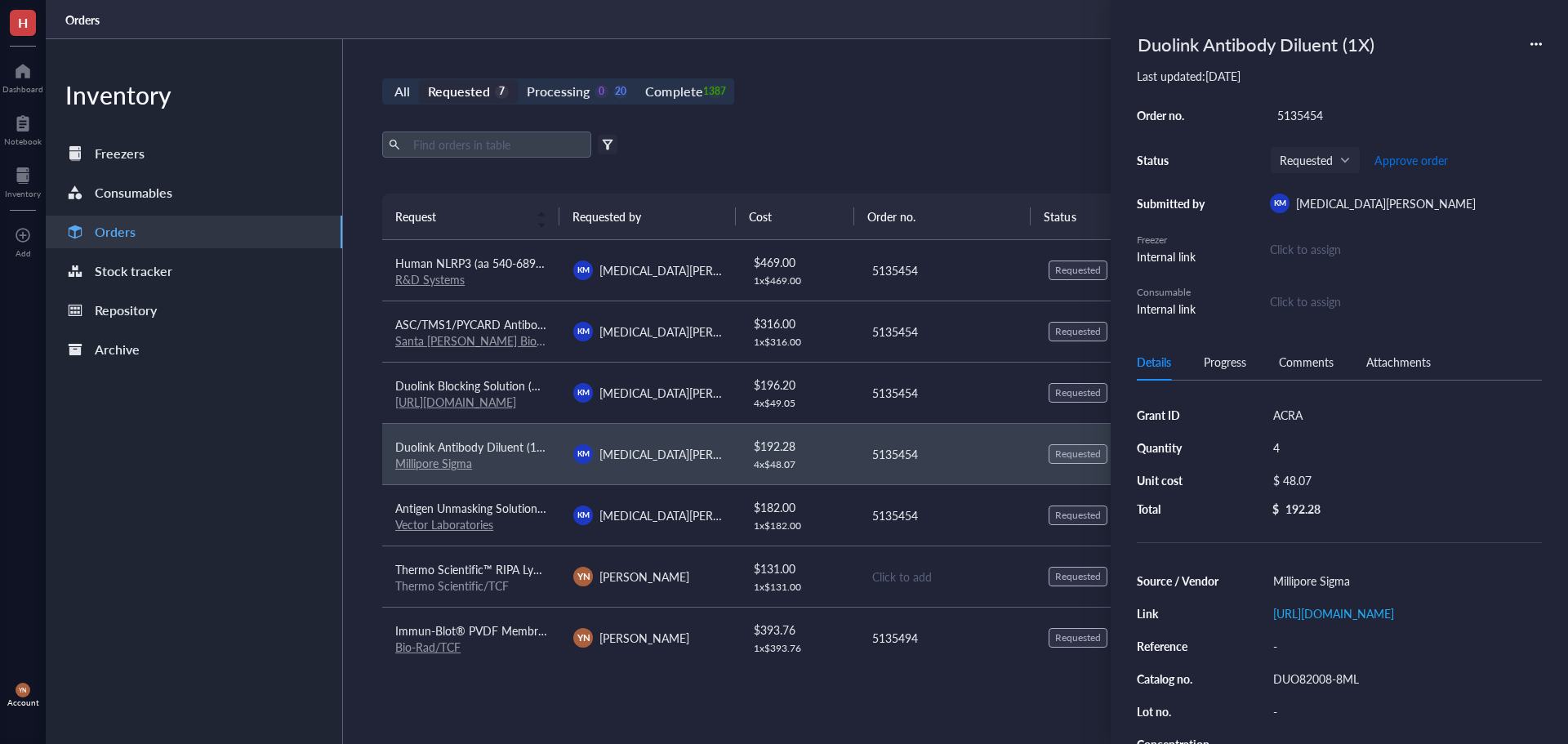
click at [1397, 158] on span "Approve order" at bounding box center [1411, 160] width 74 height 13
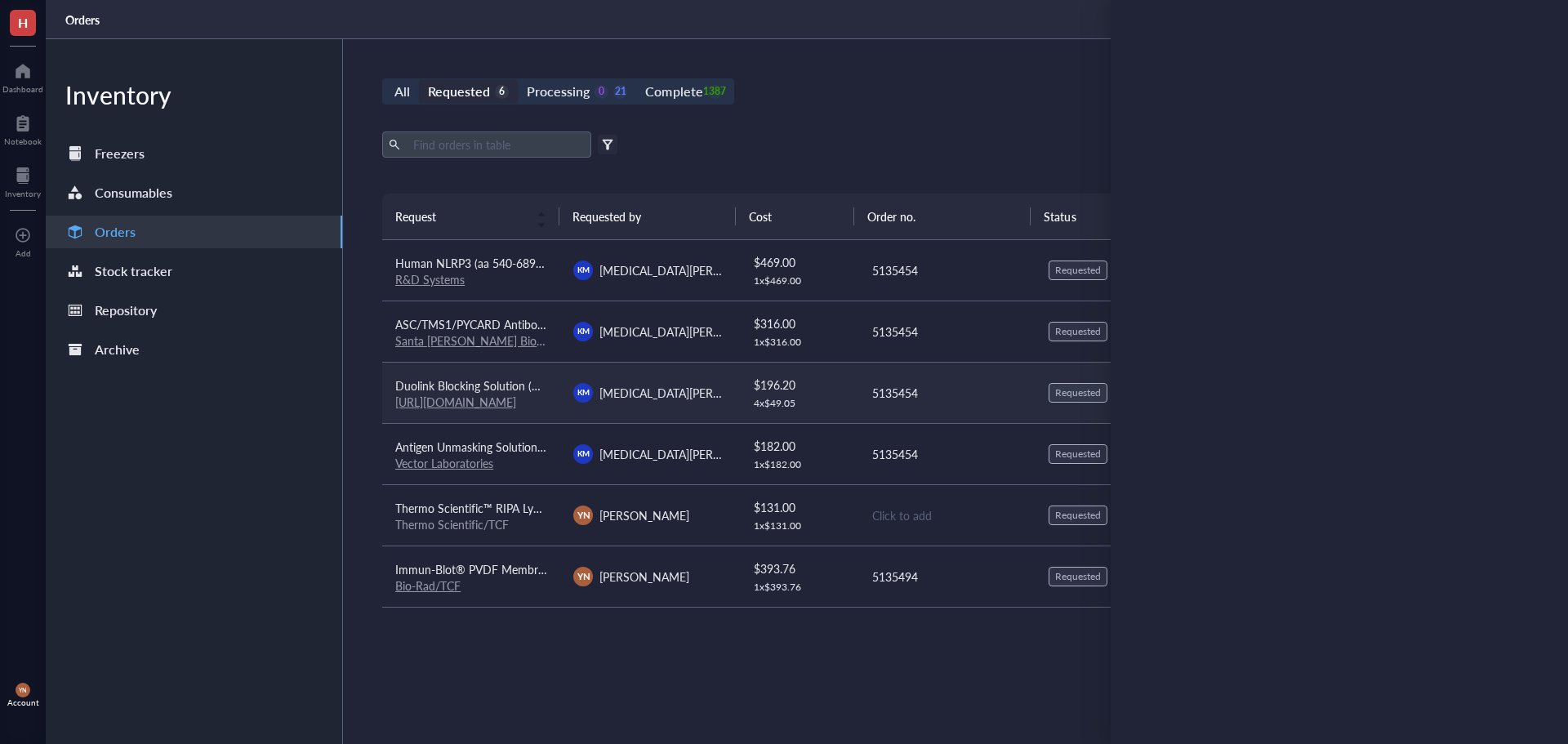
click at [500, 379] on span "Duolink Blocking Solution (1X)" at bounding box center [472, 385] width 153 height 16
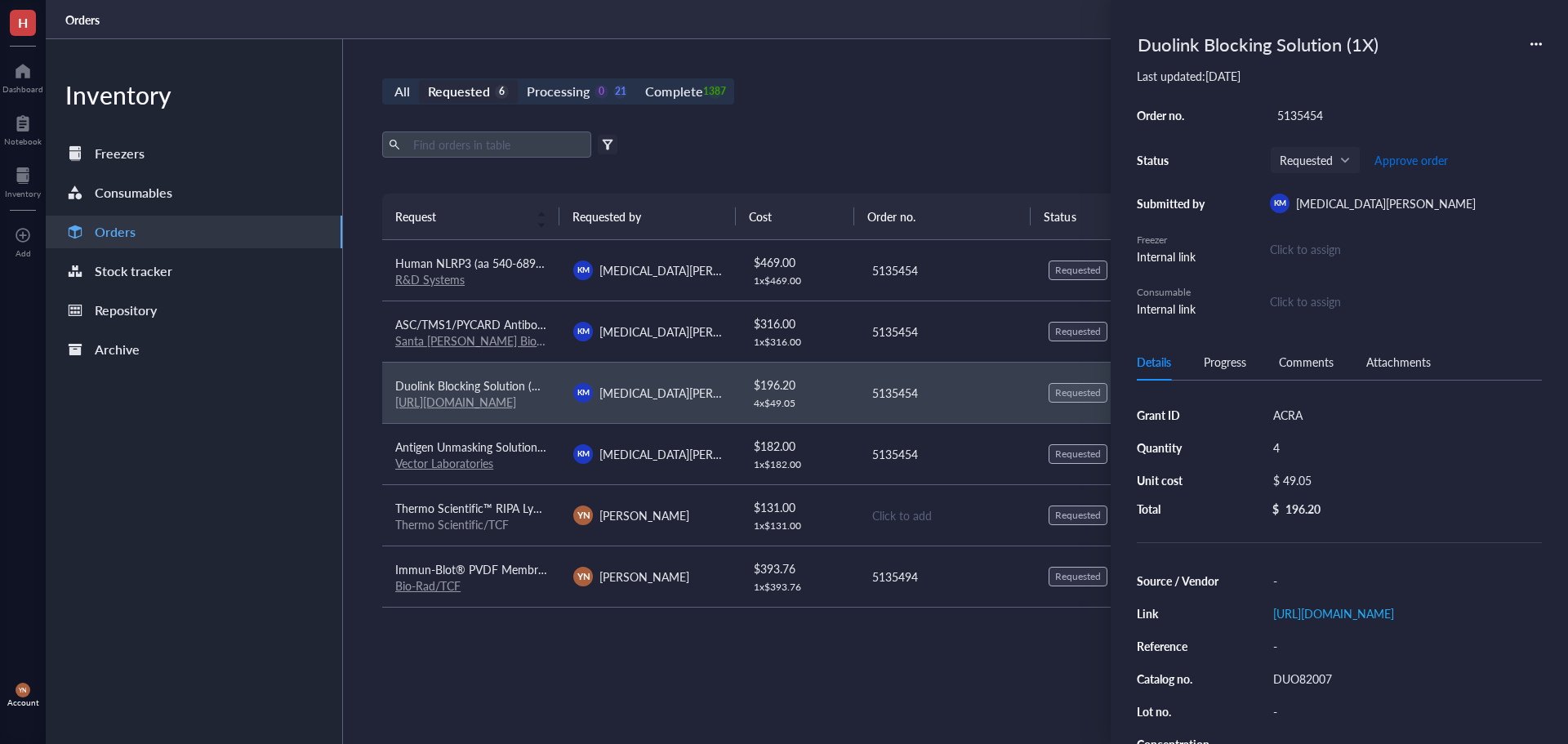
click at [1419, 158] on span "Approve order" at bounding box center [1411, 160] width 74 height 13
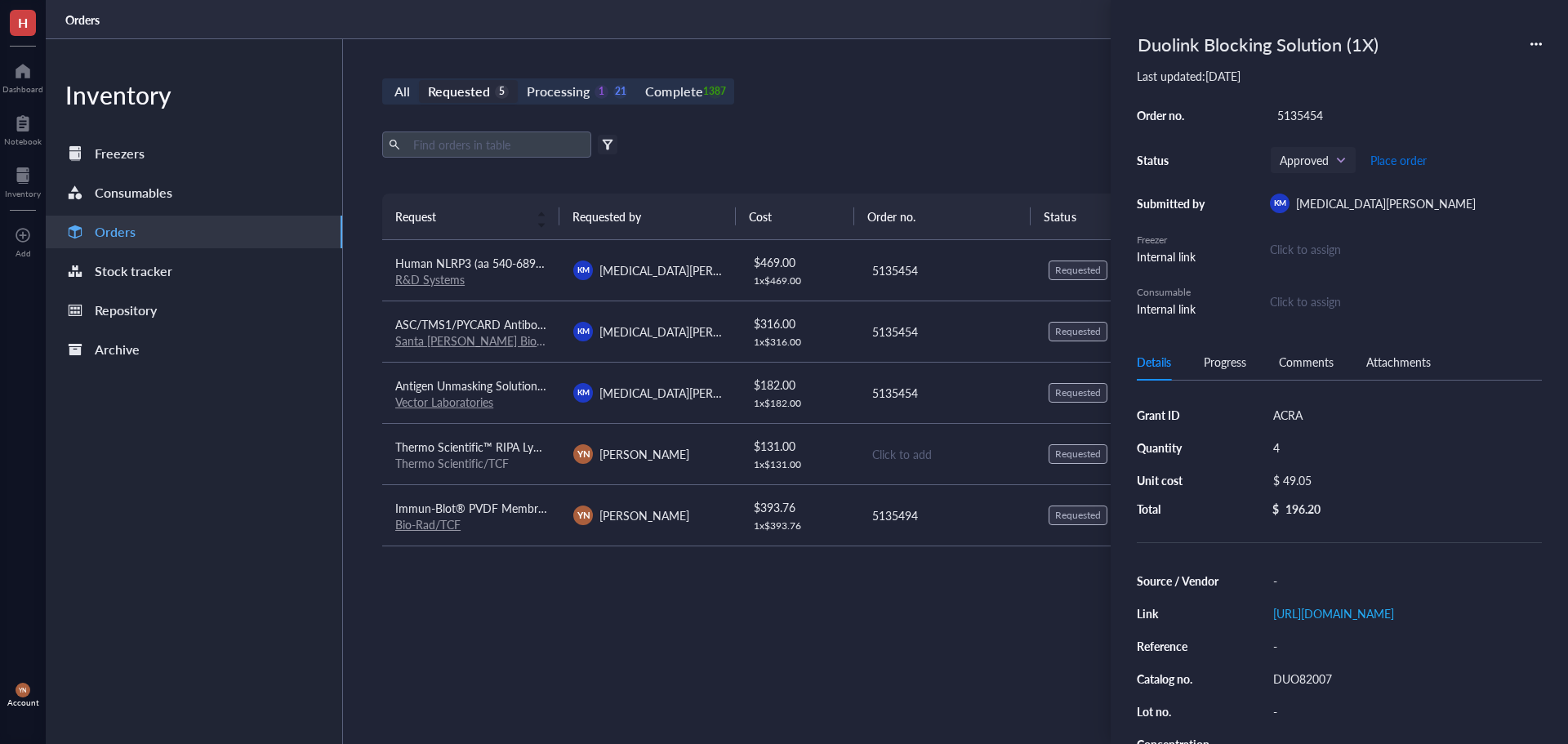
click at [1419, 158] on span "Place order" at bounding box center [1398, 160] width 56 height 13
click at [997, 92] on div "All Requested 5 Processing 0 22 Complete 1387 New order" at bounding box center [947, 92] width 1129 height 26
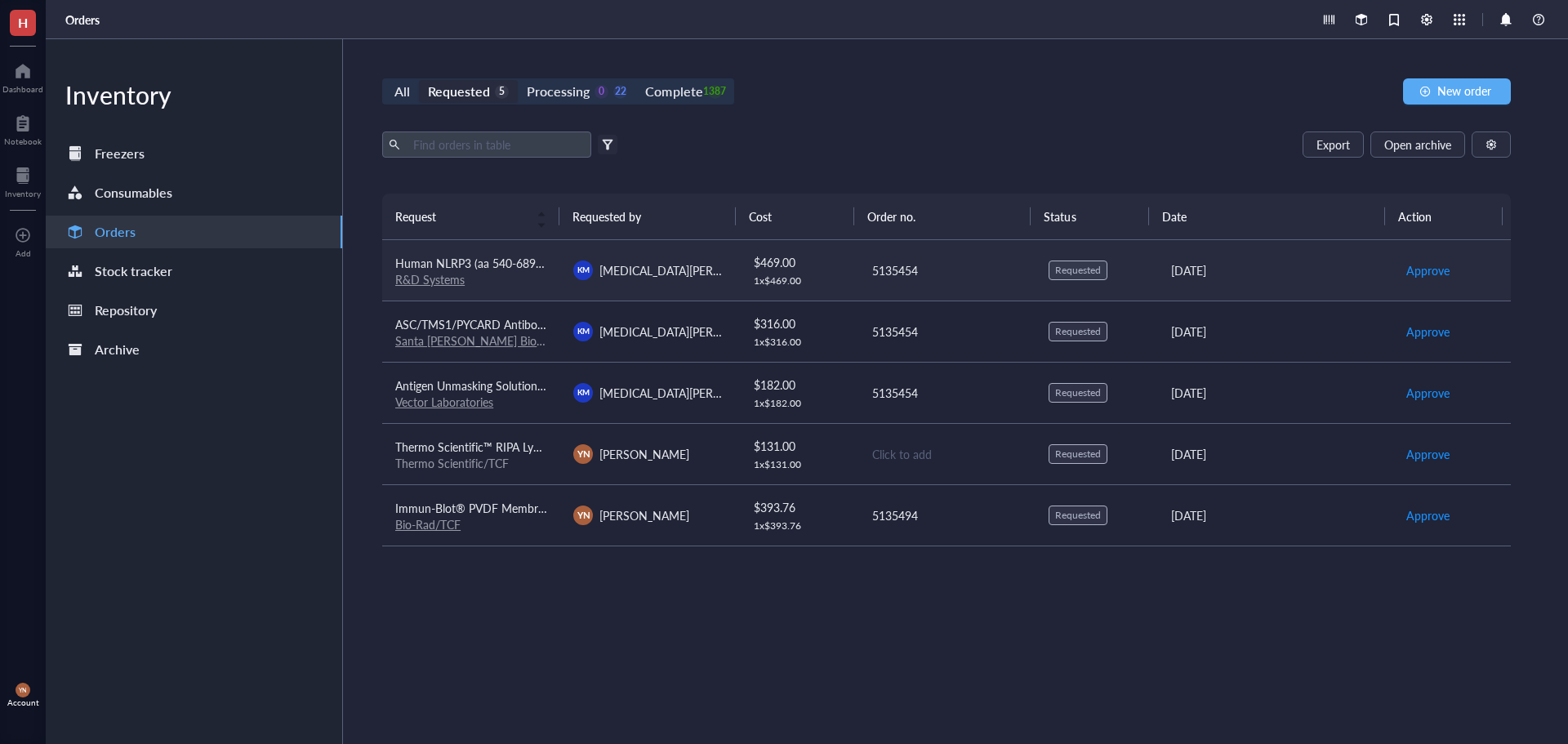
click at [508, 266] on span "Human NLRP3 (aa 540-689) Antibody" at bounding box center [492, 263] width 192 height 16
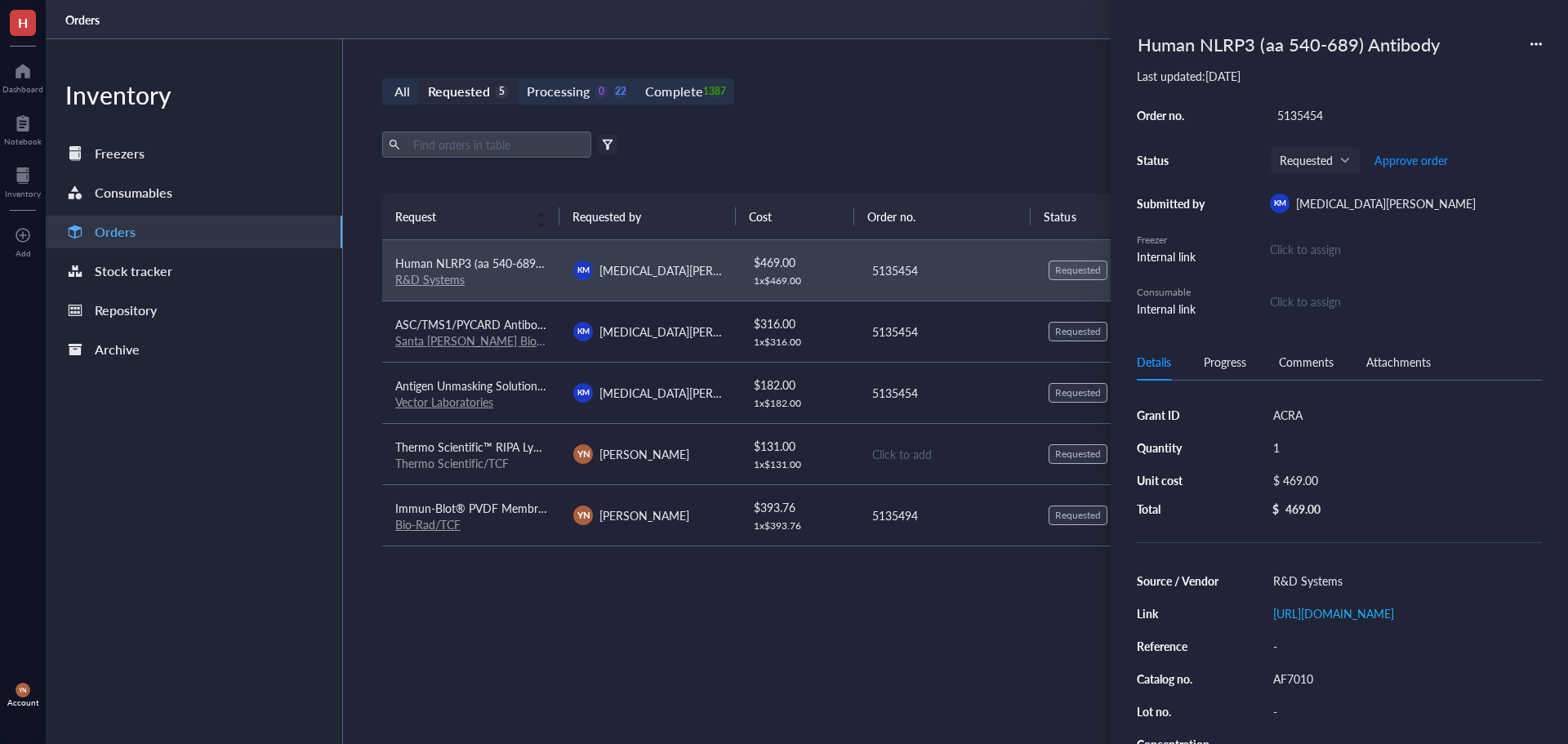
click at [1320, 690] on div "AF7010" at bounding box center [1404, 679] width 276 height 22
click at [756, 137] on div "Export Open archive" at bounding box center [947, 145] width 1129 height 26
click at [531, 100] on div "Processing" at bounding box center [558, 92] width 63 height 22
click at [518, 80] on input "Processing 0 22" at bounding box center [518, 80] width 0 height 0
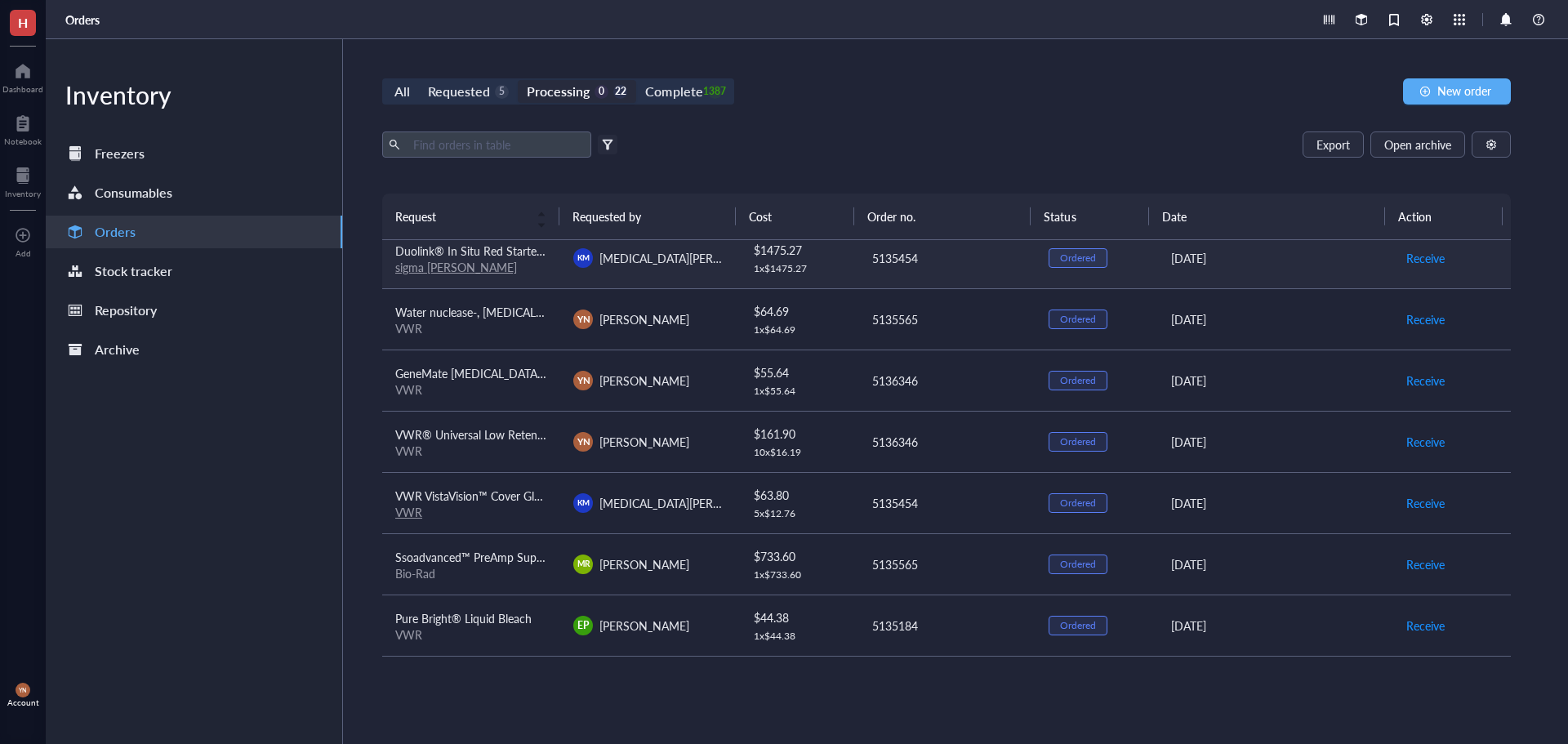
scroll to position [408, 0]
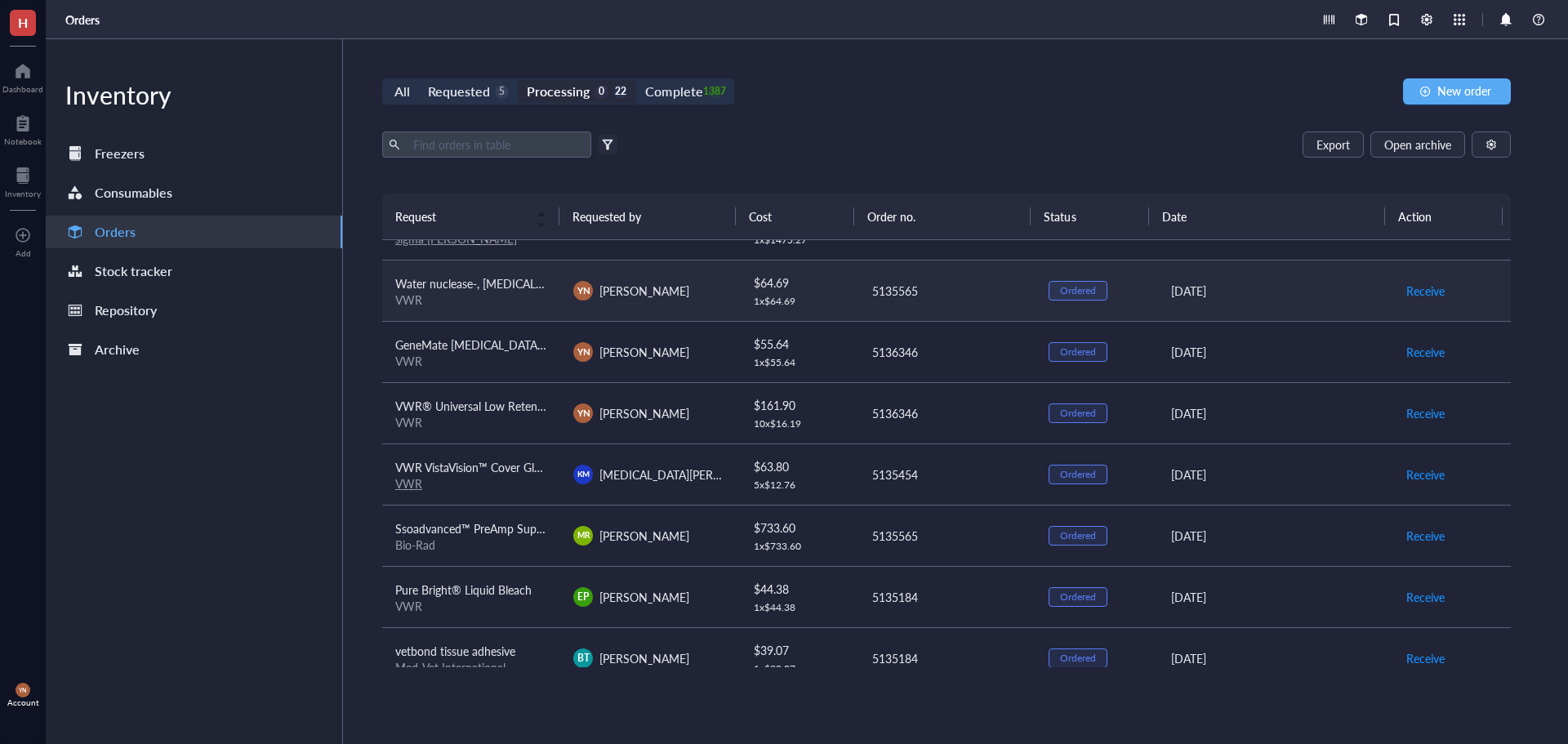
click at [495, 289] on span "Water nuclease-, [MEDICAL_DATA]-free, low [MEDICAL_DATA], deionized, sterile, D…" at bounding box center [635, 283] width 481 height 16
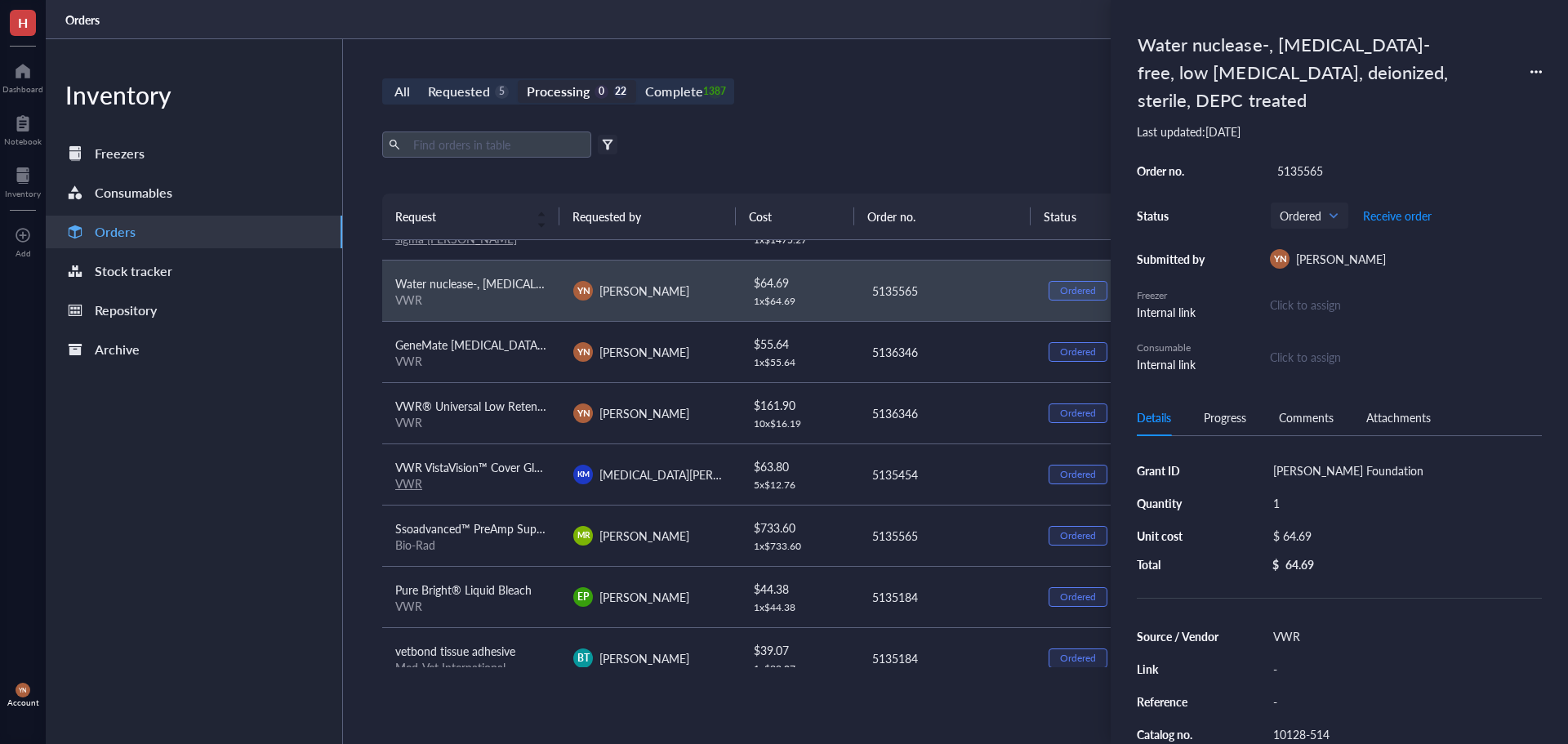
click at [943, 75] on div "All Requested 5 Processing 0 22 Complete 1387 New order Export Open archive Fil…" at bounding box center [947, 392] width 1207 height 705
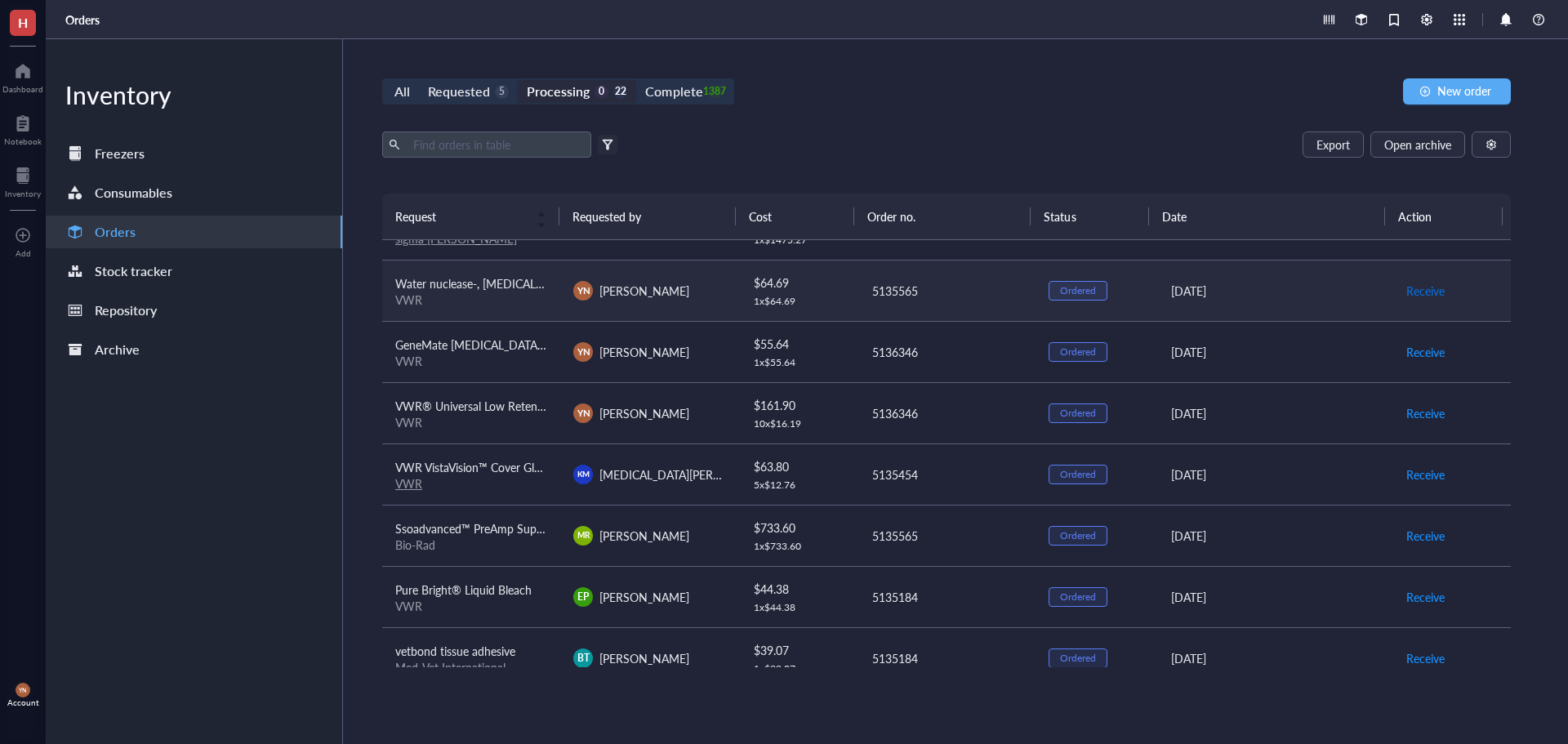
click at [1408, 287] on span "Receive" at bounding box center [1425, 290] width 38 height 18
click at [1410, 291] on span "Receive" at bounding box center [1425, 290] width 38 height 18
click at [1407, 293] on span "Receive" at bounding box center [1425, 290] width 38 height 18
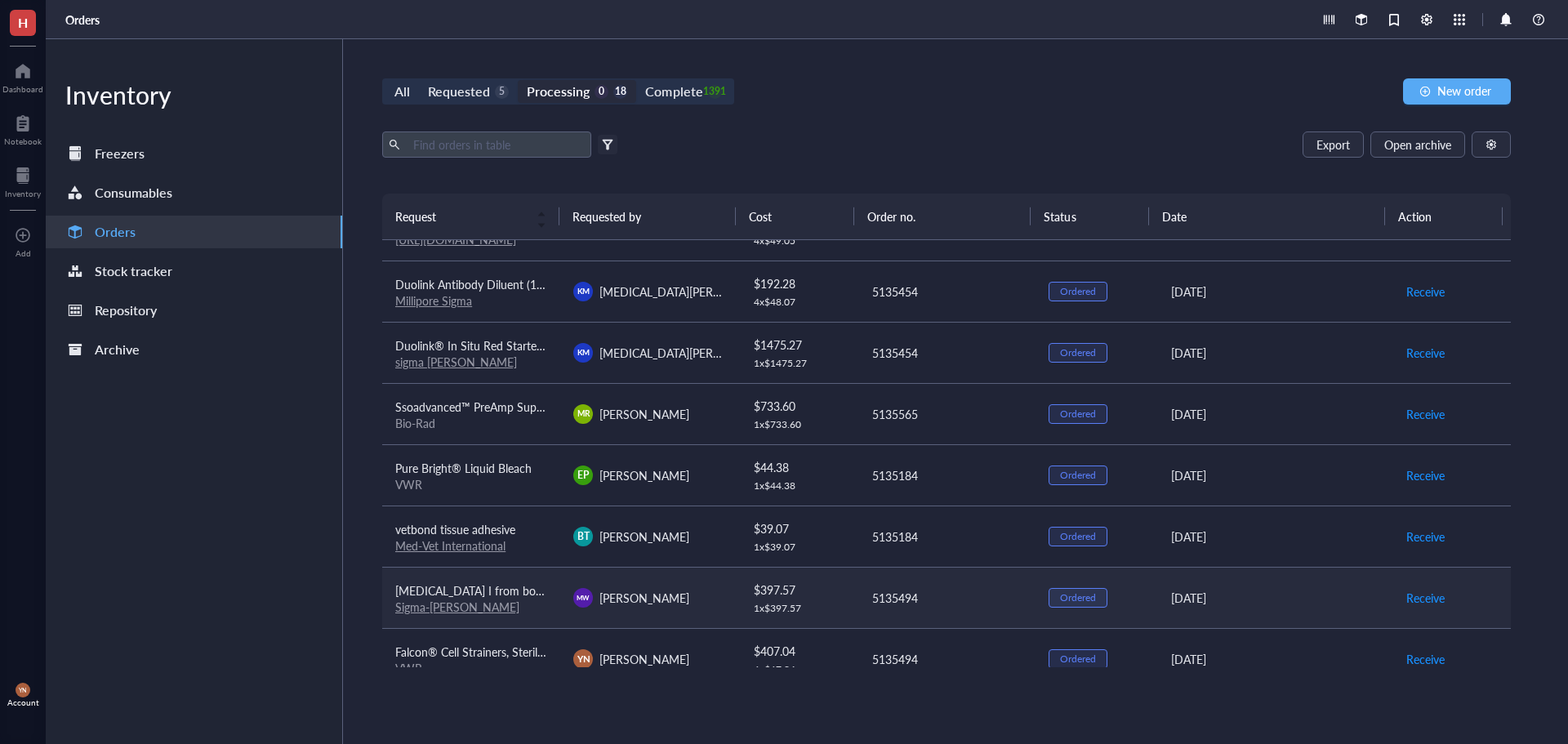
scroll to position [245, 0]
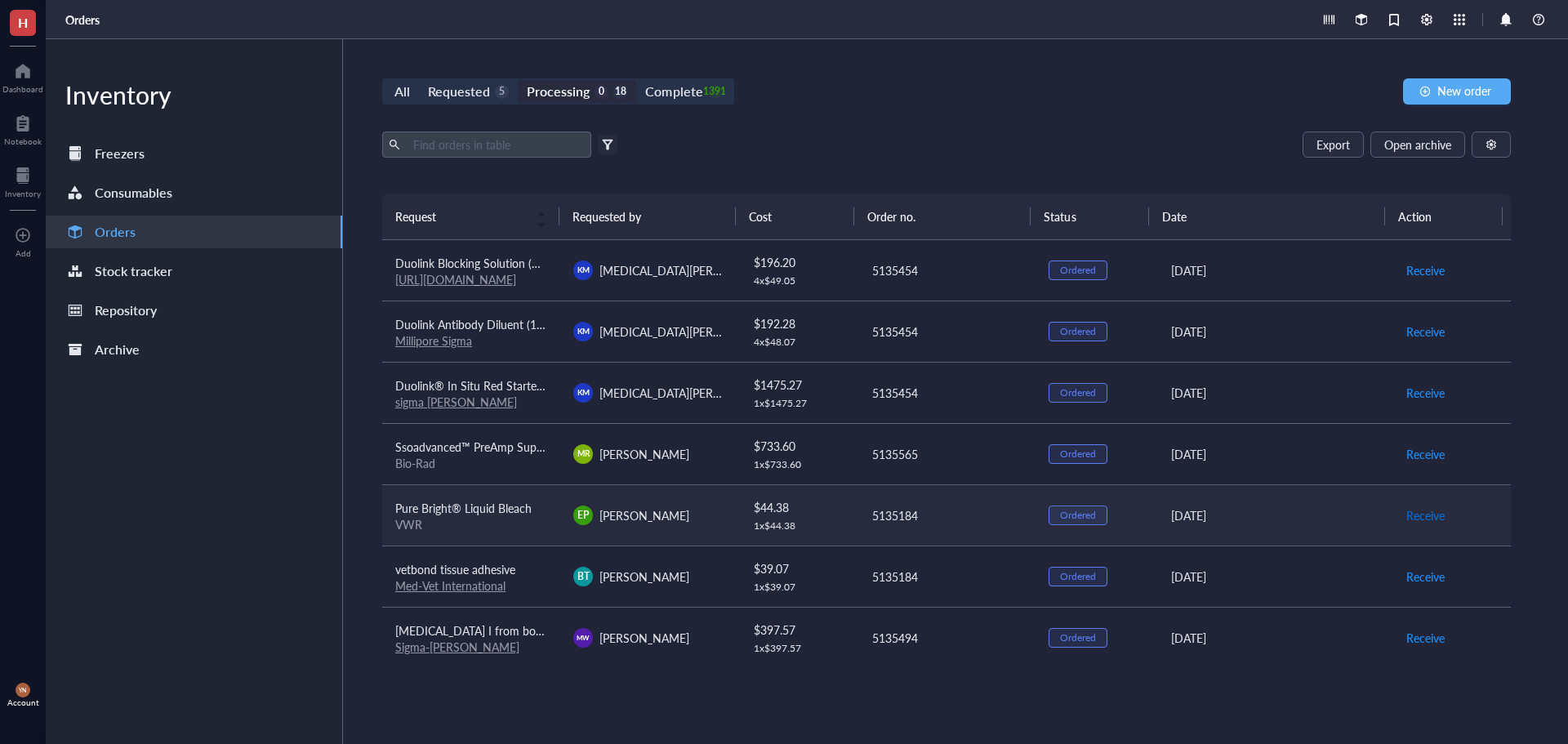
click at [1409, 515] on span "Receive" at bounding box center [1425, 515] width 38 height 18
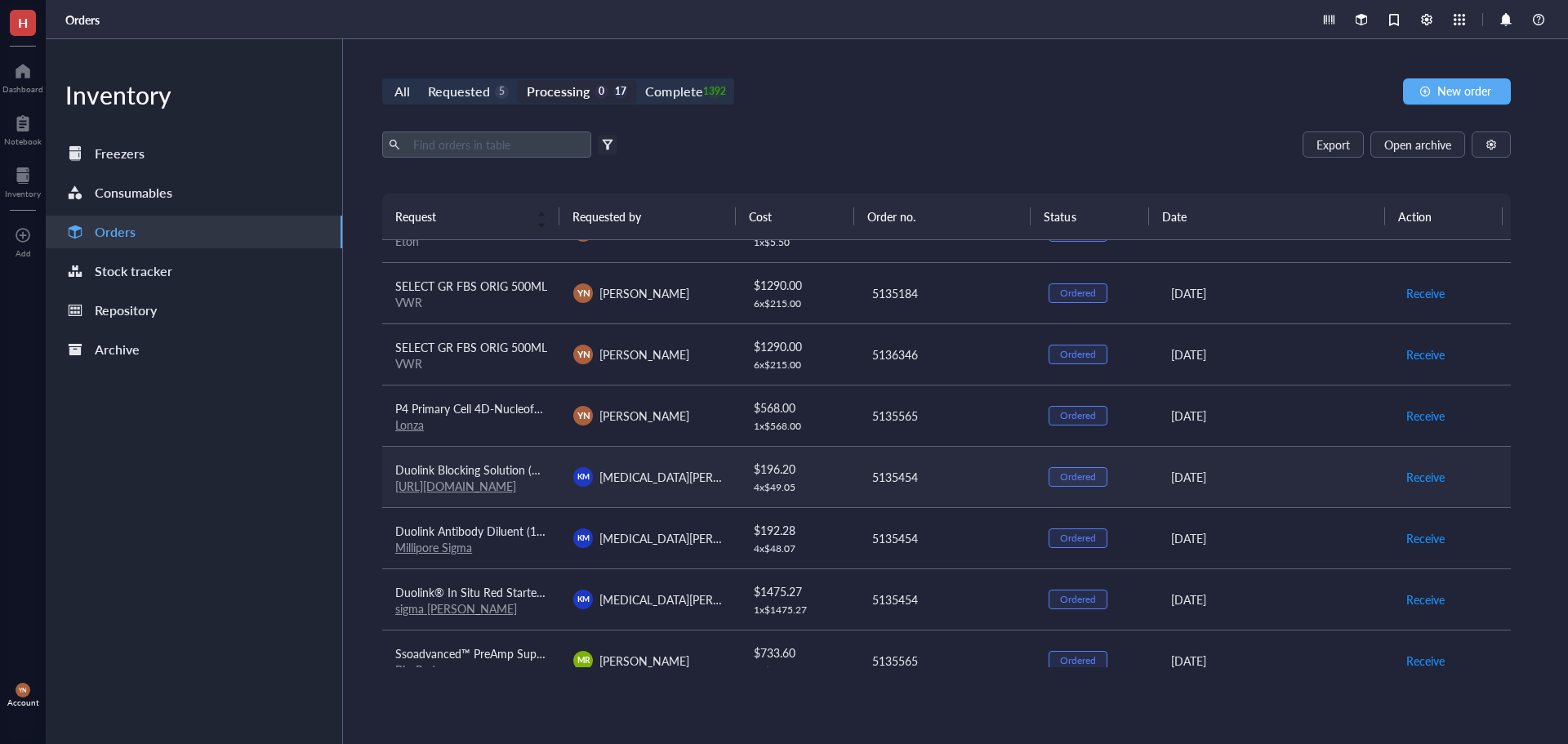
scroll to position [0, 0]
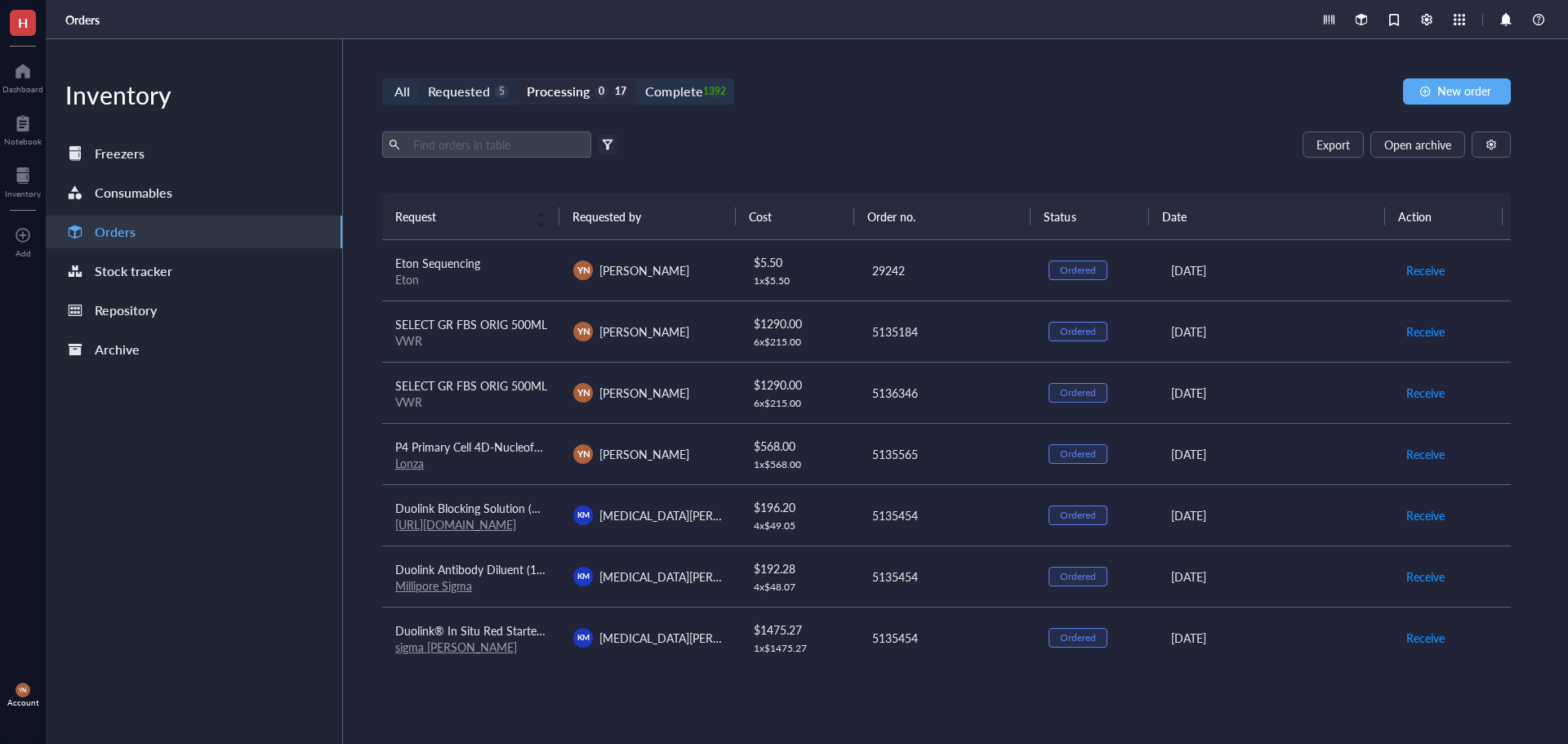
click at [466, 93] on div "Requested" at bounding box center [459, 92] width 62 height 22
click at [419, 80] on input "Requested 5" at bounding box center [419, 80] width 0 height 0
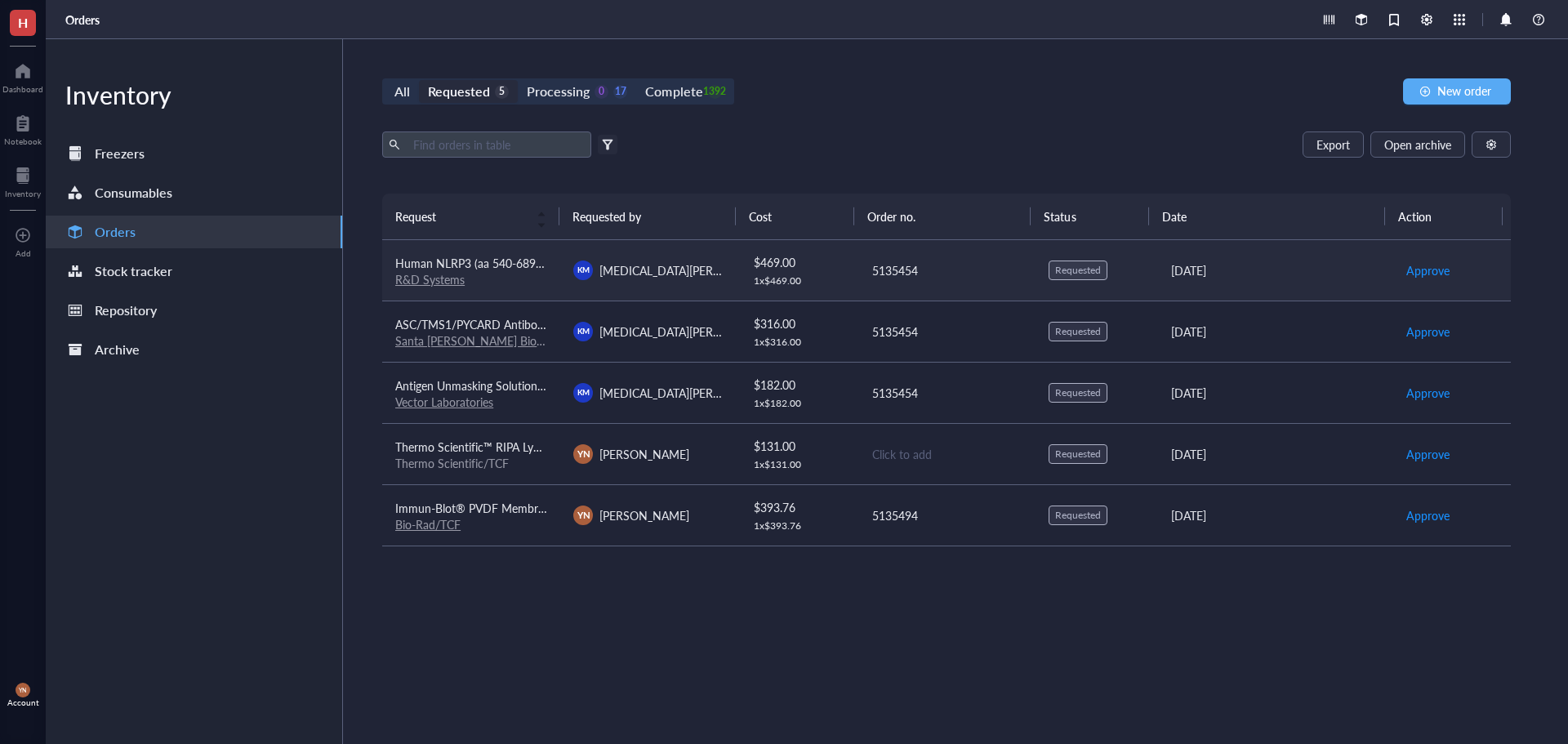
click at [500, 268] on span "Human NLRP3 (aa 540-689) Antibody" at bounding box center [492, 263] width 192 height 16
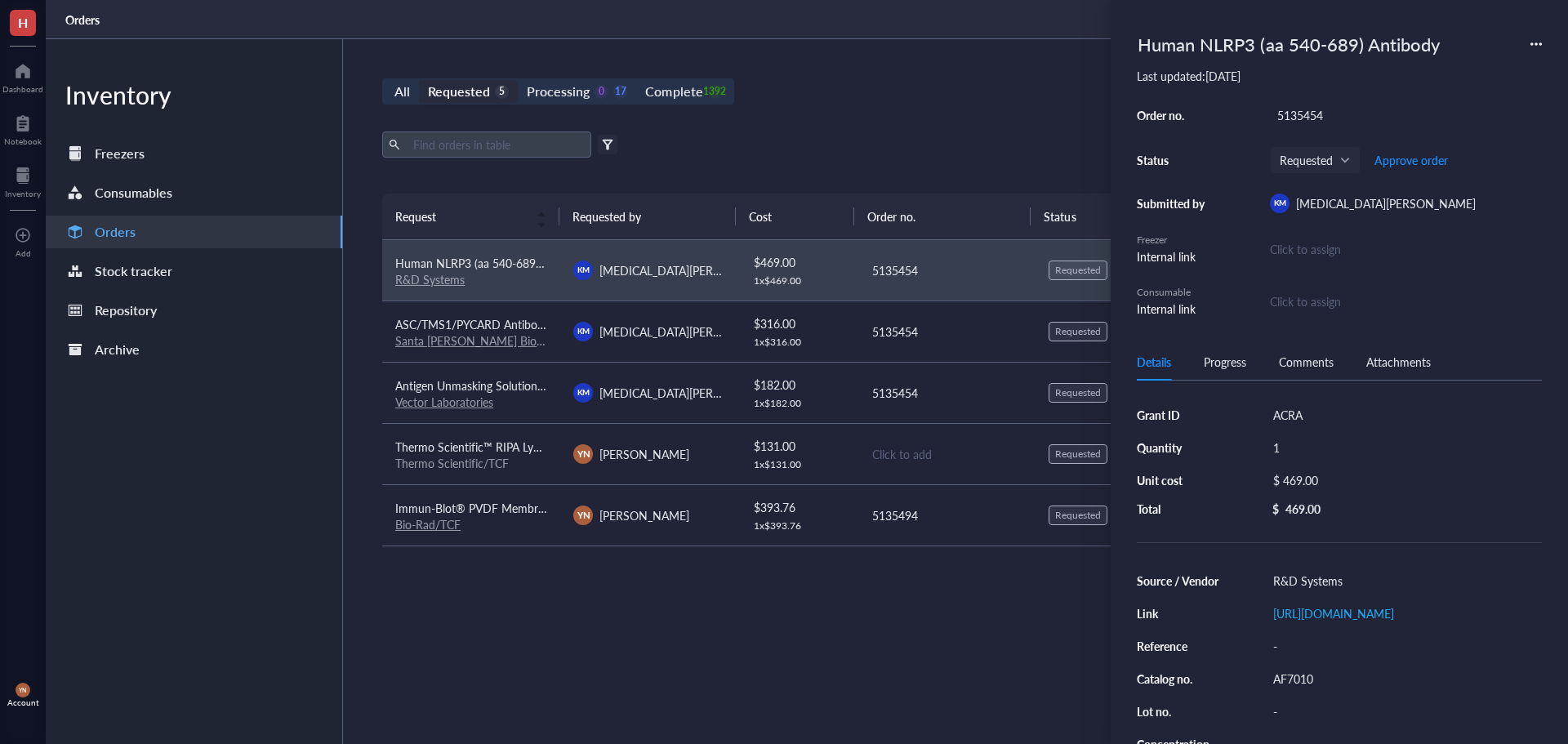
click at [1318, 690] on div "AF7010" at bounding box center [1404, 679] width 276 height 22
click at [1228, 46] on div "Human NLRP3 (aa 540-689) Antibody" at bounding box center [1288, 44] width 317 height 36
click at [1228, 46] on input "Human NLRP3 (aa 540-689) Antibody" at bounding box center [1301, 44] width 341 height 35
click at [958, 124] on div "All Requested 5 Processing 0 17 Complete 1392 New order Export Open archive Fil…" at bounding box center [947, 392] width 1207 height 705
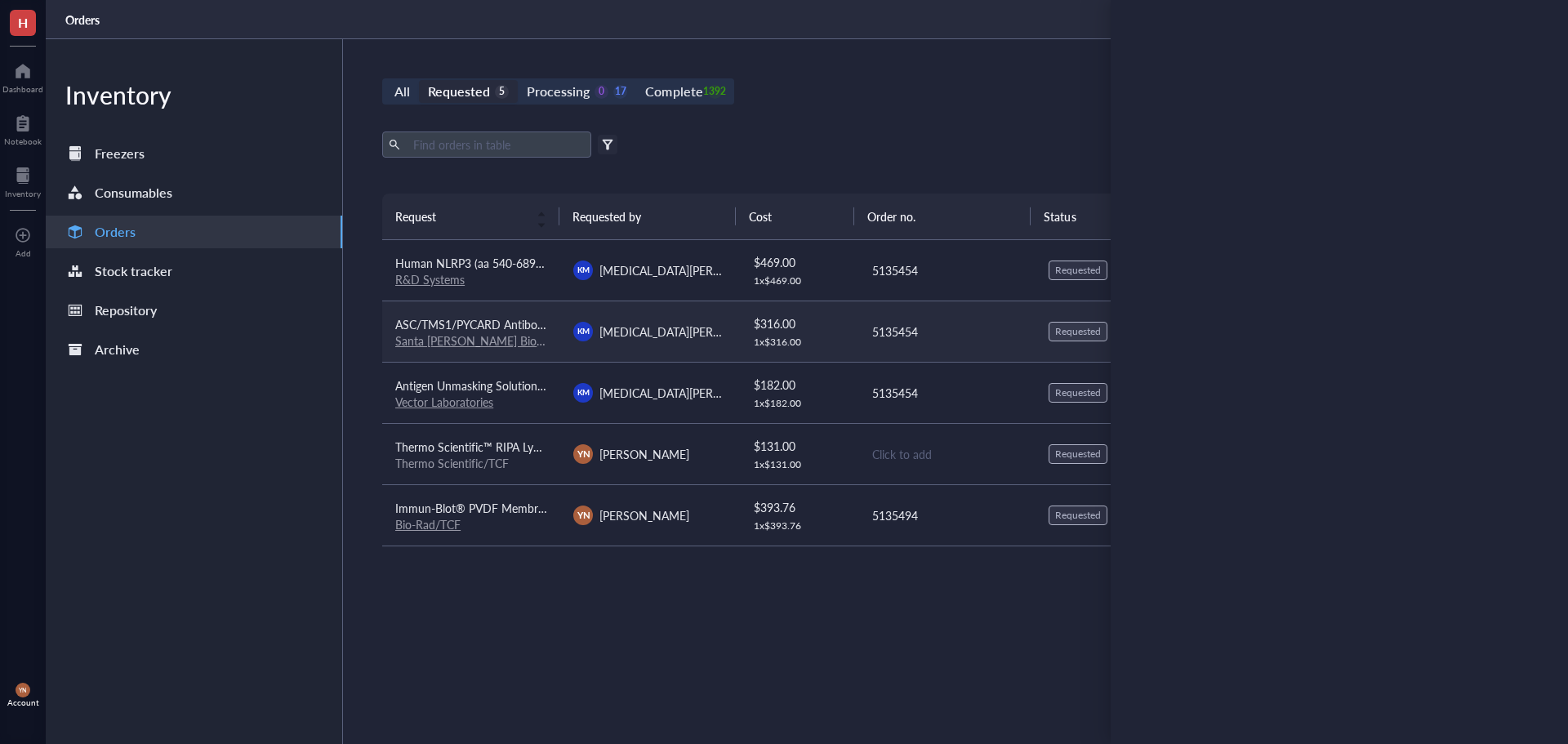
click at [485, 327] on span "ASC/TMS1/PYCARD Antibody (B-3): sc-514414" at bounding box center [517, 323] width 243 height 16
click at [525, 263] on span "Human NLRP3 (aa 540-689) Antibody" at bounding box center [492, 263] width 192 height 16
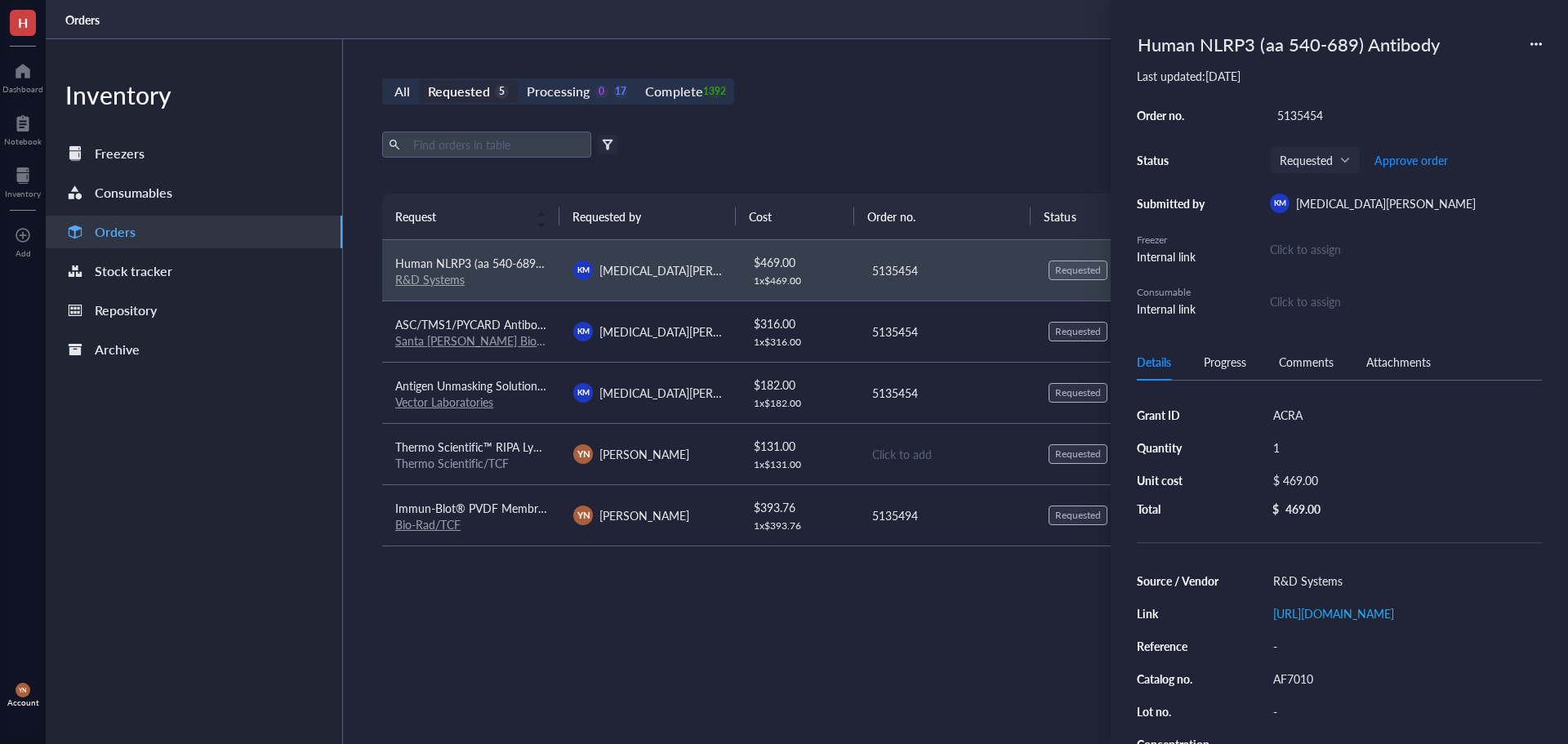
click at [1377, 482] on div "$ 469.00" at bounding box center [1401, 480] width 269 height 22
click at [1347, 478] on input "469.00" at bounding box center [1418, 482] width 231 height 26
type input "514"
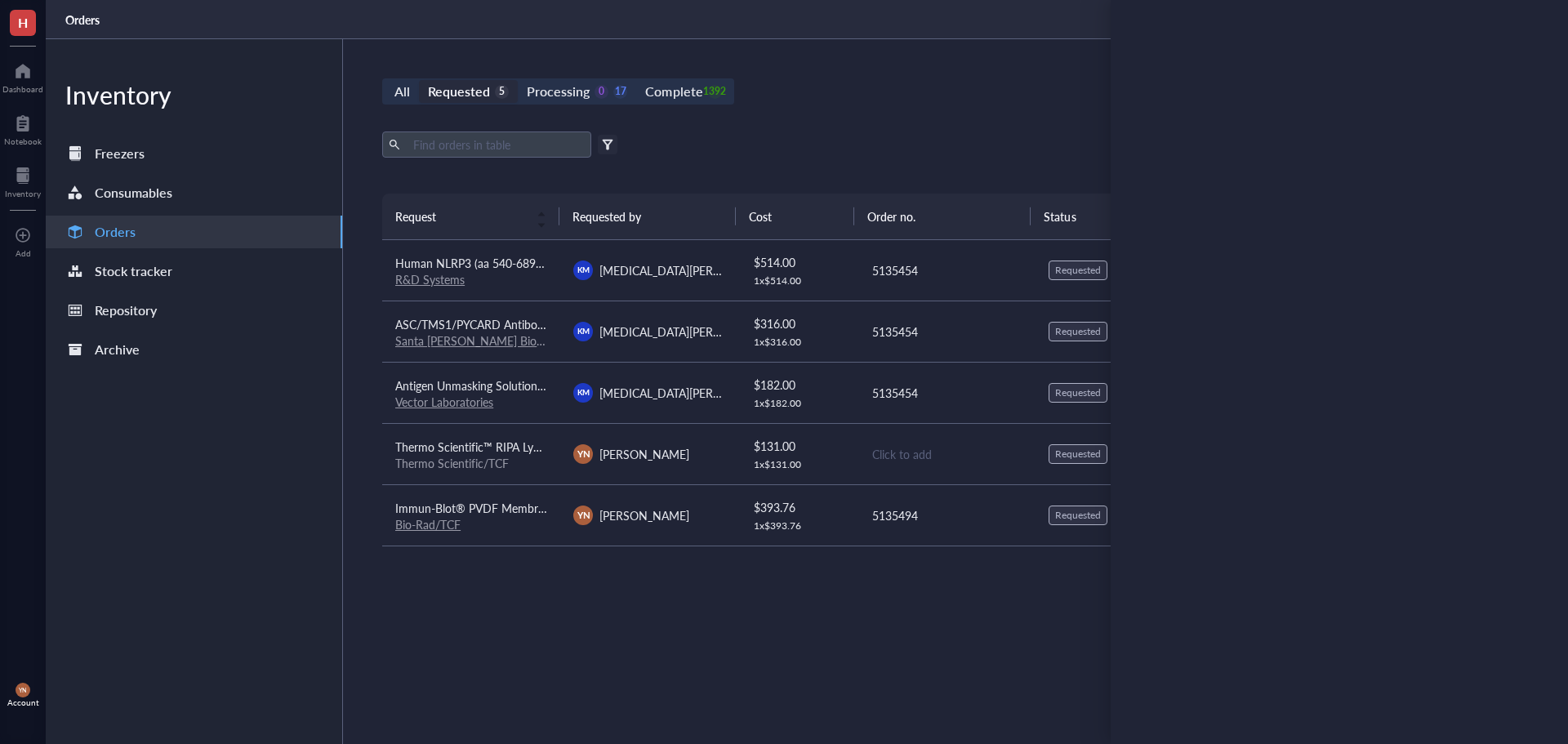
click at [781, 165] on div "Export Open archive Filter by: Requester Requested on Source / Vendor Last upda…" at bounding box center [947, 163] width 1129 height 62
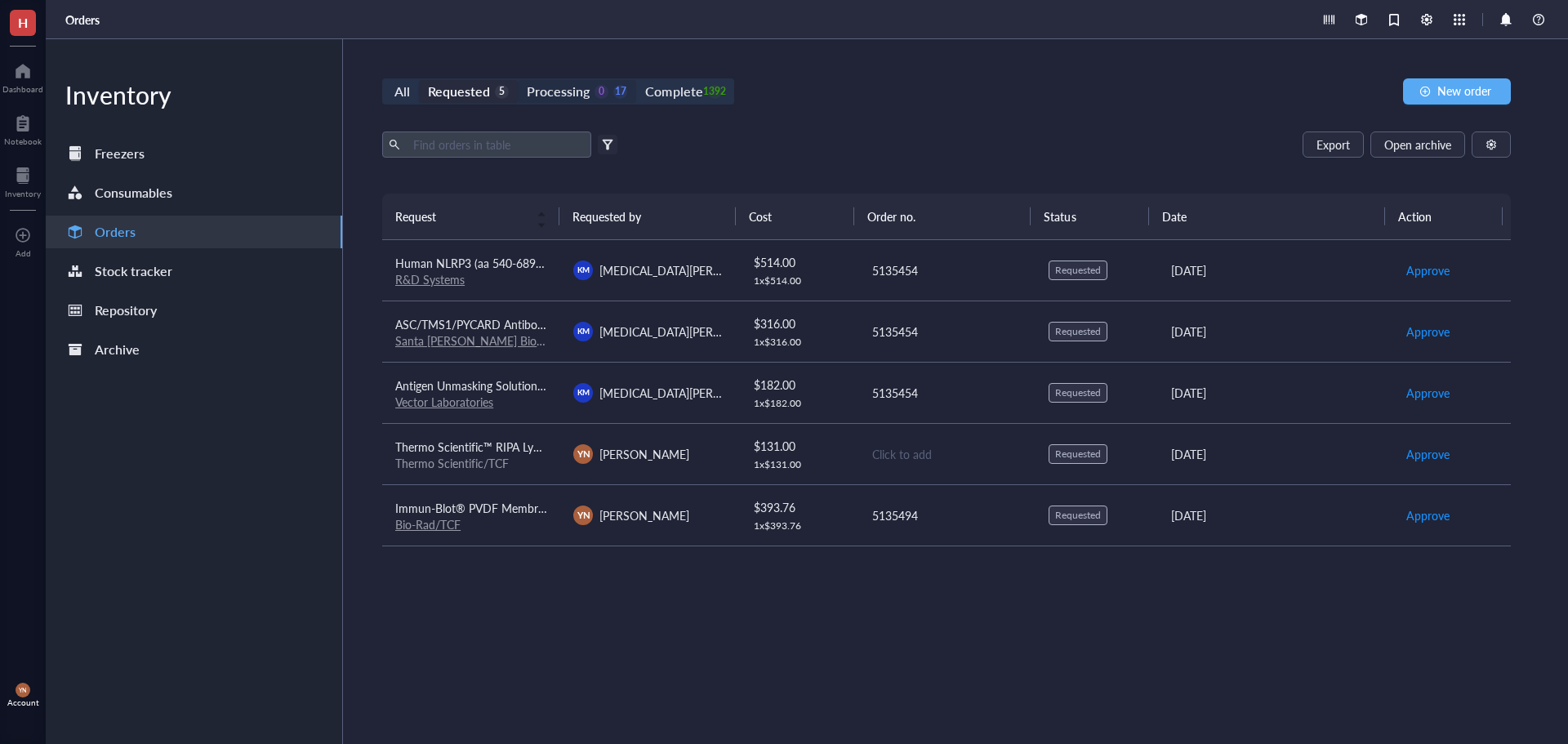
click at [594, 84] on div "Processing 0 17" at bounding box center [577, 92] width 100 height 22
click at [518, 80] on input "Processing 0 17" at bounding box center [518, 80] width 0 height 0
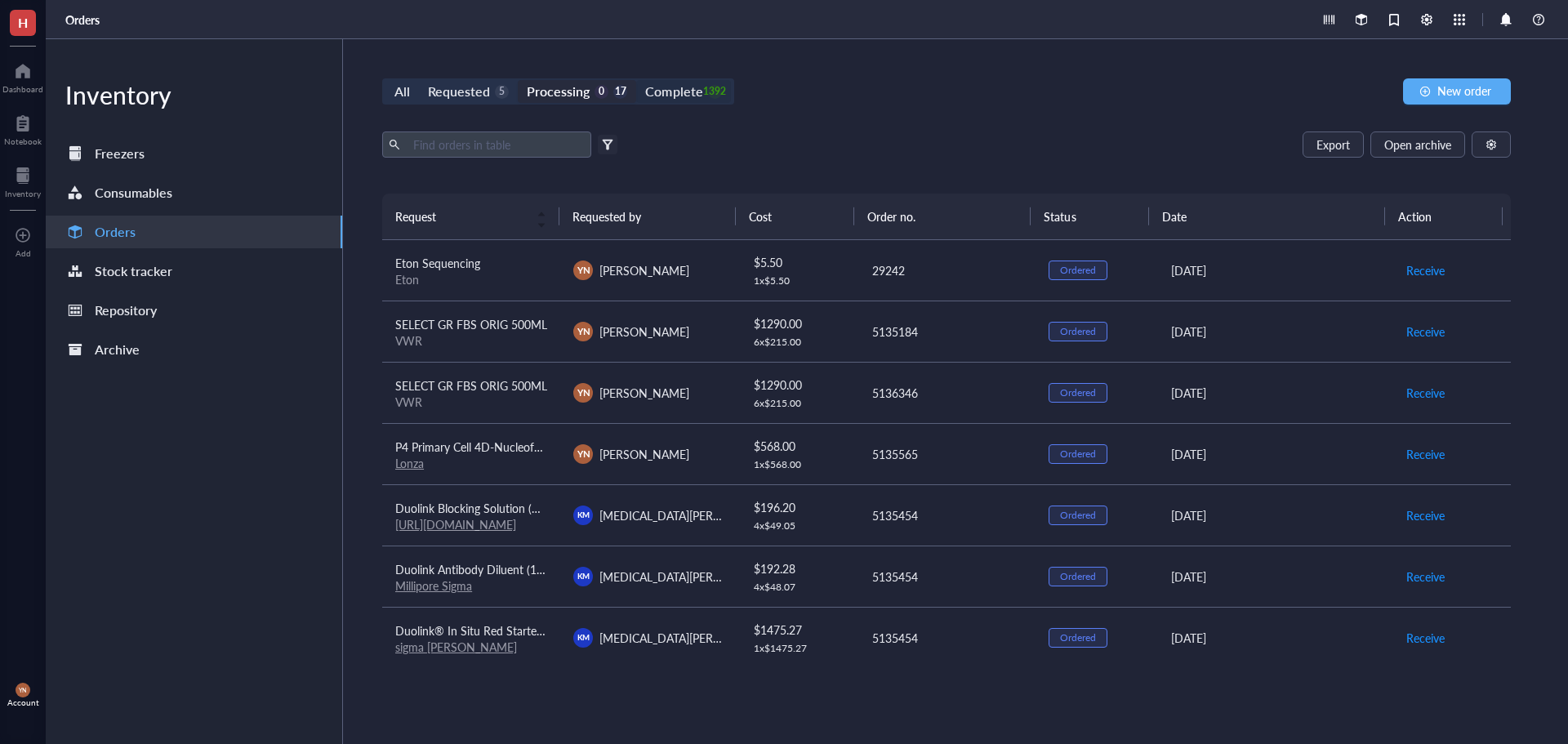
click at [676, 90] on div "Complete" at bounding box center [673, 92] width 57 height 22
click at [636, 80] on input "Complete 1392" at bounding box center [636, 80] width 0 height 0
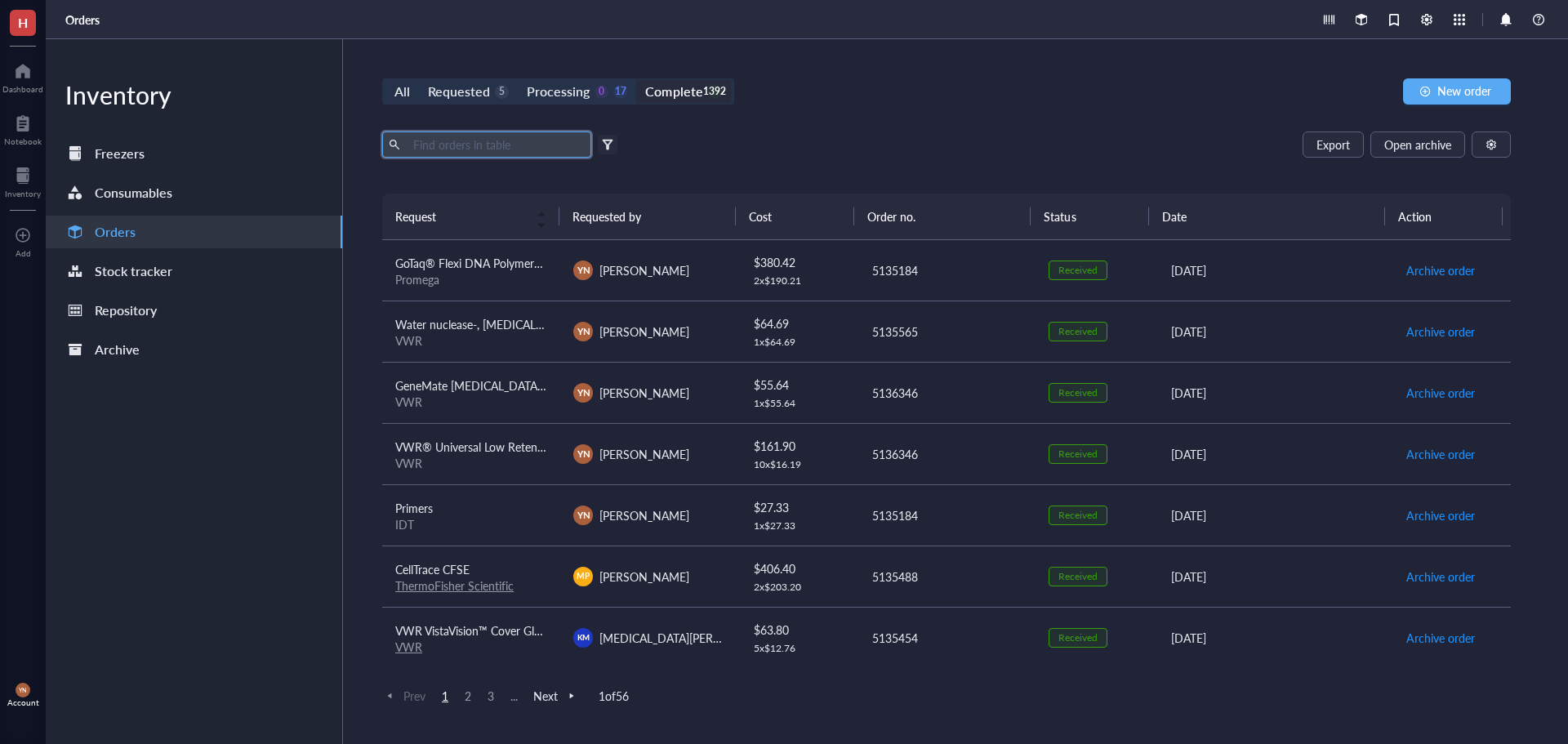
click at [508, 149] on input "text" at bounding box center [495, 145] width 178 height 24
drag, startPoint x: 474, startPoint y: 144, endPoint x: 306, endPoint y: 143, distance: 168.0
click at [306, 143] on div "Inventory Freezers Consumables Orders Stock tracker Repository Archive All Requ…" at bounding box center [806, 392] width 1522 height 705
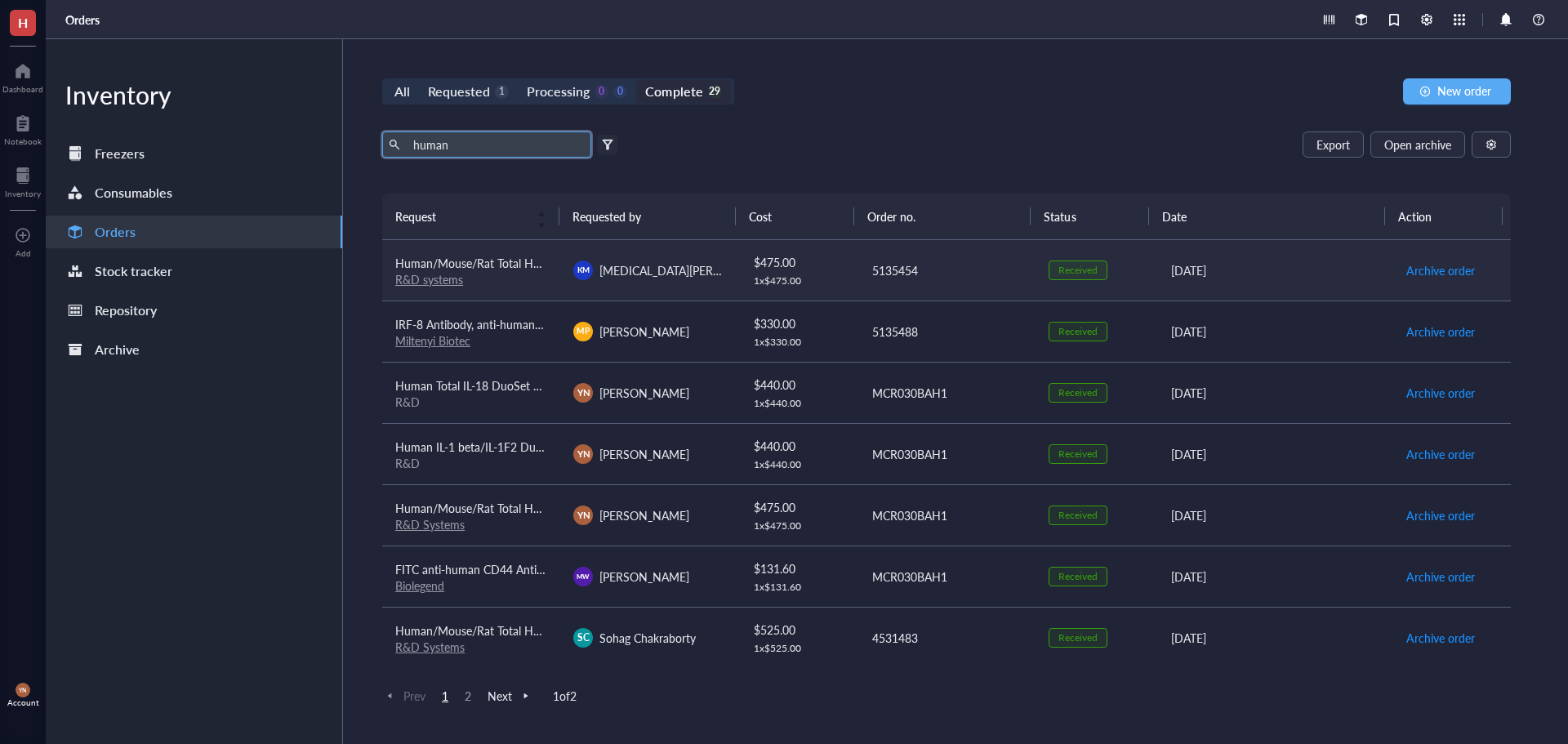
click at [506, 260] on span "Human/Mouse/Rat Total HSP70/HSPA1A DuoSet IC ELISA" at bounding box center [546, 263] width 301 height 16
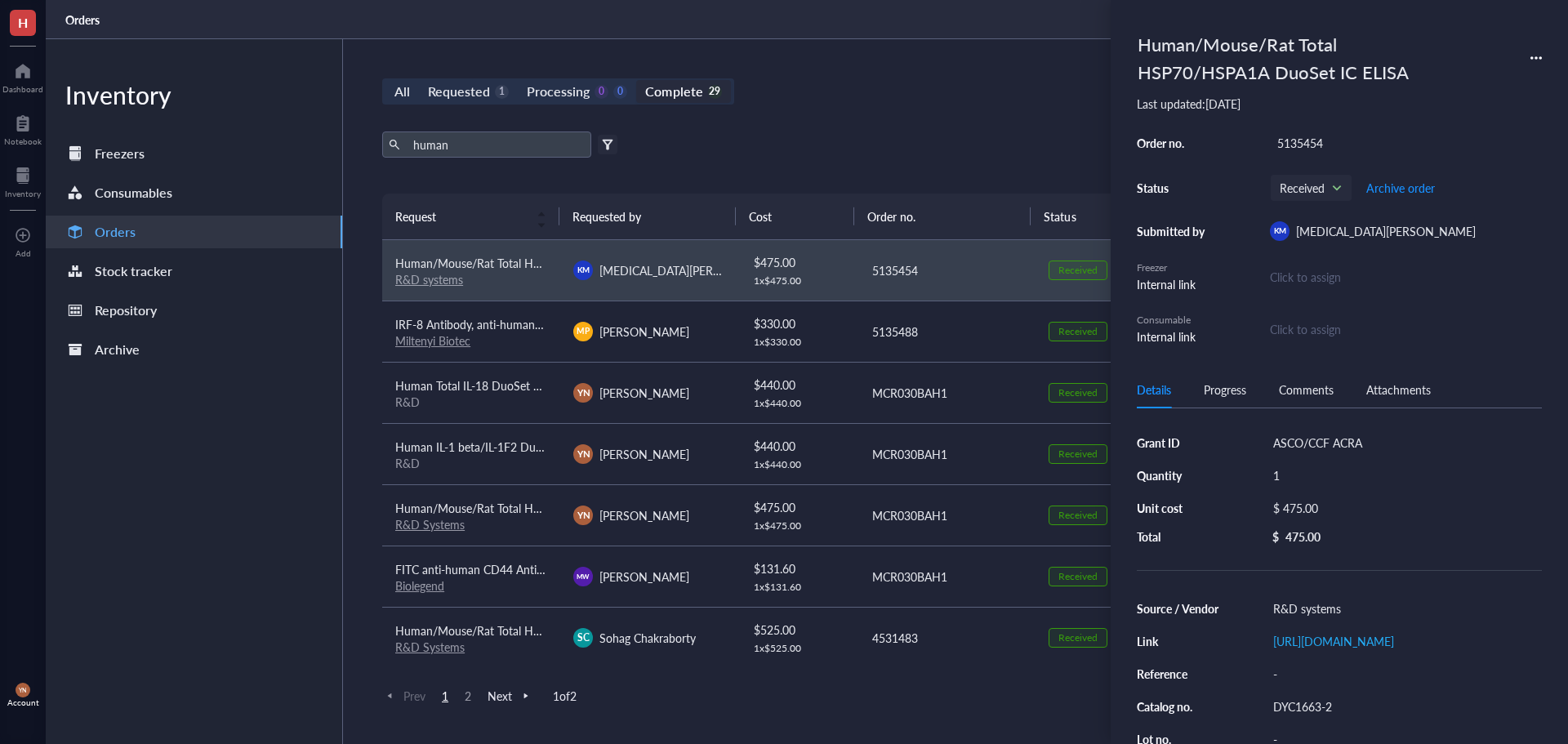
click at [906, 88] on div "All Requested 1 Processing 0 0 Complete 29 New order" at bounding box center [947, 92] width 1129 height 26
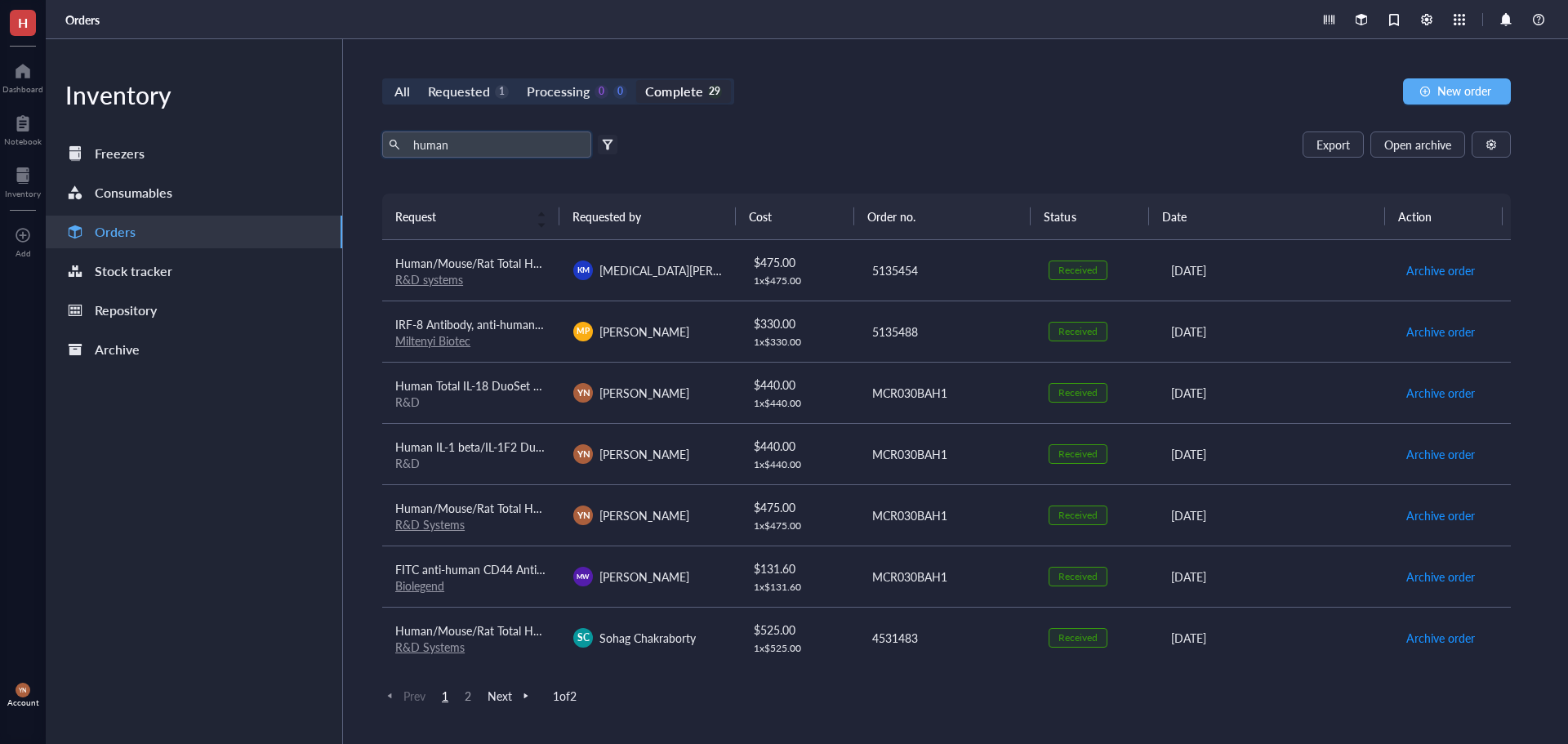
click at [495, 146] on input "human" at bounding box center [495, 145] width 178 height 24
type input "human nlrp3"
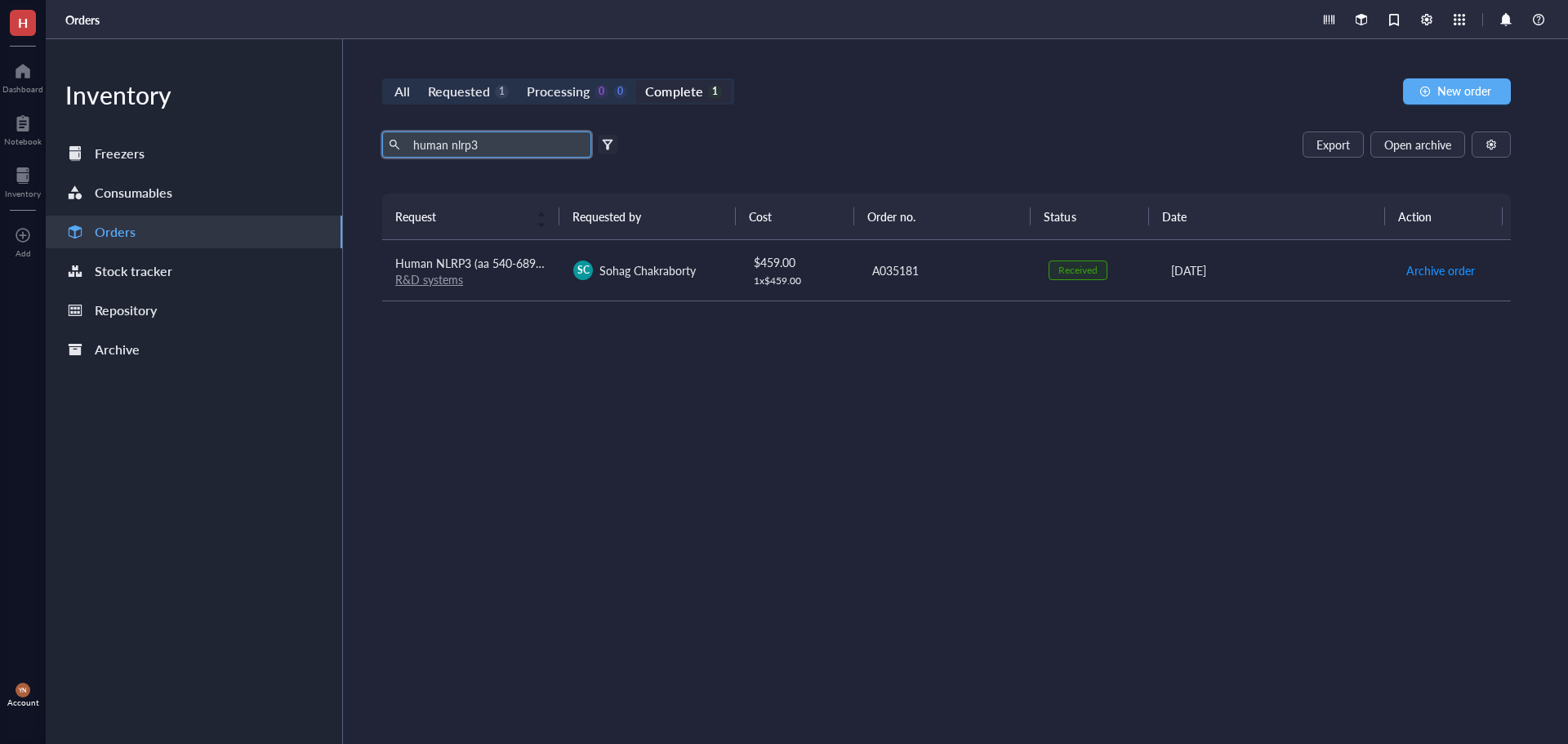
click at [802, 121] on div "All Requested 1 Processing 0 0 Complete 1 New order human nlrp3 Export Open arc…" at bounding box center [947, 392] width 1207 height 705
click at [486, 91] on div "Requested" at bounding box center [459, 92] width 62 height 22
click at [419, 80] on input "Requested 1" at bounding box center [419, 80] width 0 height 0
drag, startPoint x: 508, startPoint y: 148, endPoint x: 129, endPoint y: 121, distance: 380.0
click at [129, 121] on div "Inventory Freezers Consumables Orders Stock tracker Repository Archive All Requ…" at bounding box center [806, 392] width 1522 height 705
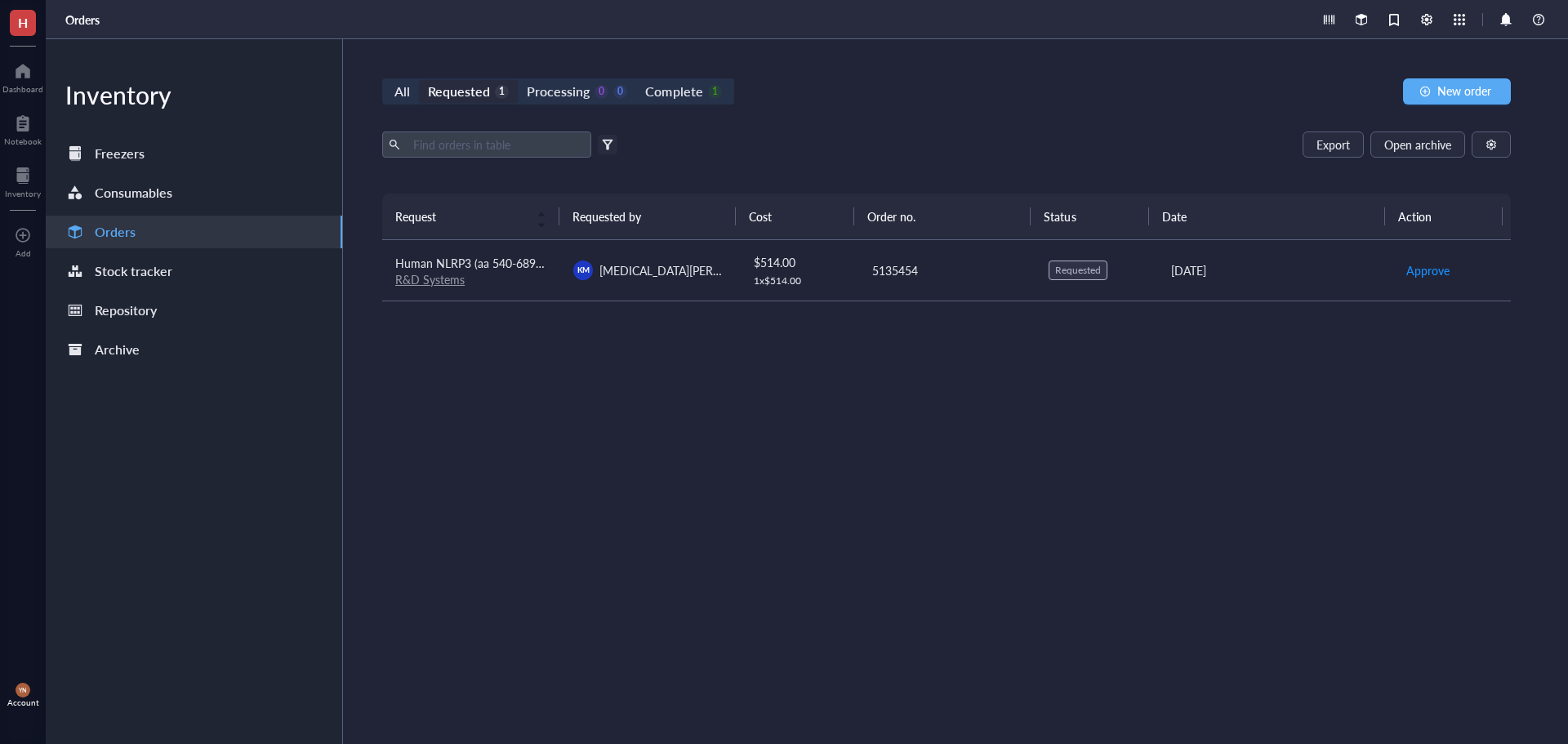
click at [962, 129] on div "All Requested 1 Processing 0 0 Complete 1 New order Export Open archive Filter …" at bounding box center [947, 392] width 1207 height 705
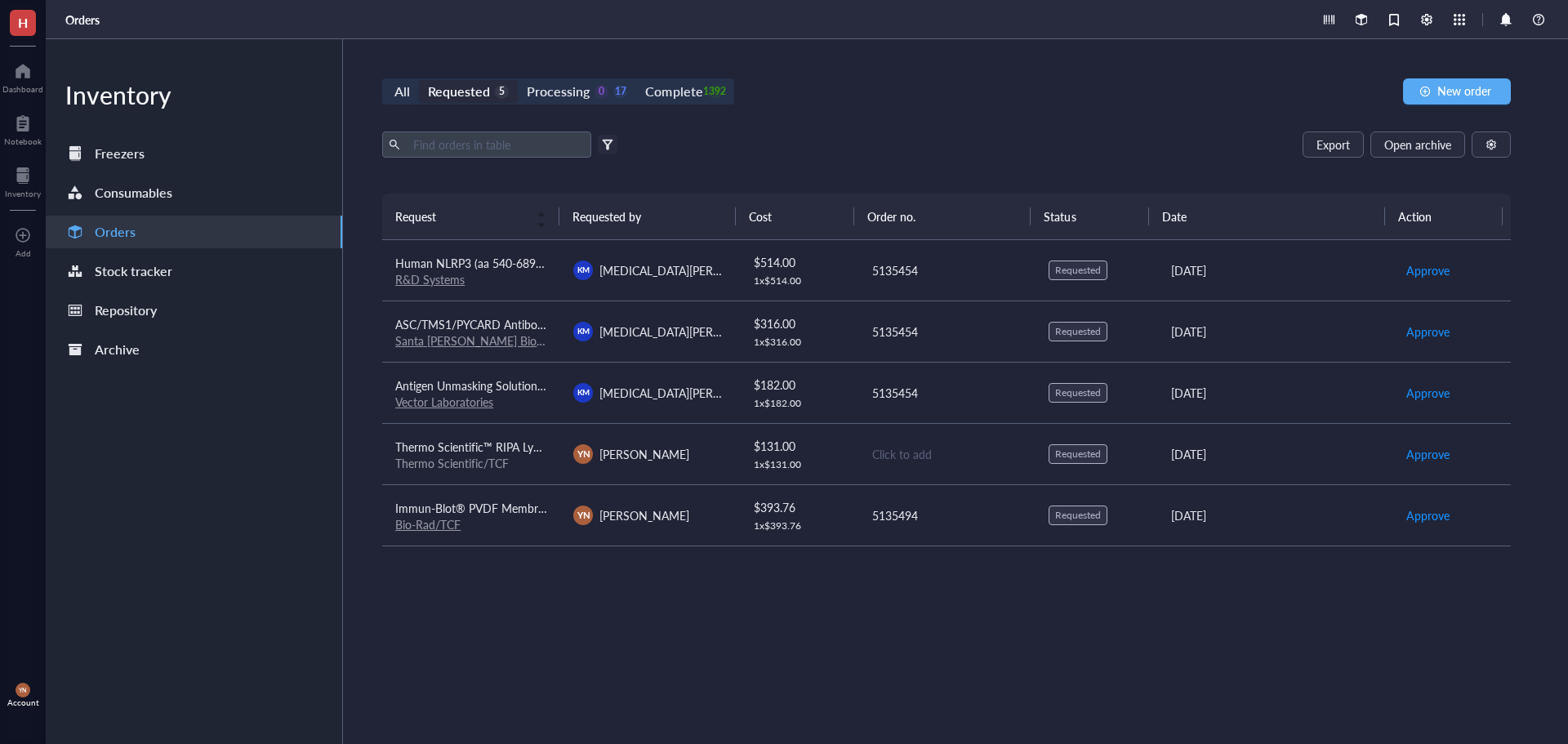
click at [872, 108] on div "All Requested 5 Processing 0 17 Complete 1392 New order Export Open archive Fil…" at bounding box center [947, 392] width 1207 height 705
click at [532, 267] on span "Human NLRP3 (aa 540-689) Antibody" at bounding box center [492, 263] width 192 height 16
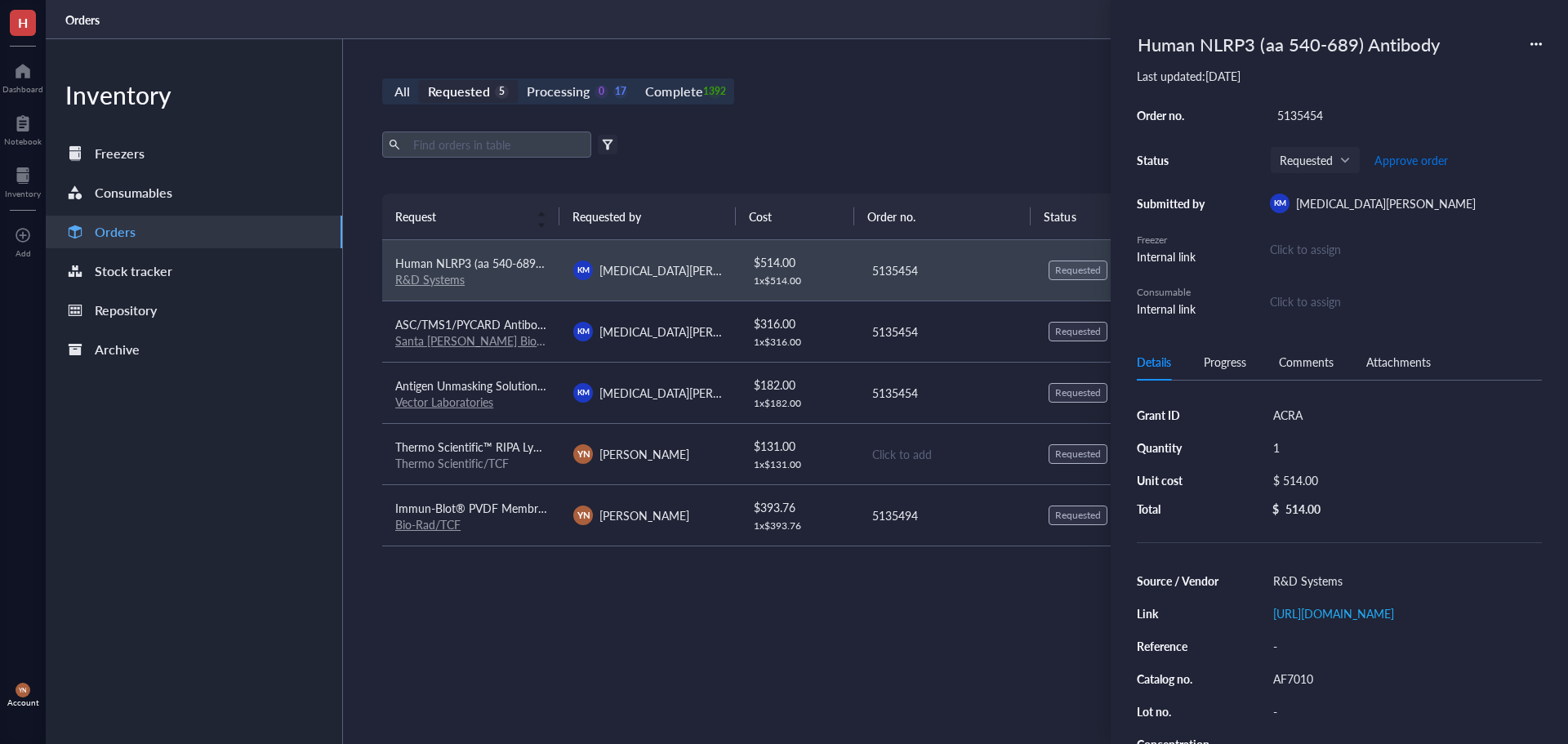
click at [1415, 155] on span "Approve order" at bounding box center [1411, 160] width 74 height 13
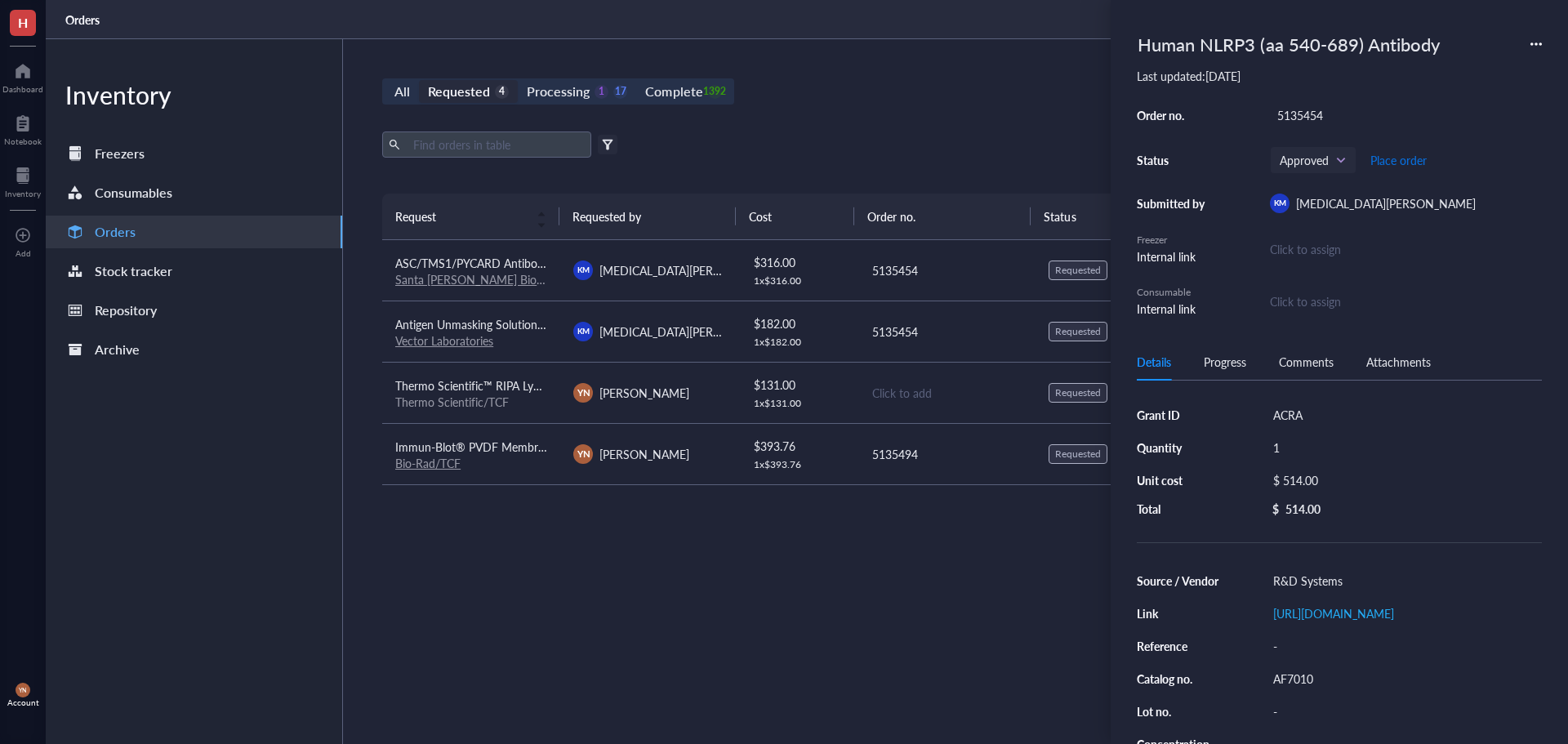
click at [1409, 159] on span "Place order" at bounding box center [1398, 160] width 56 height 13
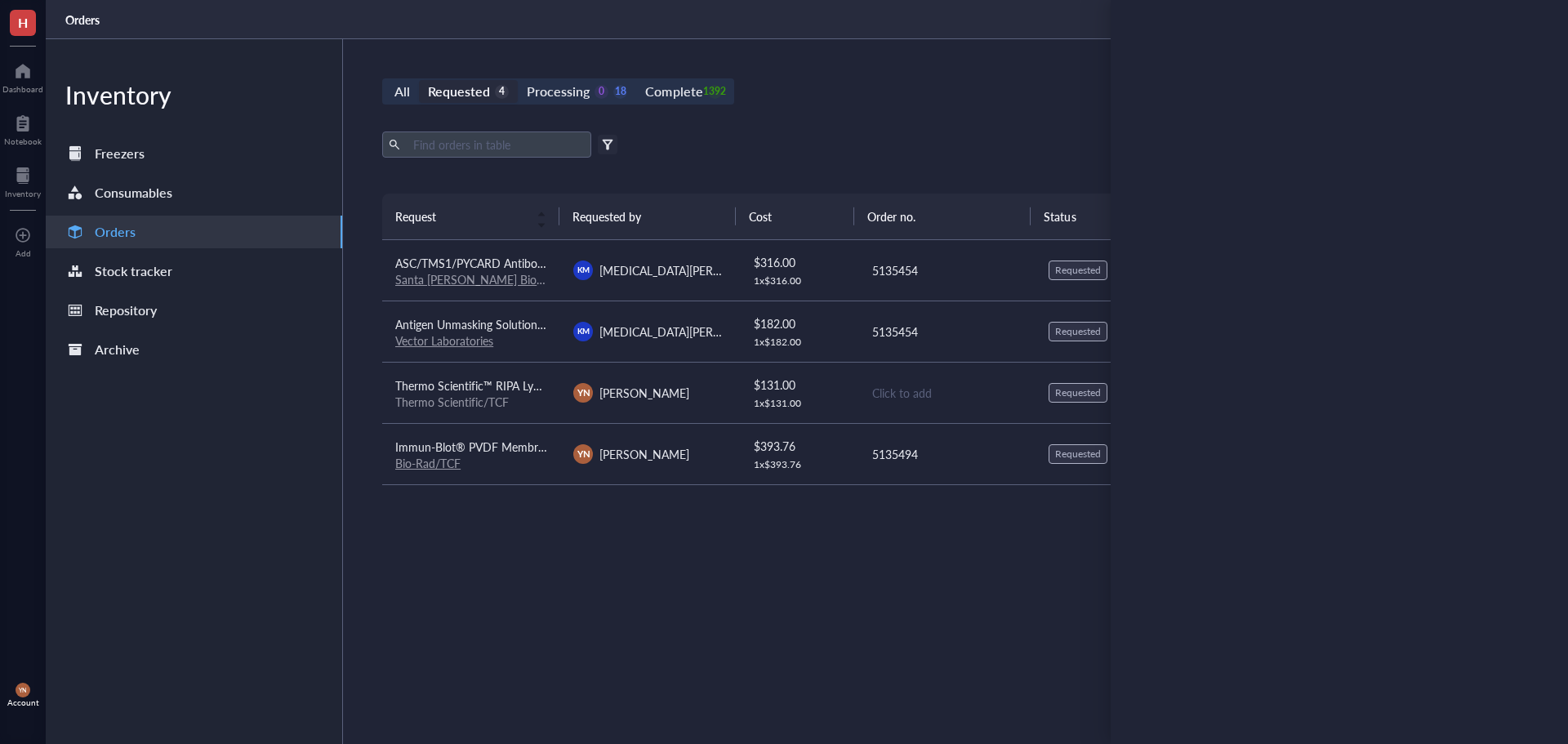
click at [912, 131] on div "All Requested 4 Processing 0 18 Complete 1392 New order Export Open archive Fil…" at bounding box center [947, 392] width 1207 height 705
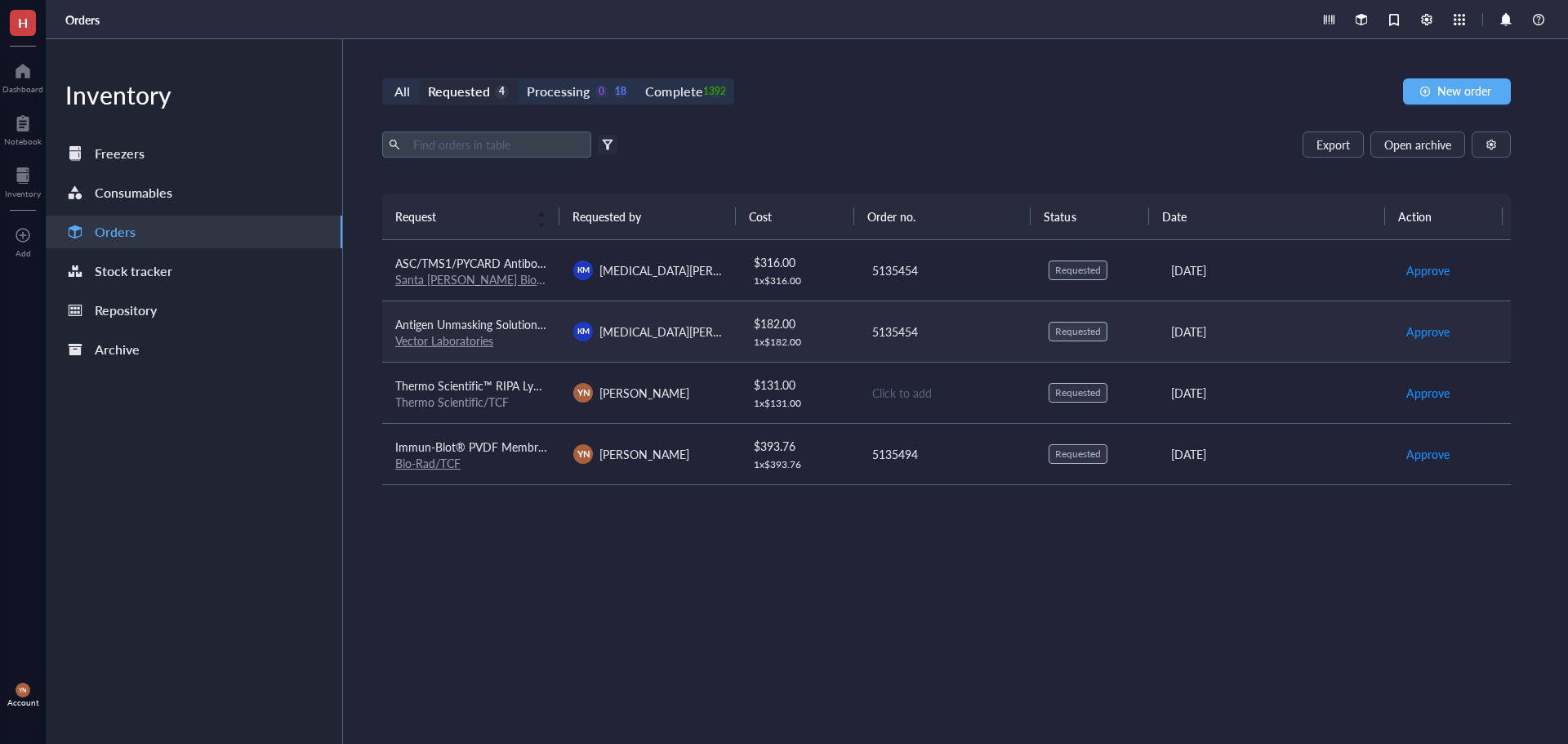
click at [546, 334] on td "Antigen Unmasking Solution, Citrate-Based (H-3300-250) Vector Laboratories" at bounding box center [471, 332] width 178 height 62
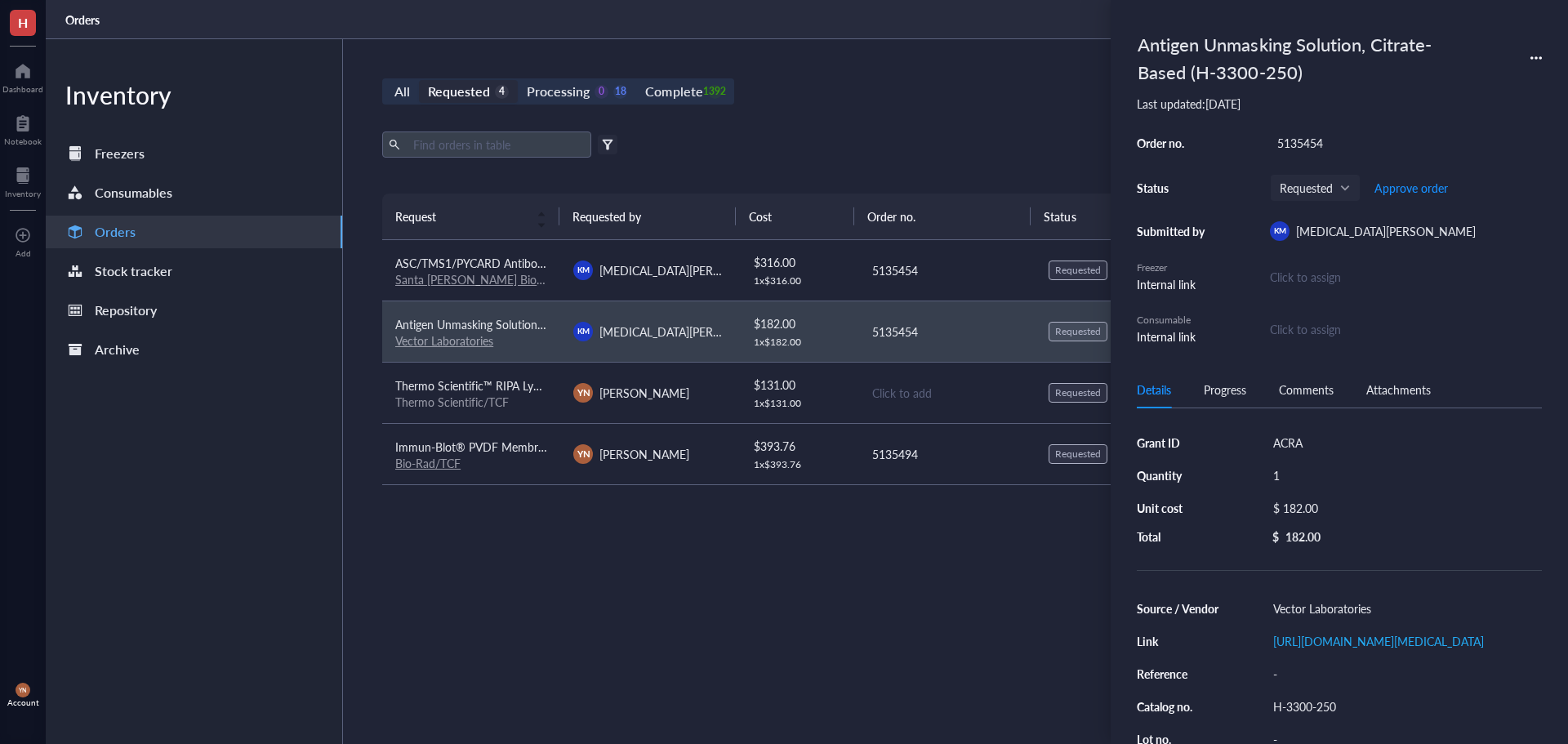
click at [1319, 718] on div "H-3300-250" at bounding box center [1404, 707] width 276 height 22
click at [1319, 715] on input "H-3300-250" at bounding box center [1305, 704] width 78 height 21
click at [1315, 715] on input "H-3300-250" at bounding box center [1305, 704] width 78 height 21
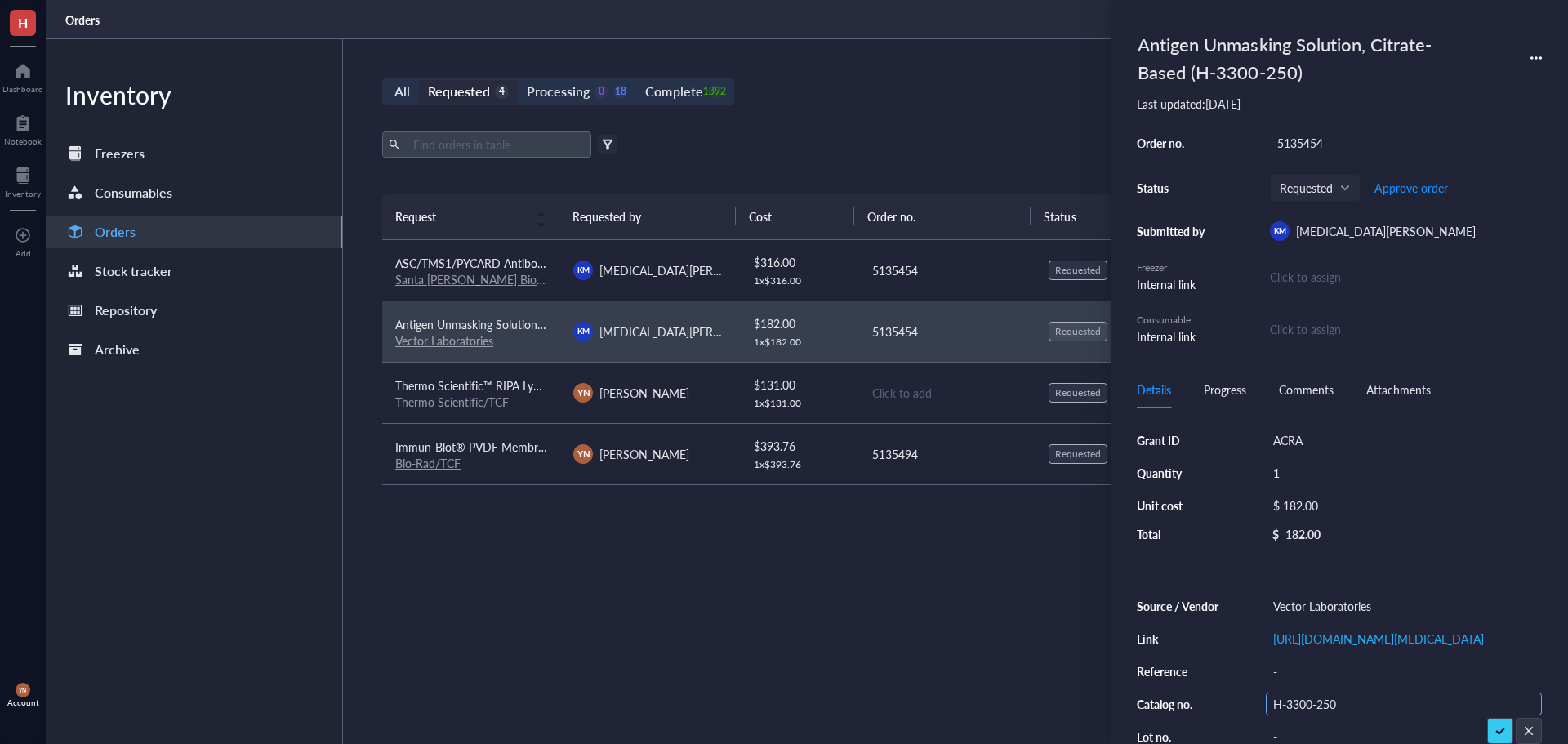
click at [1315, 715] on input "H-3300-250" at bounding box center [1305, 704] width 78 height 21
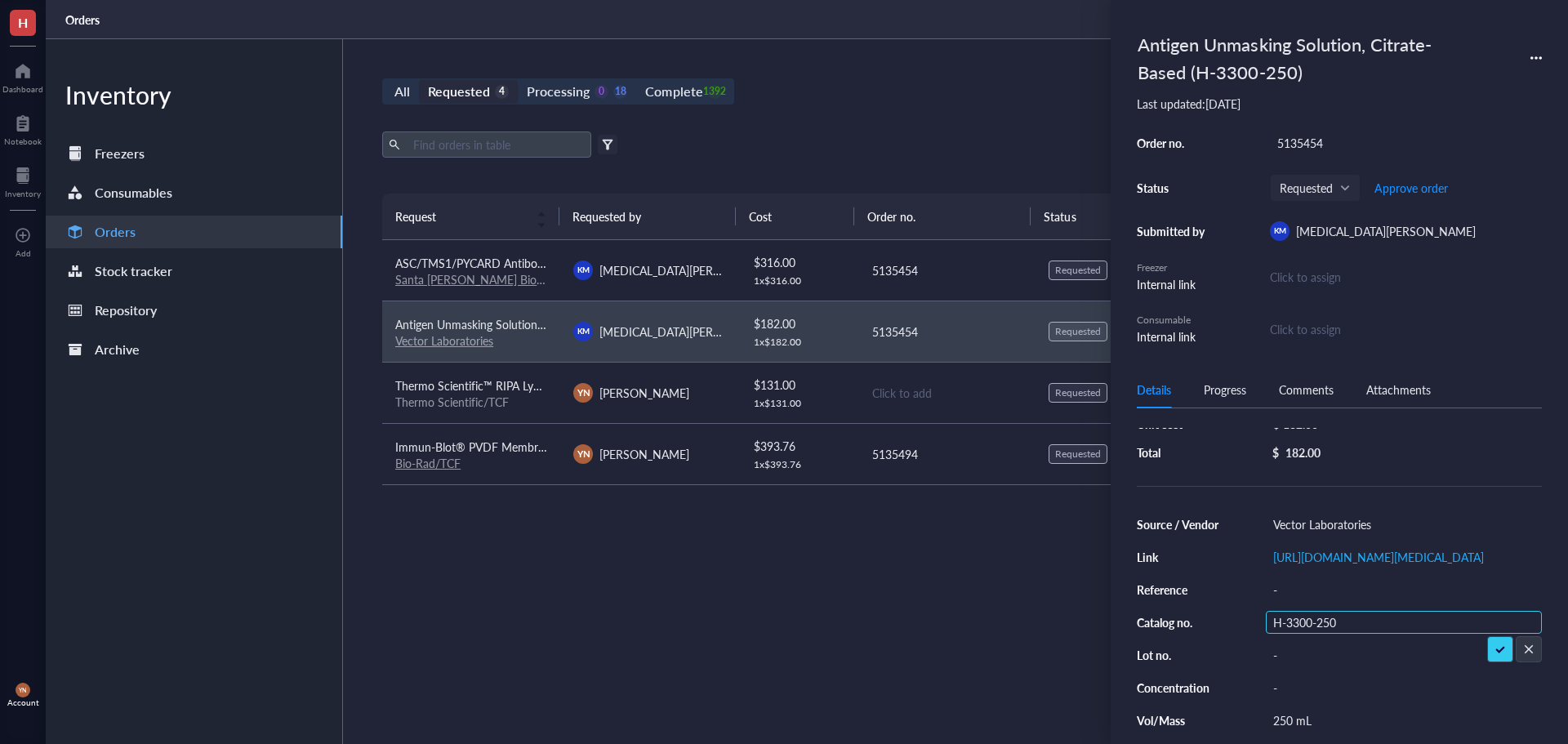
drag, startPoint x: 1315, startPoint y: 654, endPoint x: 1326, endPoint y: 654, distance: 11.0
click at [1315, 633] on input "H-3300-250" at bounding box center [1305, 622] width 78 height 21
click at [1350, 634] on div "H-3300-250" at bounding box center [1404, 622] width 276 height 22
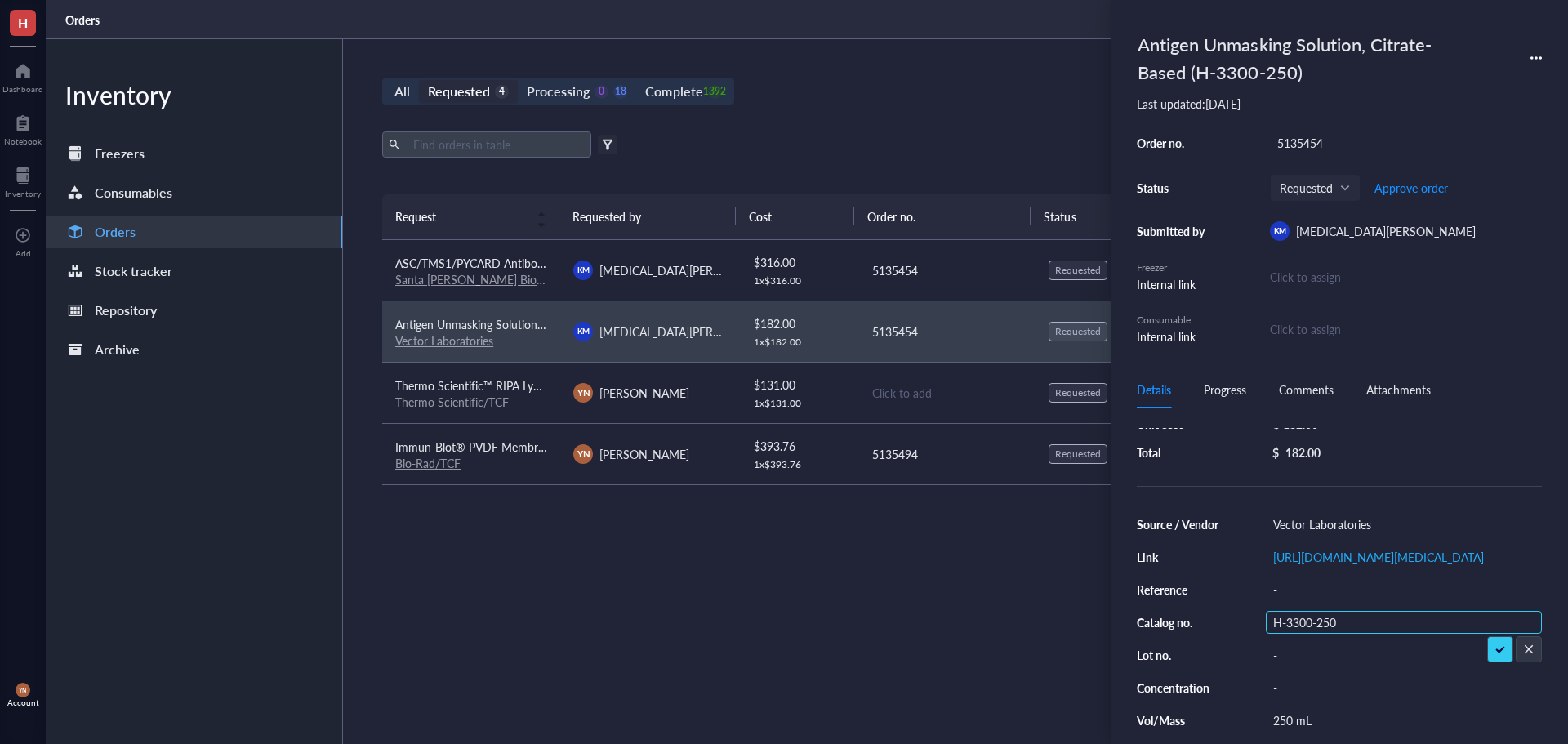
click at [1331, 633] on input "H-3300-250" at bounding box center [1305, 622] width 78 height 21
click at [496, 255] on span "ASC/TMS1/PYCARD Antibody (B-3): sc-514414" at bounding box center [517, 263] width 243 height 16
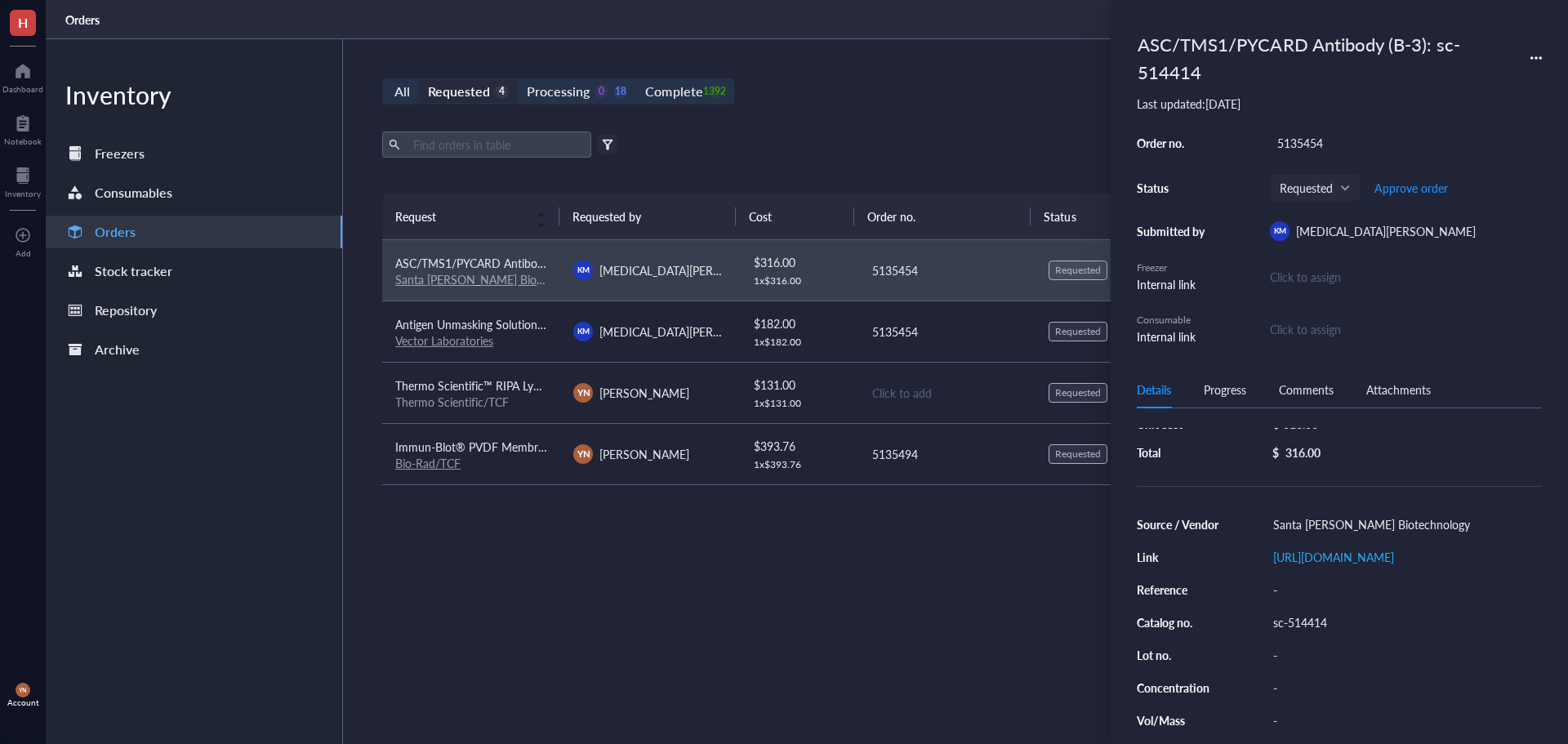
click at [1307, 624] on div "sc-514414" at bounding box center [1404, 622] width 276 height 22
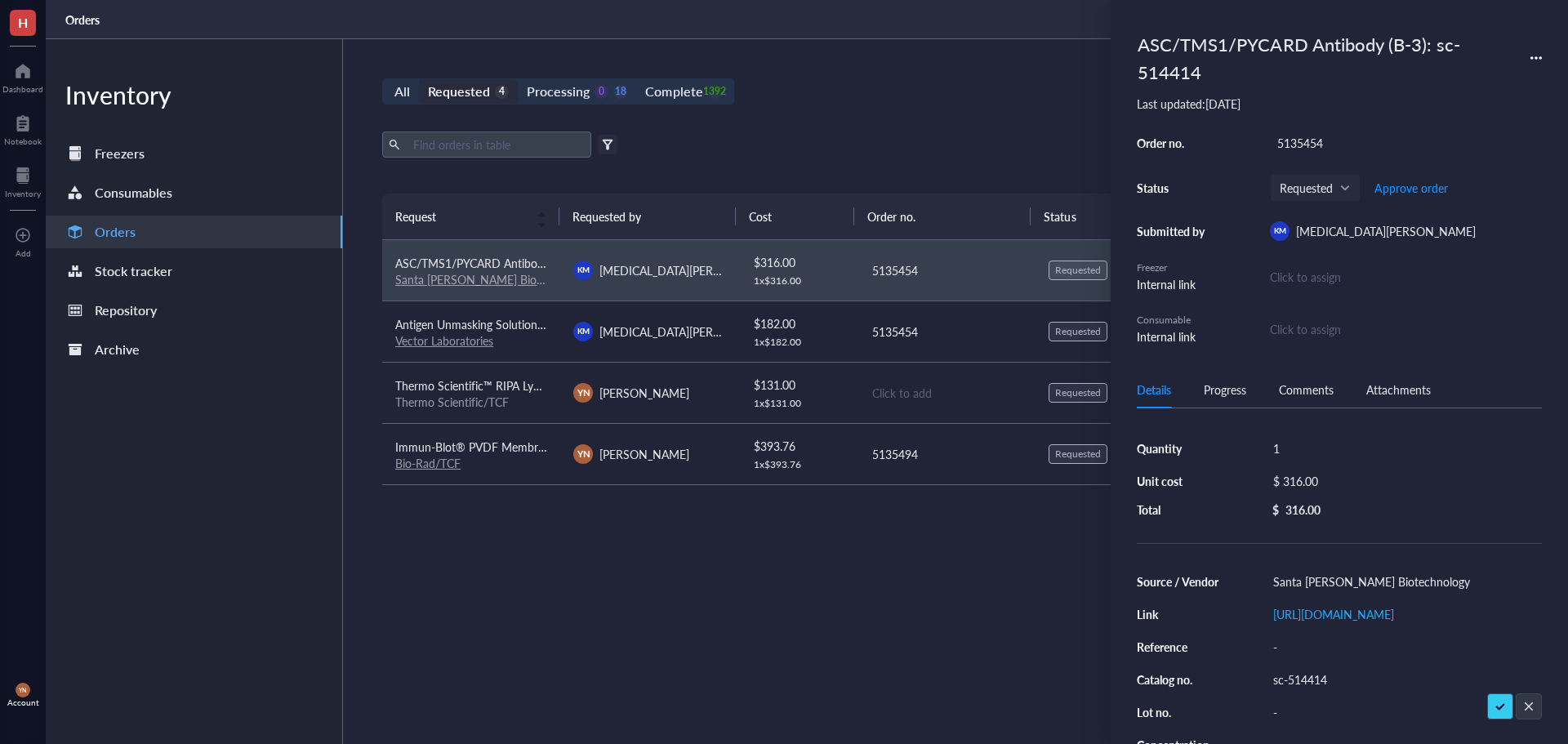
scroll to position [0, 0]
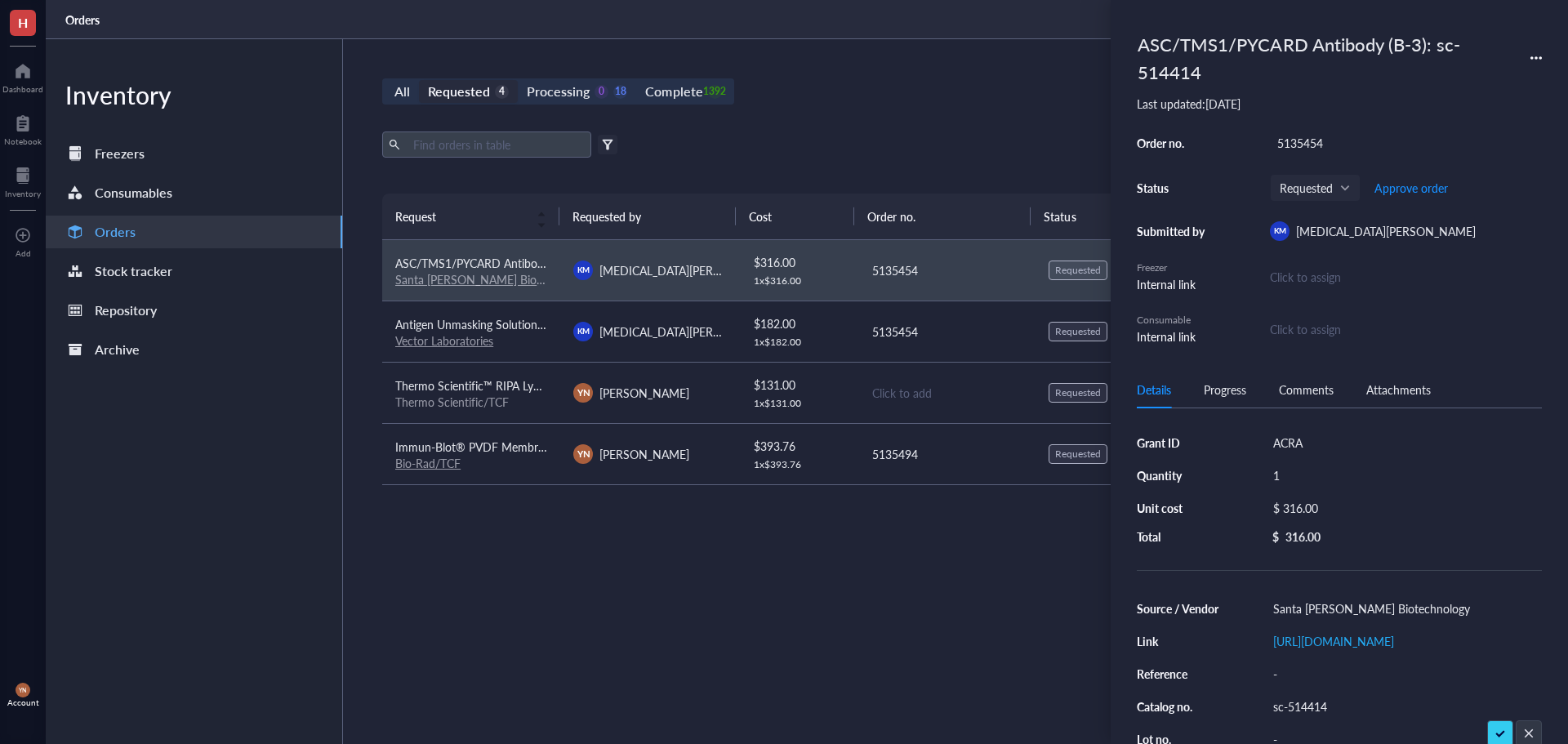
click at [1323, 508] on div "$ 316.00" at bounding box center [1401, 508] width 269 height 22
click at [1357, 512] on input "316.00" at bounding box center [1418, 510] width 231 height 26
type input "351.5"
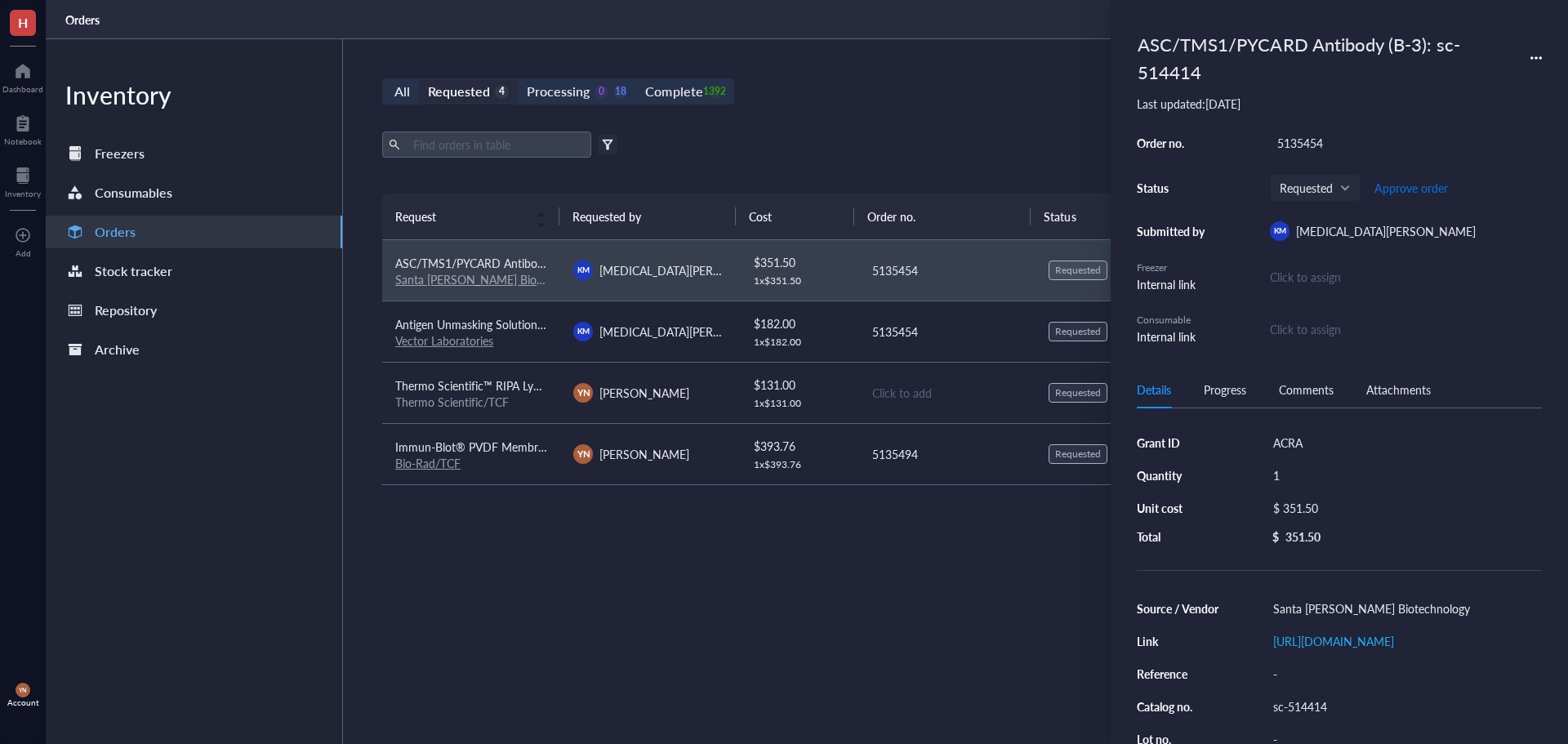
click at [1422, 187] on span "Approve order" at bounding box center [1411, 188] width 74 height 13
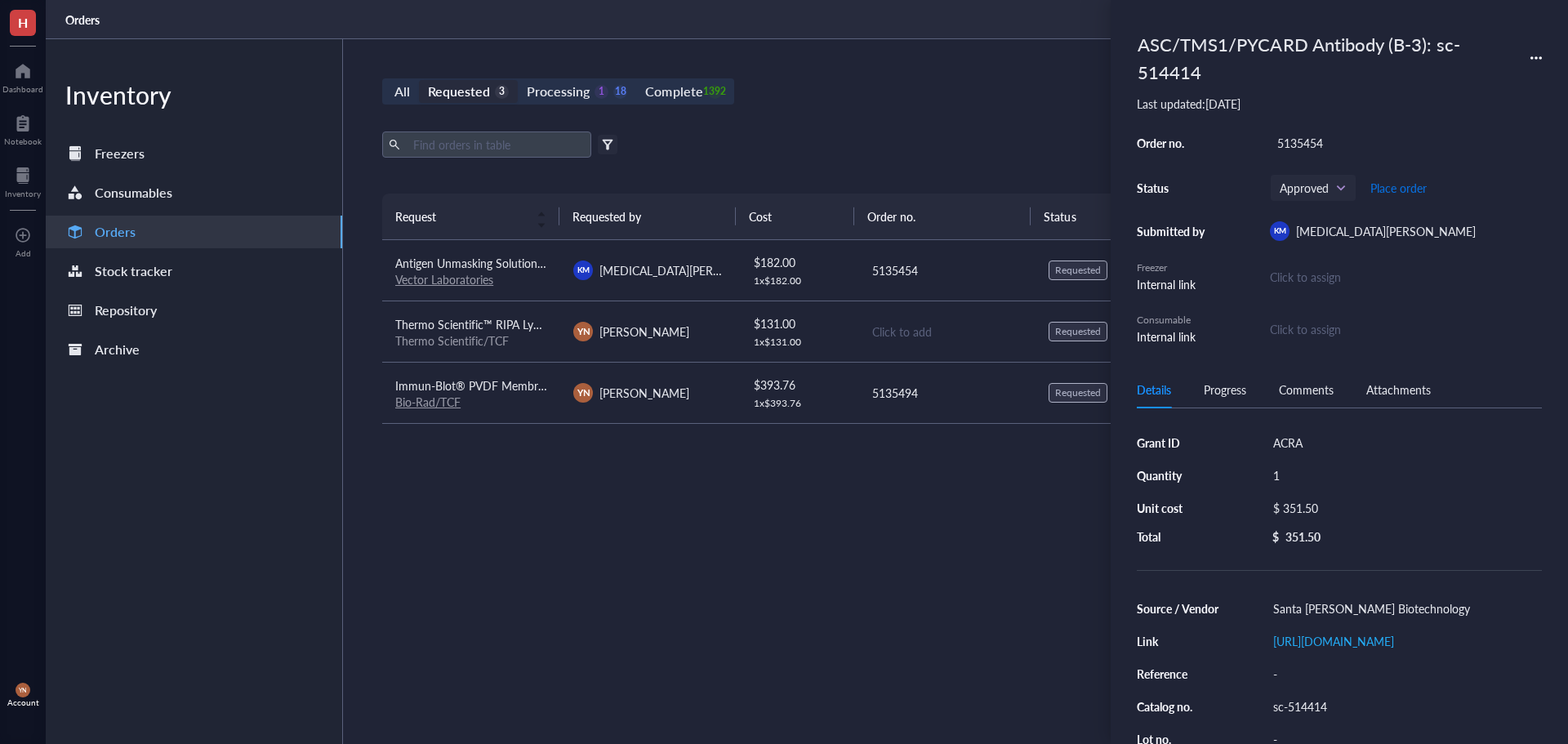
click at [1417, 189] on span "Place order" at bounding box center [1398, 188] width 56 height 13
click at [921, 156] on div "Export Open archive" at bounding box center [947, 145] width 1129 height 26
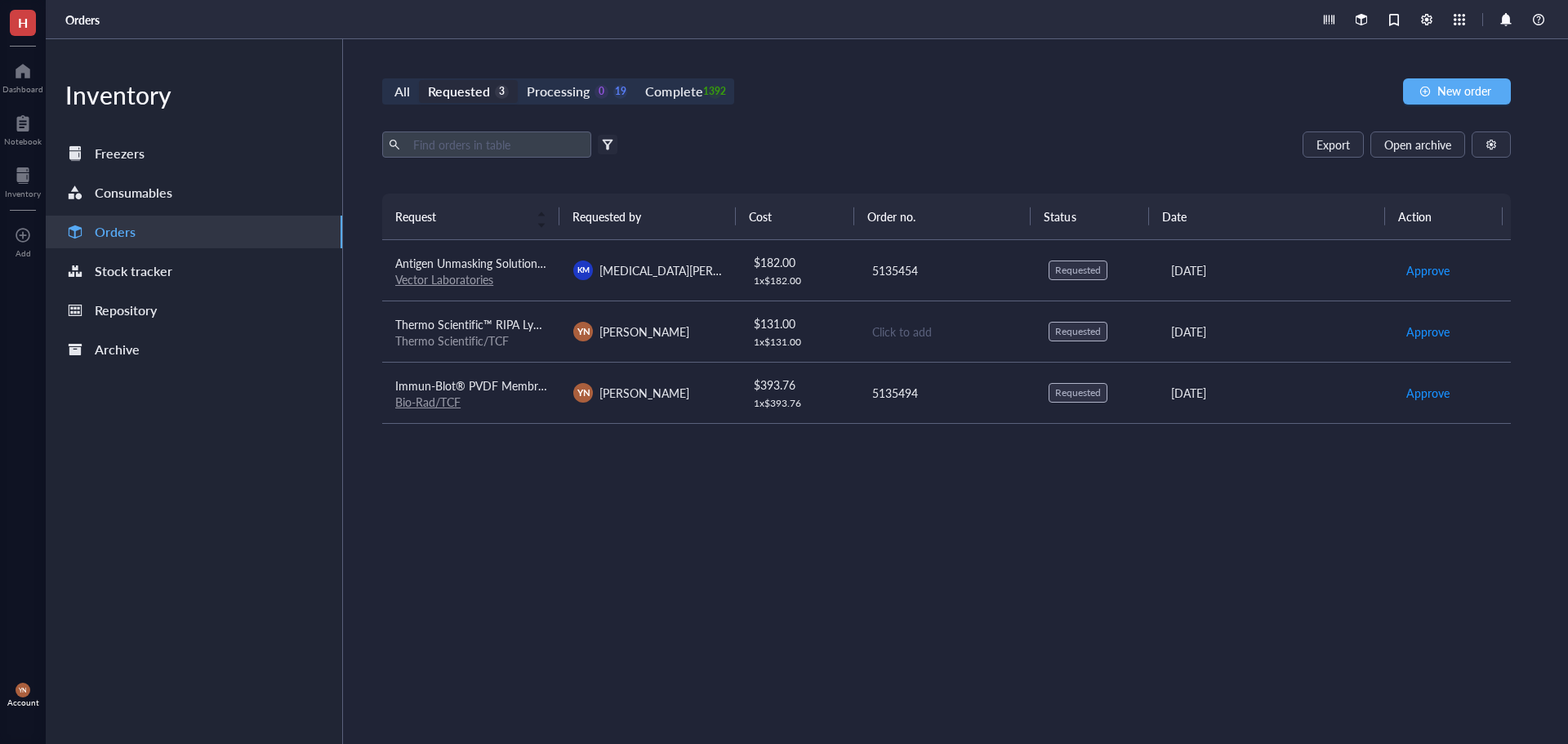
click at [672, 650] on div "Request Requested by Cost Order no. Status Date Action Antigen Unmasking Soluti…" at bounding box center [947, 430] width 1129 height 473
click at [587, 577] on div "Request Requested by Cost Order no. Status Date Action Antigen Unmasking Soluti…" at bounding box center [947, 430] width 1129 height 473
click at [843, 136] on div "Export Open archive" at bounding box center [947, 145] width 1129 height 26
click at [577, 91] on div "Processing" at bounding box center [558, 92] width 63 height 22
click at [518, 80] on input "Processing 0 19" at bounding box center [518, 80] width 0 height 0
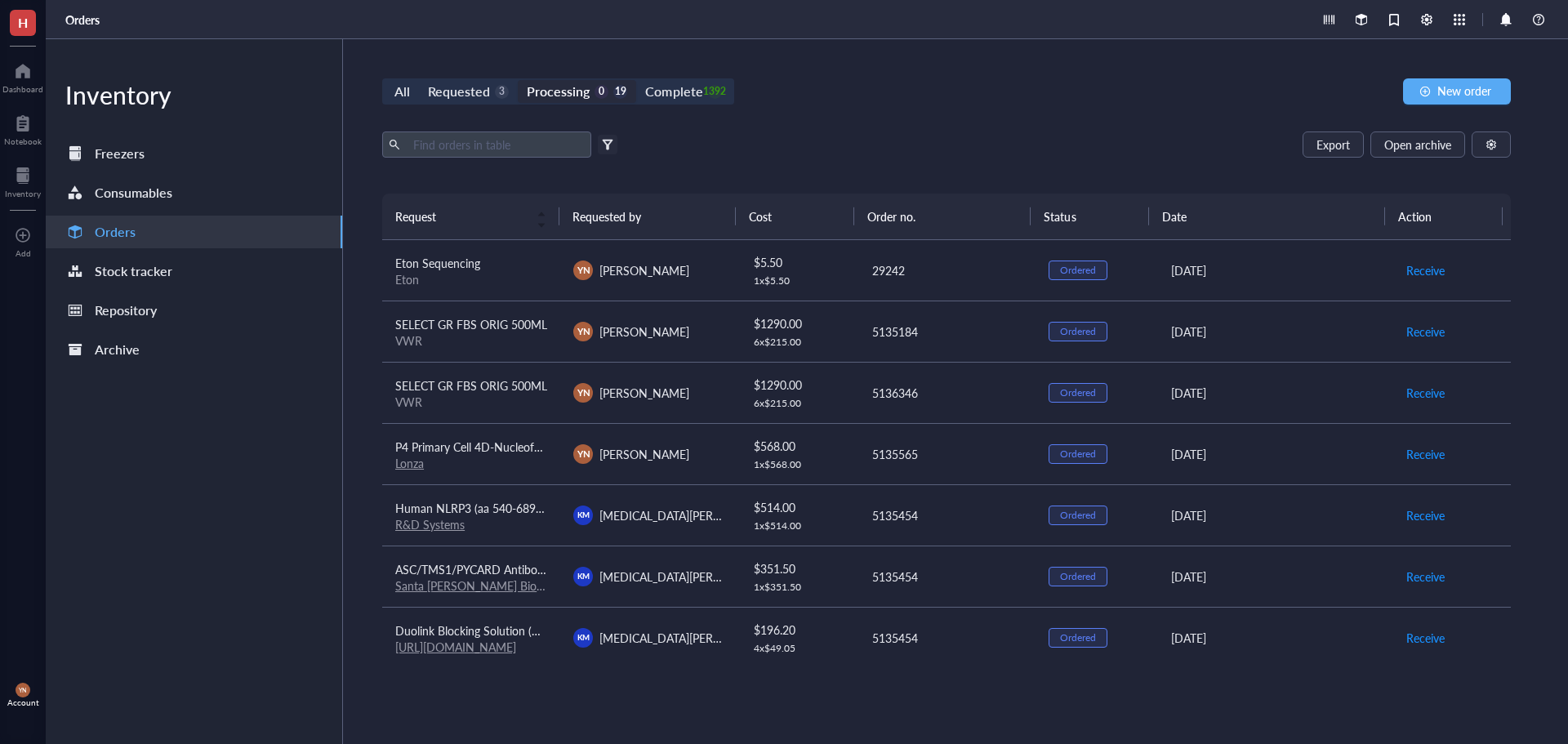
click at [967, 117] on div "All Requested 3 Processing 0 19 Complete 1392 New order Export Open archive Fil…" at bounding box center [947, 392] width 1207 height 705
click at [947, 88] on div "All Requested 3 Processing 0 19 Complete 1392 New order" at bounding box center [947, 92] width 1129 height 26
click at [917, 93] on div "All Requested 3 Processing 0 19 Complete 1392 New order" at bounding box center [947, 92] width 1129 height 26
